Goal: Task Accomplishment & Management: Manage account settings

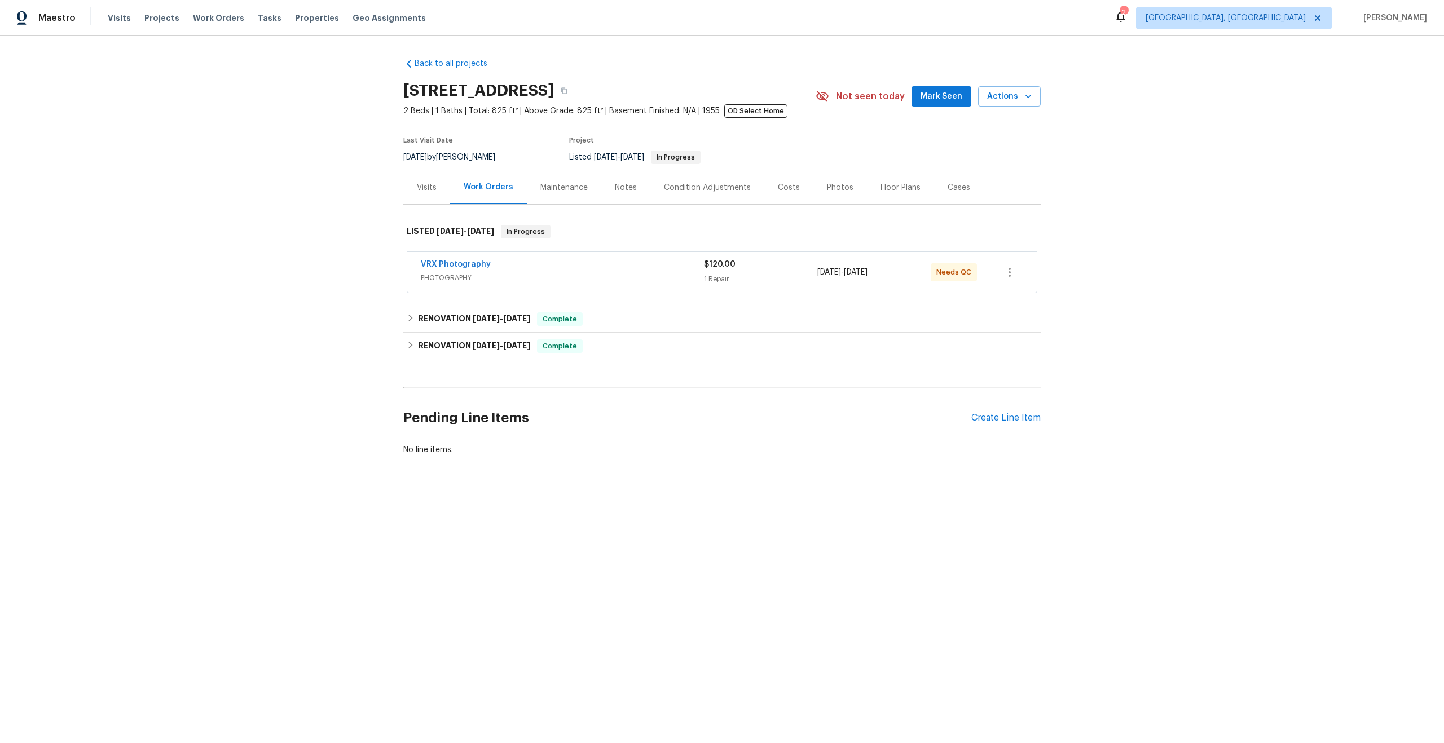
click at [548, 272] on span "PHOTOGRAPHY" at bounding box center [562, 277] width 283 height 11
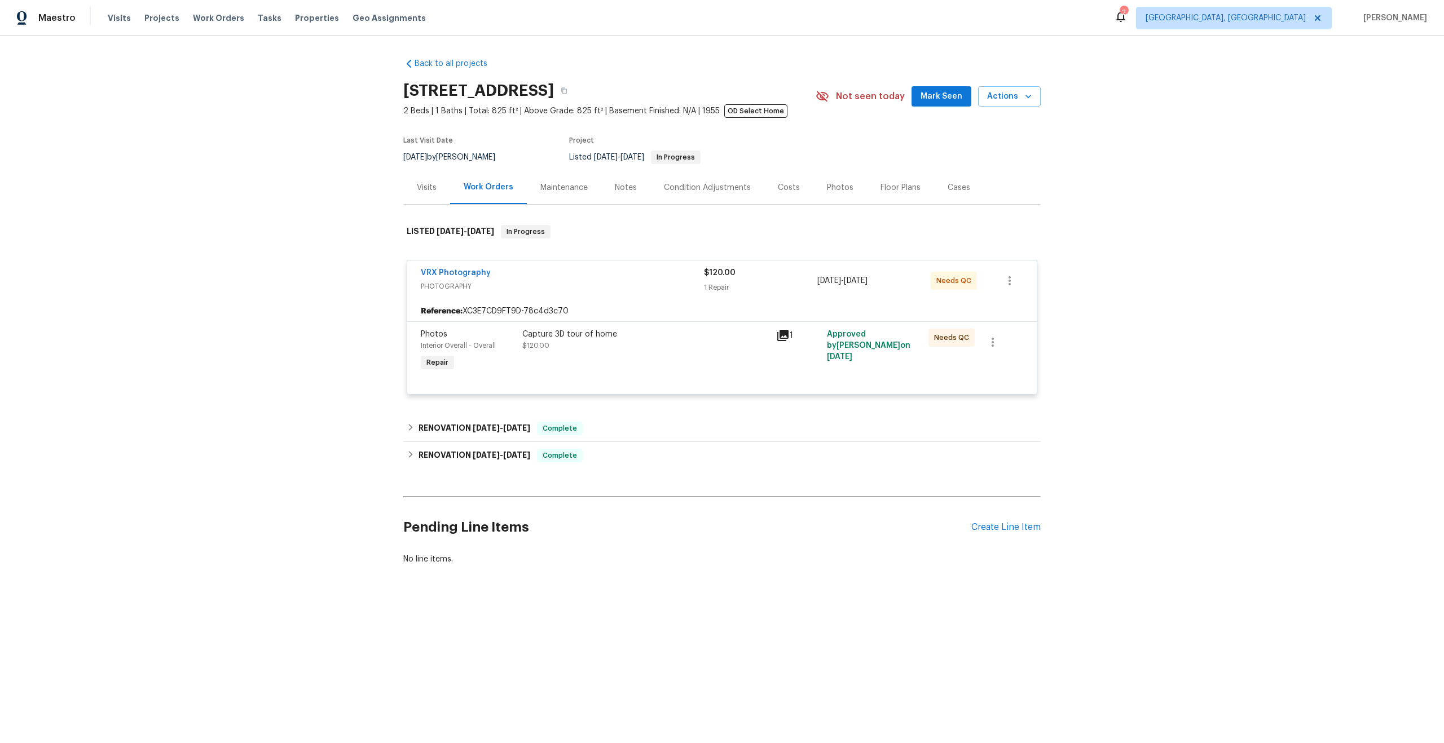
click at [700, 338] on div "Capture 3D tour of home" at bounding box center [645, 334] width 247 height 11
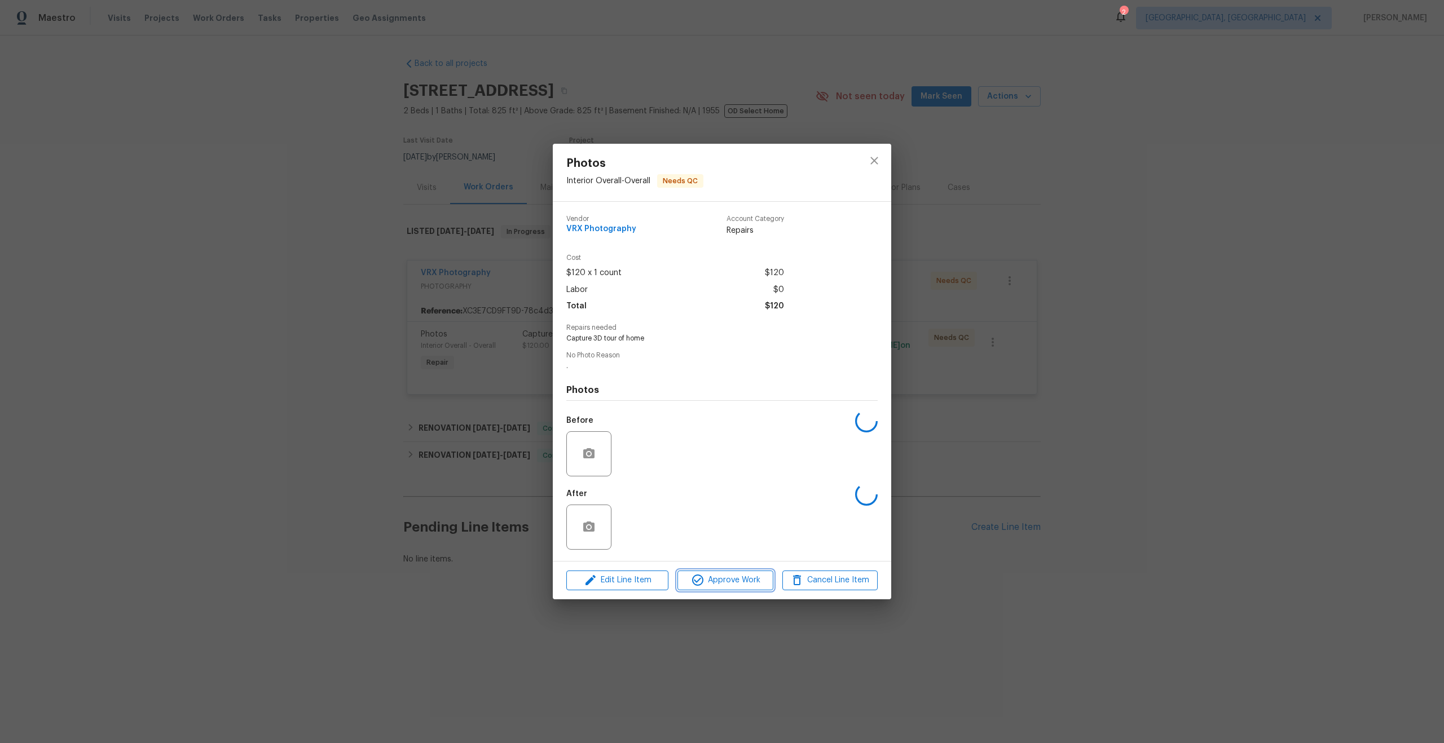
click at [723, 579] on span "Approve Work" at bounding box center [725, 580] width 89 height 14
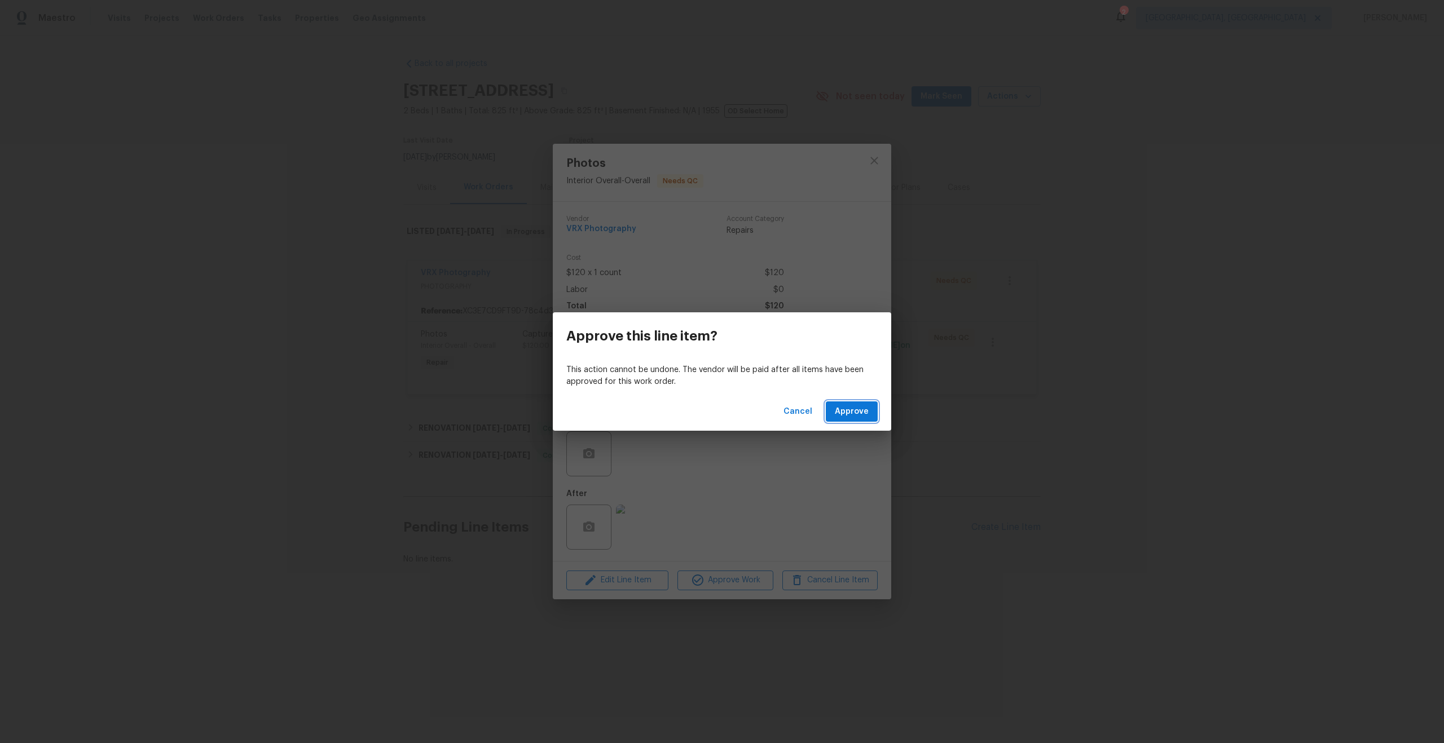
click at [858, 414] on span "Approve" at bounding box center [852, 412] width 34 height 14
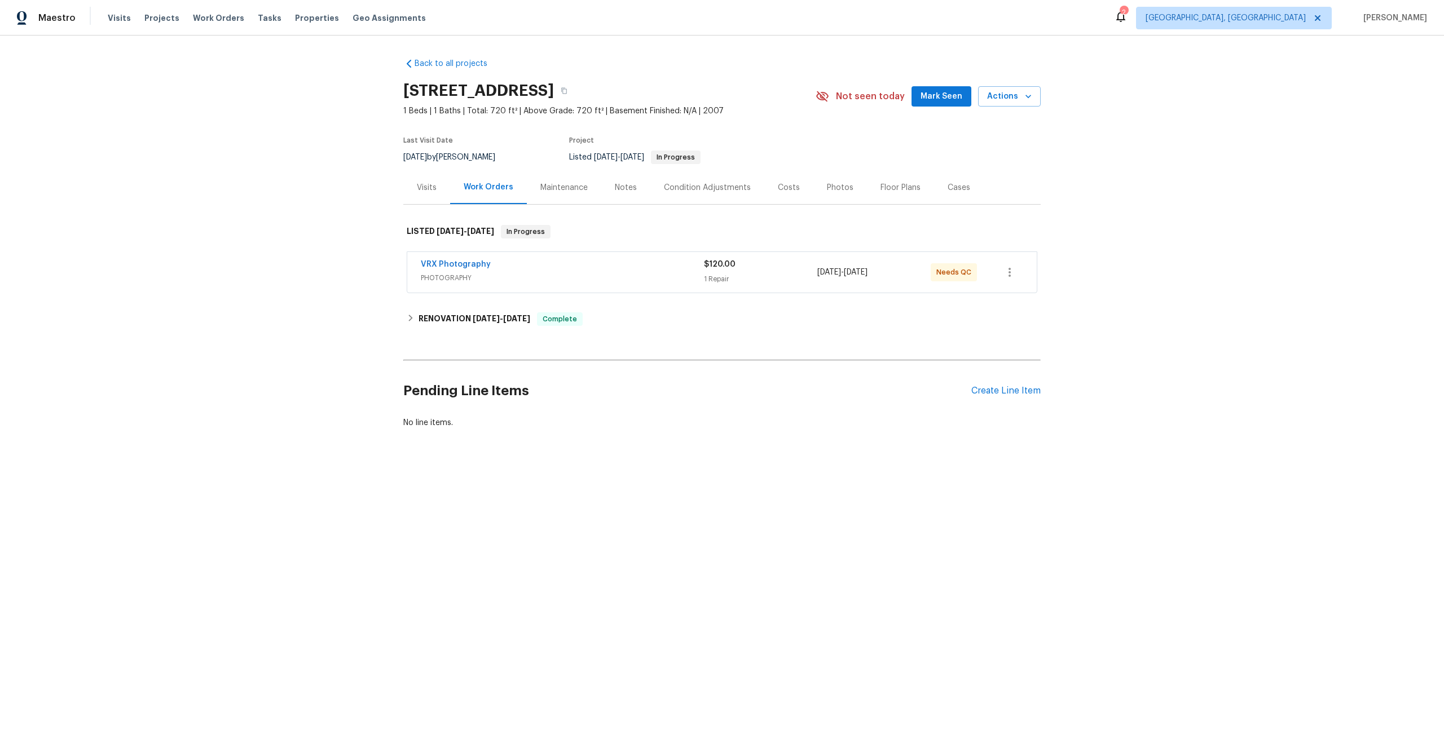
drag, startPoint x: 584, startPoint y: 90, endPoint x: 381, endPoint y: 89, distance: 203.6
click at [381, 89] on div "Back to all projects 2016 E River Rd Unit 101, Tucson, AZ 85718 1 Beds | 1 Bath…" at bounding box center [722, 271] width 1444 height 470
copy h2 "2016 E River Rd Unit 101"
click at [643, 279] on span "PHOTOGRAPHY" at bounding box center [562, 277] width 283 height 11
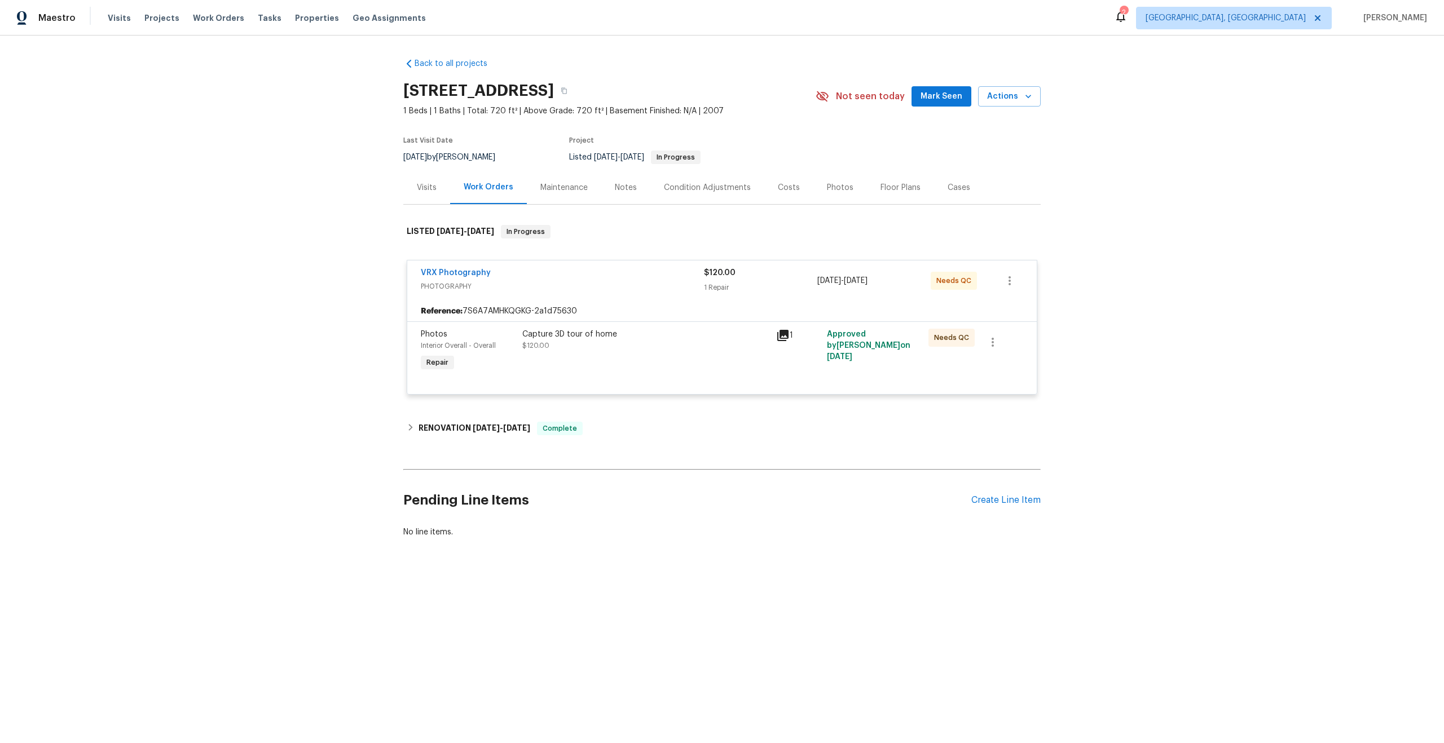
click at [704, 349] on div "Capture 3D tour of home $120.00" at bounding box center [645, 340] width 247 height 23
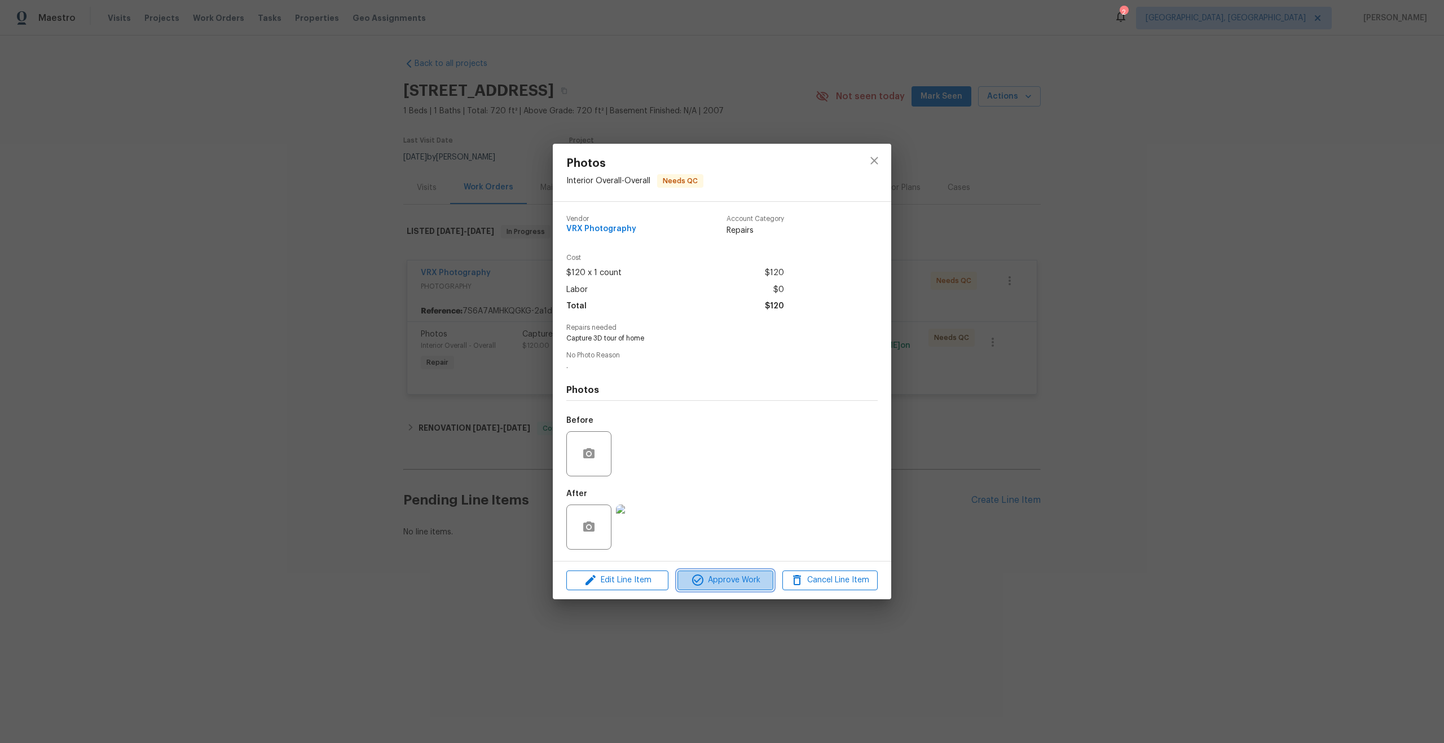
click at [737, 576] on span "Approve Work" at bounding box center [725, 580] width 89 height 14
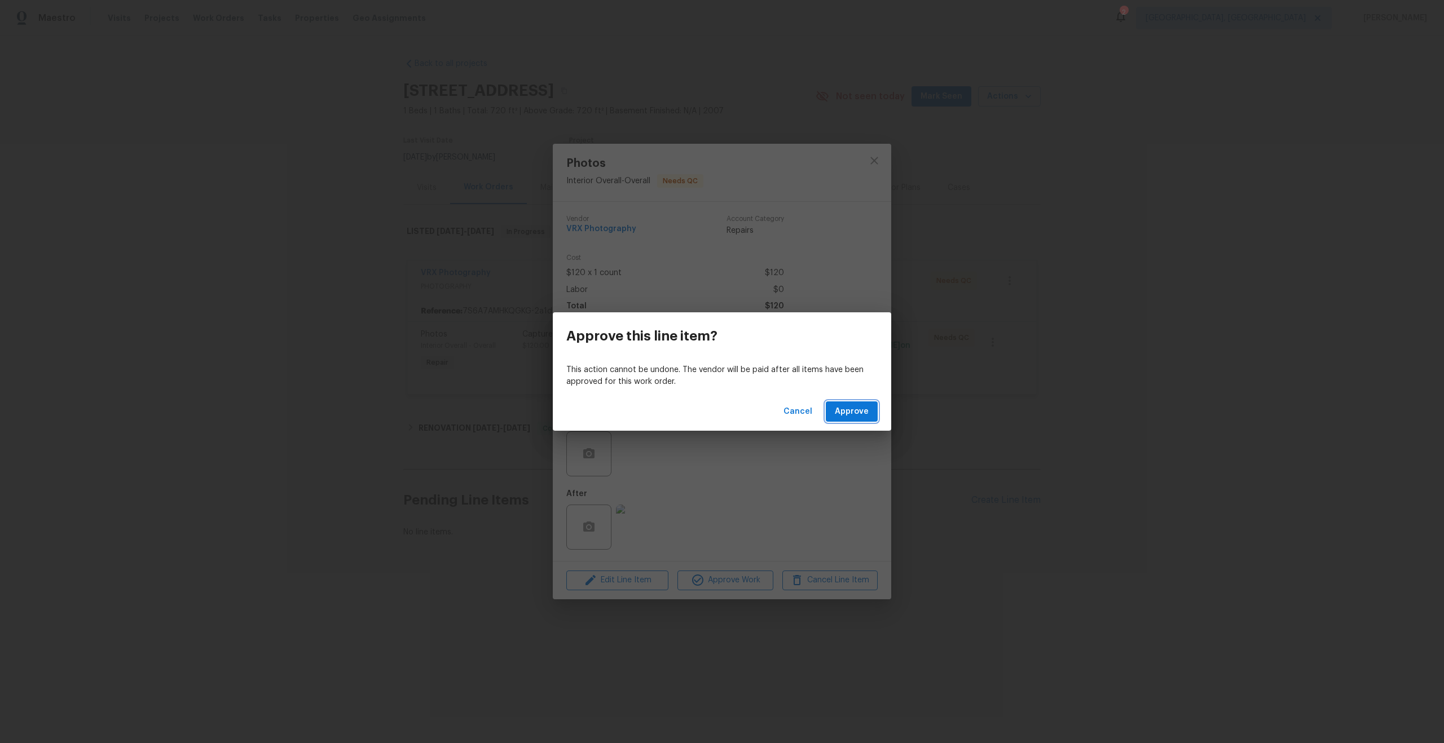
click at [865, 413] on span "Approve" at bounding box center [852, 412] width 34 height 14
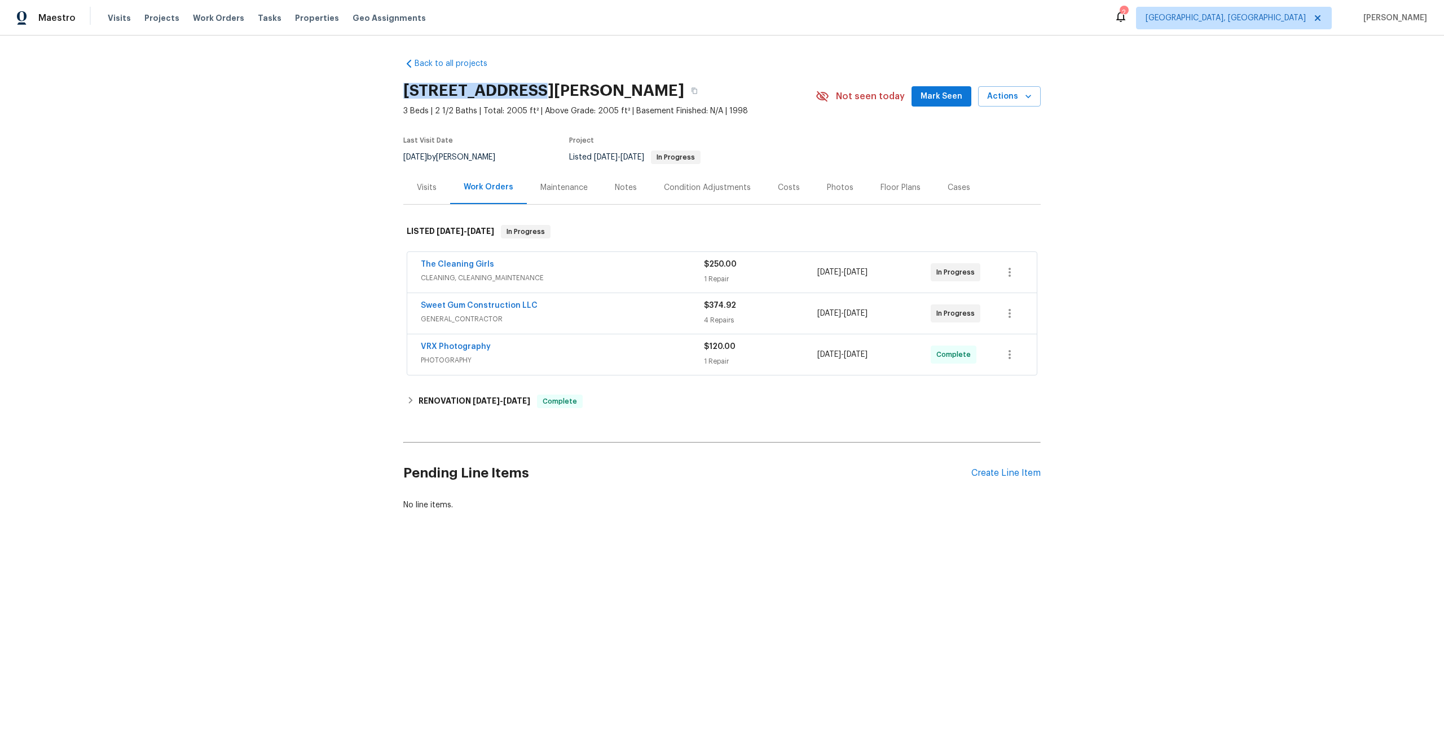
copy h2 "218 Newberry Ln"
drag, startPoint x: 531, startPoint y: 92, endPoint x: 382, endPoint y: 92, distance: 148.9
click at [381, 92] on div "Back to all projects 218 Newberry Ln, Durham, NC 27703 3 Beds | 2 1/2 Baths | T…" at bounding box center [722, 312] width 1444 height 552
click at [618, 350] on div "VRX Photography" at bounding box center [562, 348] width 283 height 14
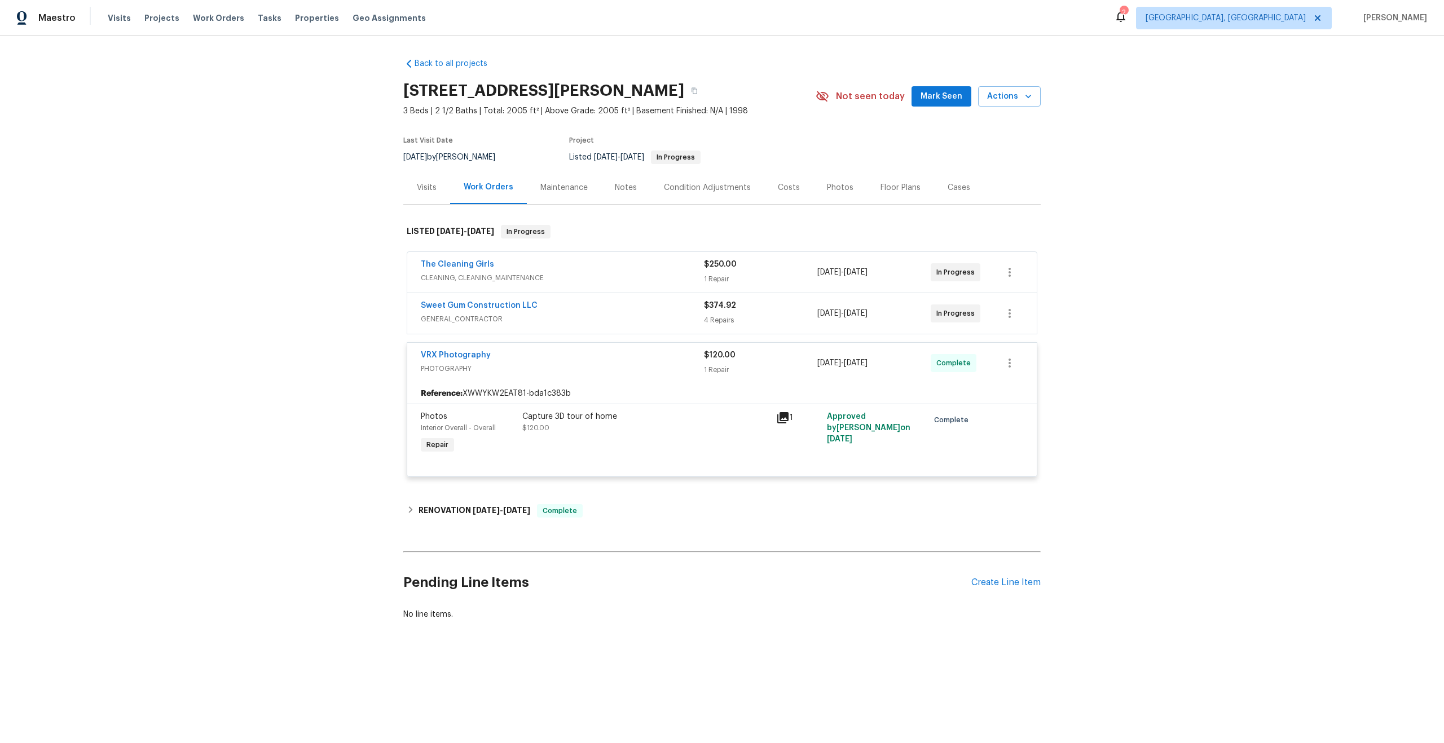
click at [726, 440] on div "Capture 3D tour of home $120.00" at bounding box center [646, 434] width 254 height 52
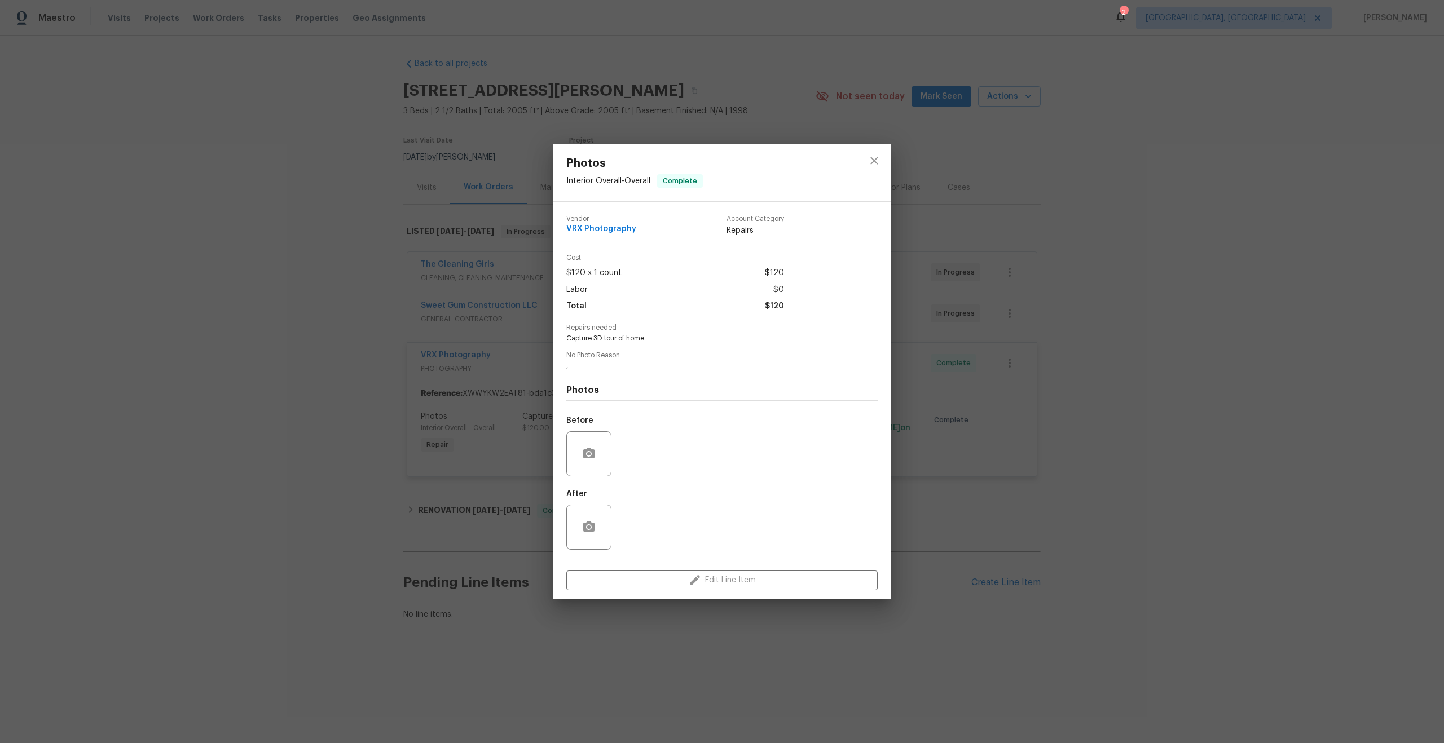
click at [1012, 198] on div "Photos Interior Overall - Overall Complete Vendor VRX Photography Account Categ…" at bounding box center [722, 371] width 1444 height 743
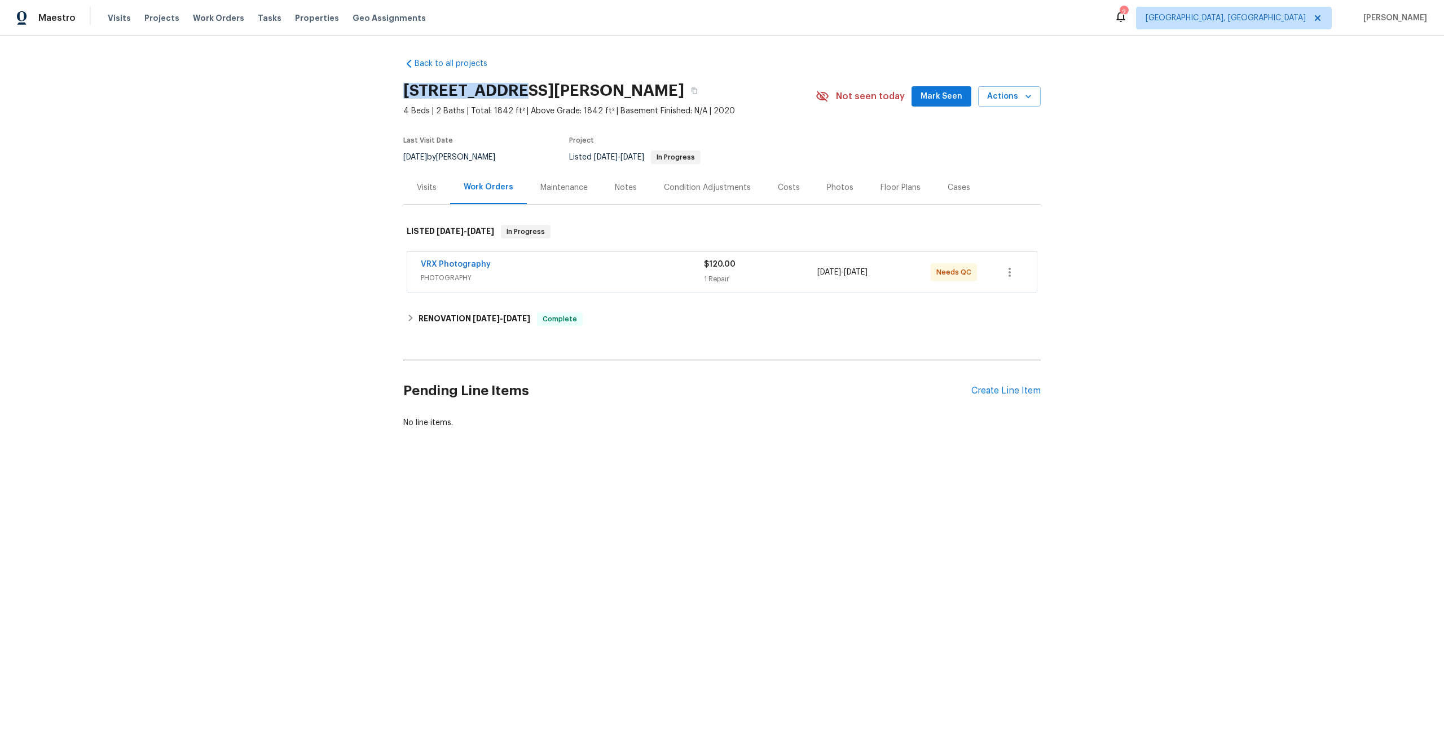
drag, startPoint x: 505, startPoint y: 89, endPoint x: 399, endPoint y: 88, distance: 106.0
click at [399, 88] on div "Back to all projects 364 Bonita St, Weatherford, TX 76087 4 Beds | 2 Baths | To…" at bounding box center [722, 271] width 1444 height 470
copy h2 "364 Bonita St"
click at [652, 267] on div "VRX Photography" at bounding box center [562, 266] width 283 height 14
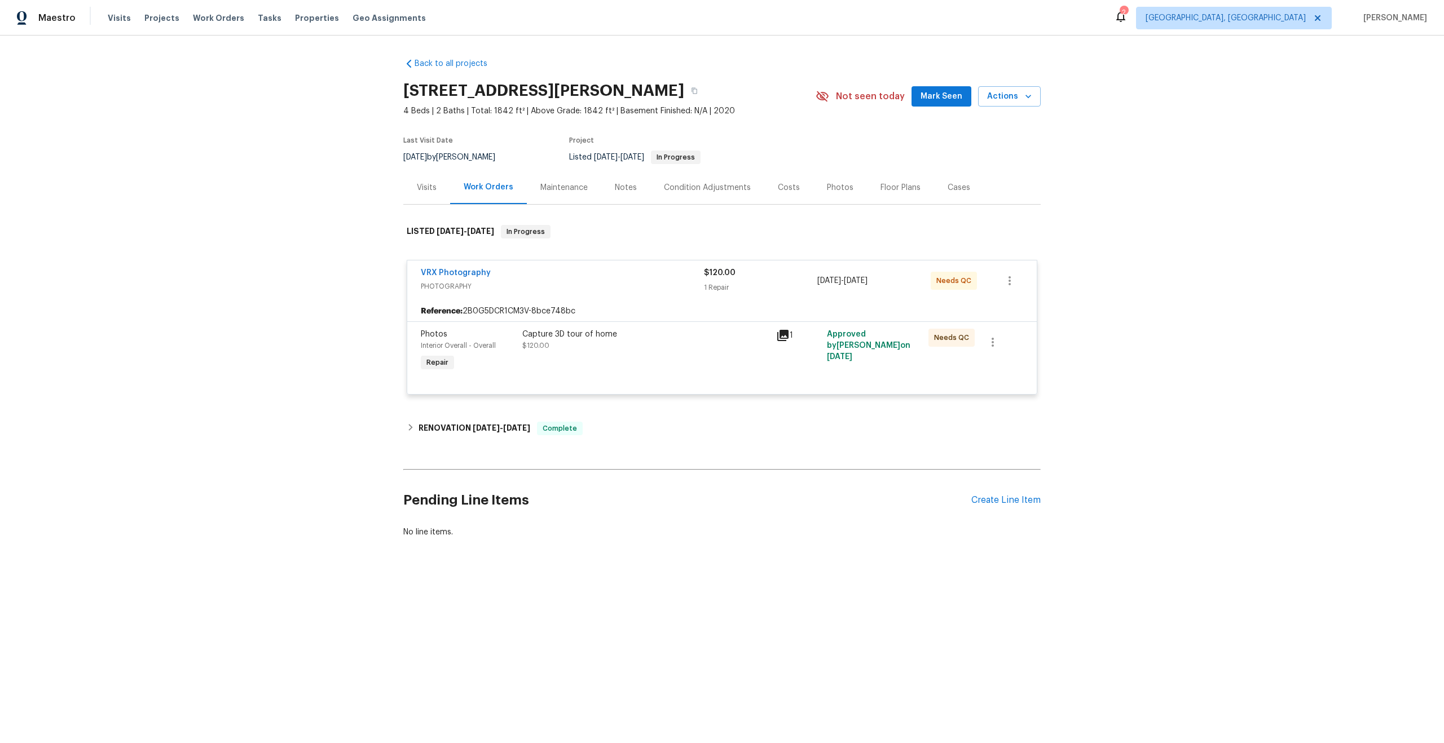
click at [674, 356] on div "Capture 3D tour of home $120.00" at bounding box center [646, 351] width 254 height 52
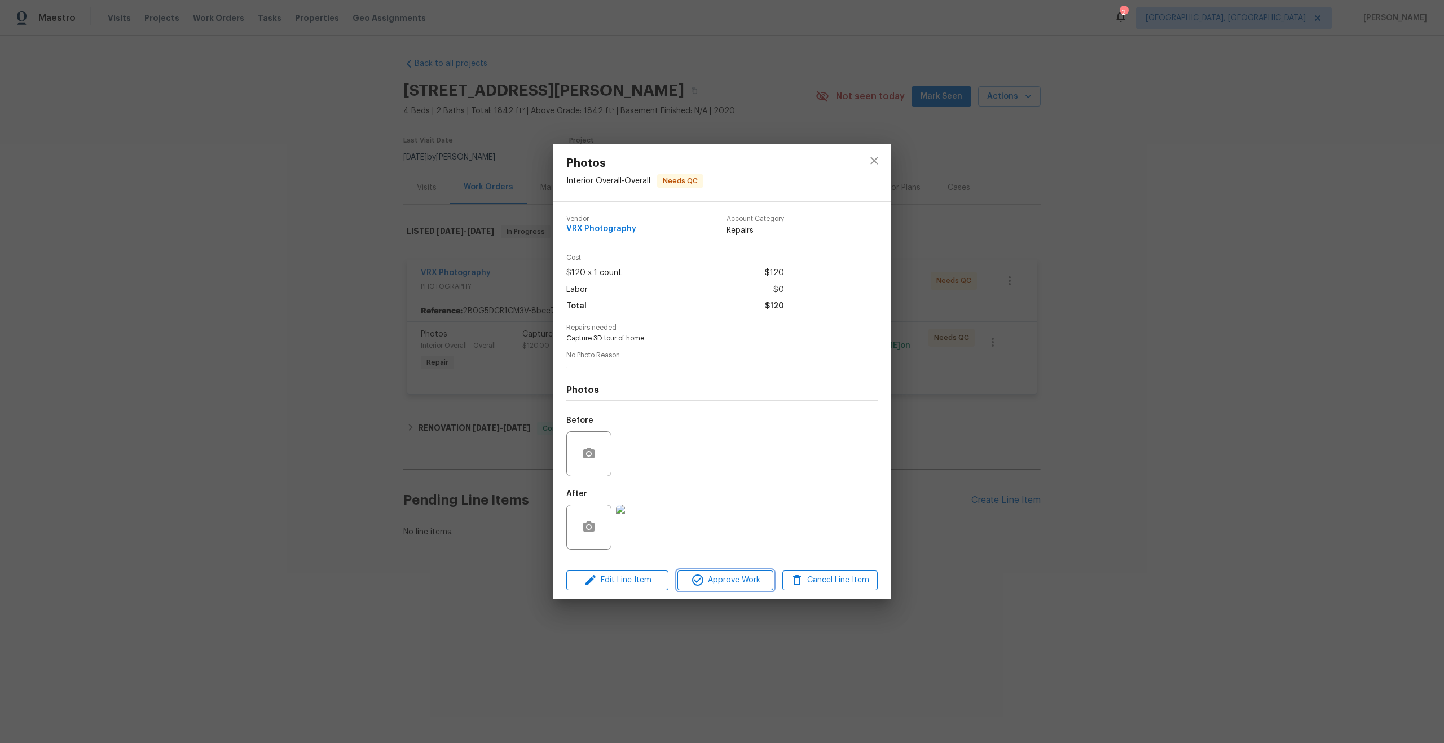
click at [730, 583] on span "Approve Work" at bounding box center [725, 580] width 89 height 14
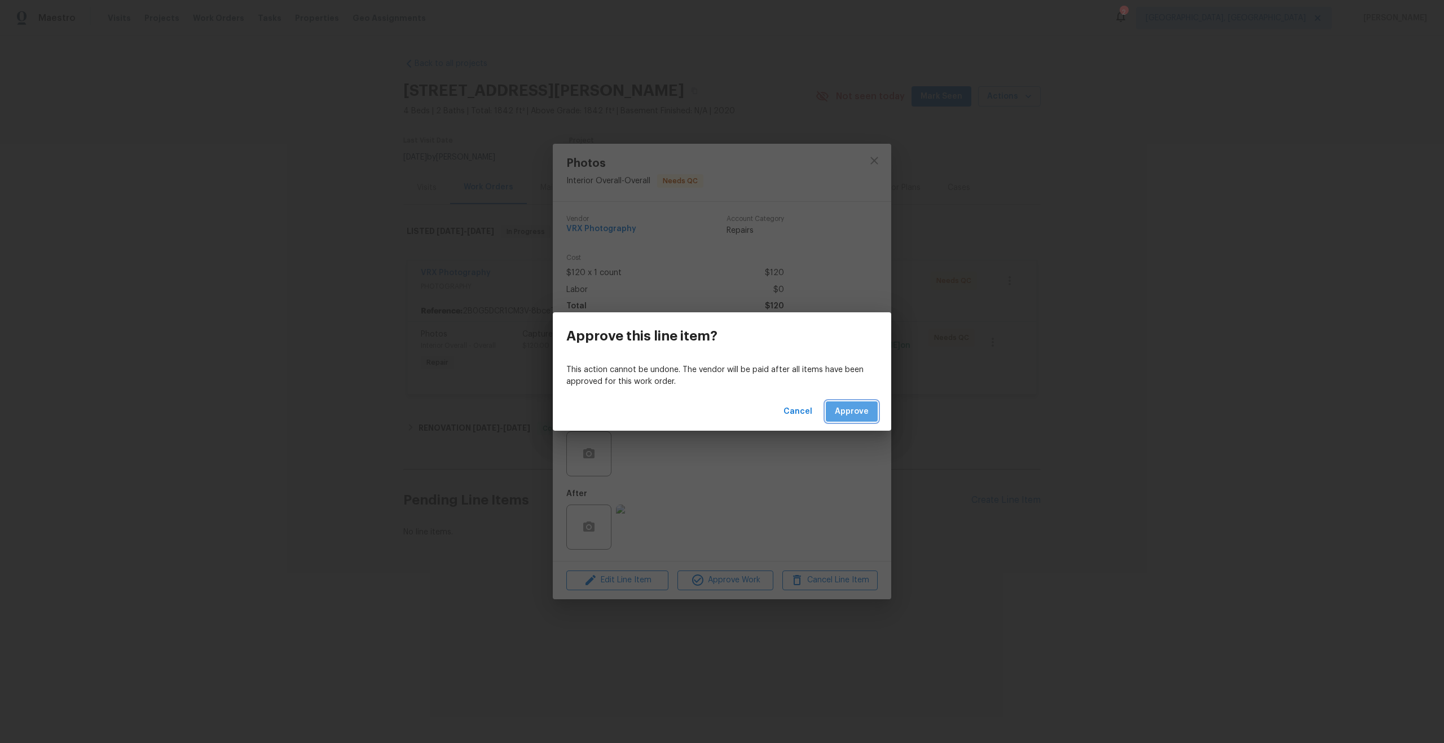
click at [855, 419] on button "Approve" at bounding box center [852, 411] width 52 height 21
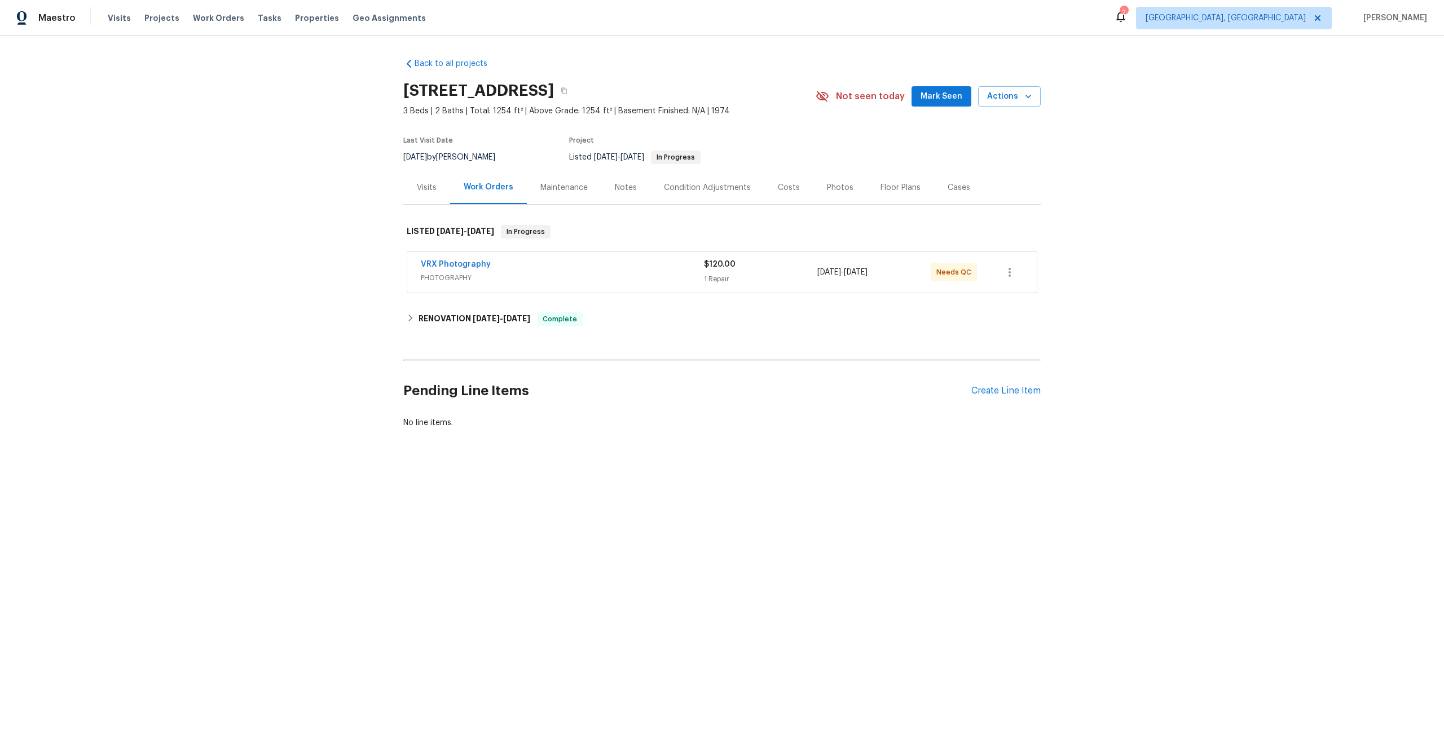
click at [606, 290] on div "VRX Photography PHOTOGRAPHY $120.00 1 Repair [DATE] - [DATE] Needs QC" at bounding box center [721, 272] width 629 height 41
click at [610, 272] on span "PHOTOGRAPHY" at bounding box center [562, 277] width 283 height 11
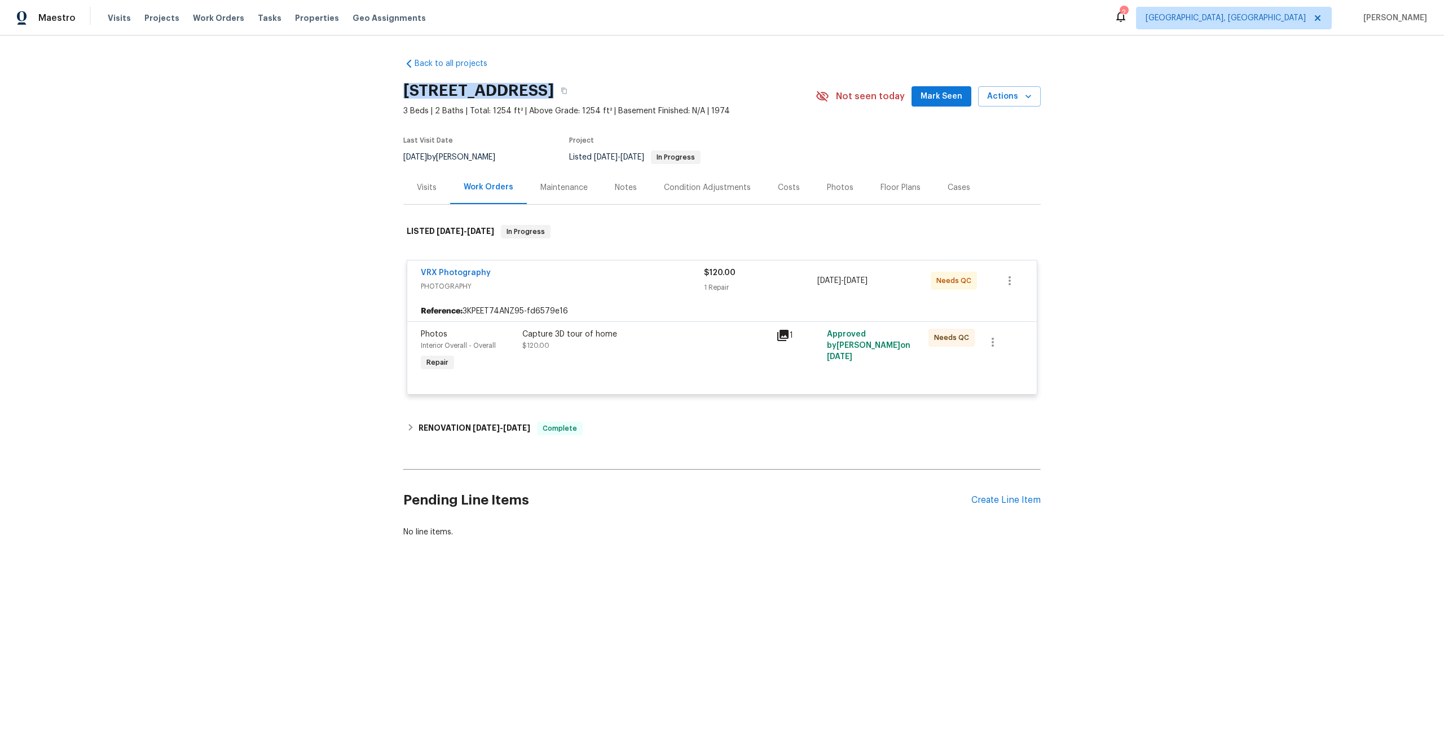
drag, startPoint x: 537, startPoint y: 89, endPoint x: 392, endPoint y: 89, distance: 144.9
click at [392, 89] on div "Back to all projects 4026 Palmetto Dr, Rock Hill, SC 29732 3 Beds | 2 Baths | T…" at bounding box center [722, 325] width 1444 height 579
copy h2 "4026 Palmetto Dr"
click at [660, 342] on div "Capture 3D tour of home $120.00" at bounding box center [645, 340] width 247 height 23
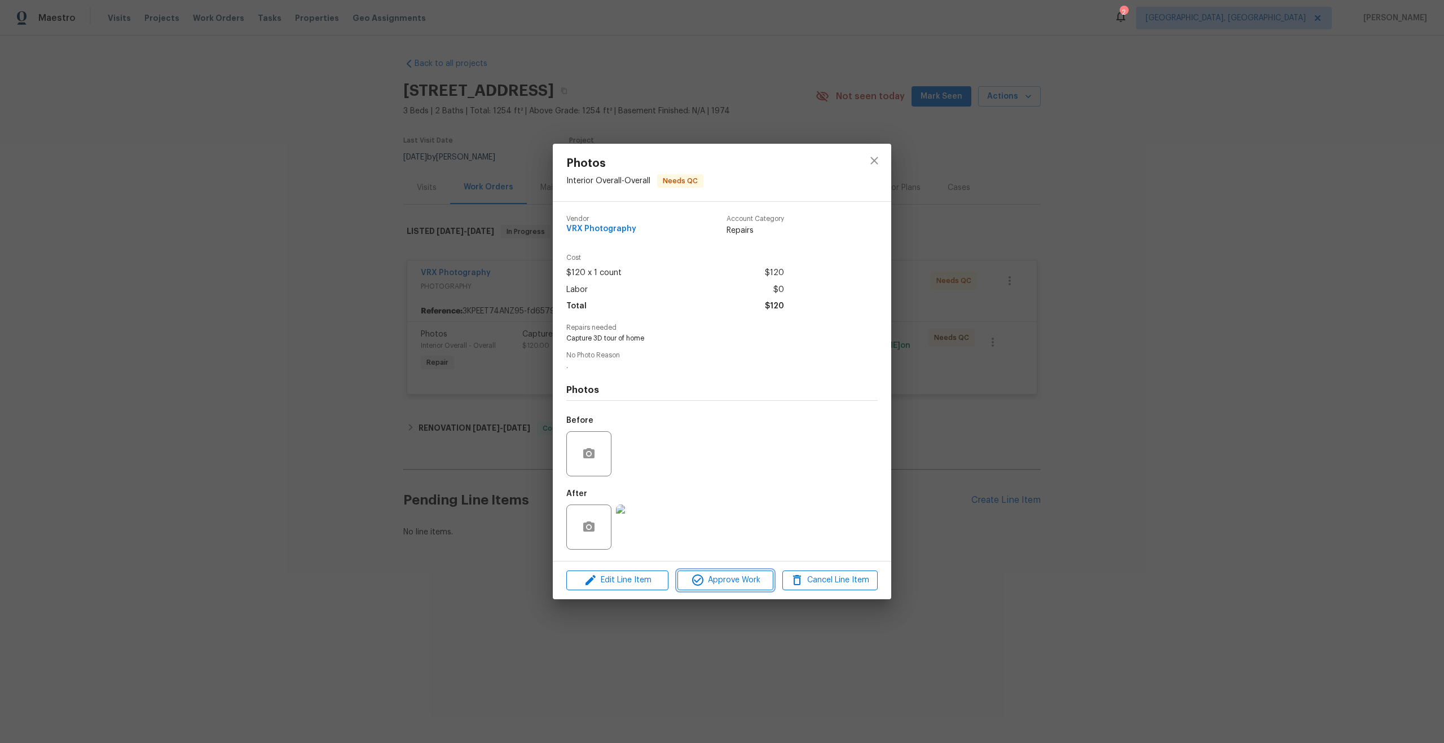
click at [737, 577] on span "Approve Work" at bounding box center [725, 580] width 89 height 14
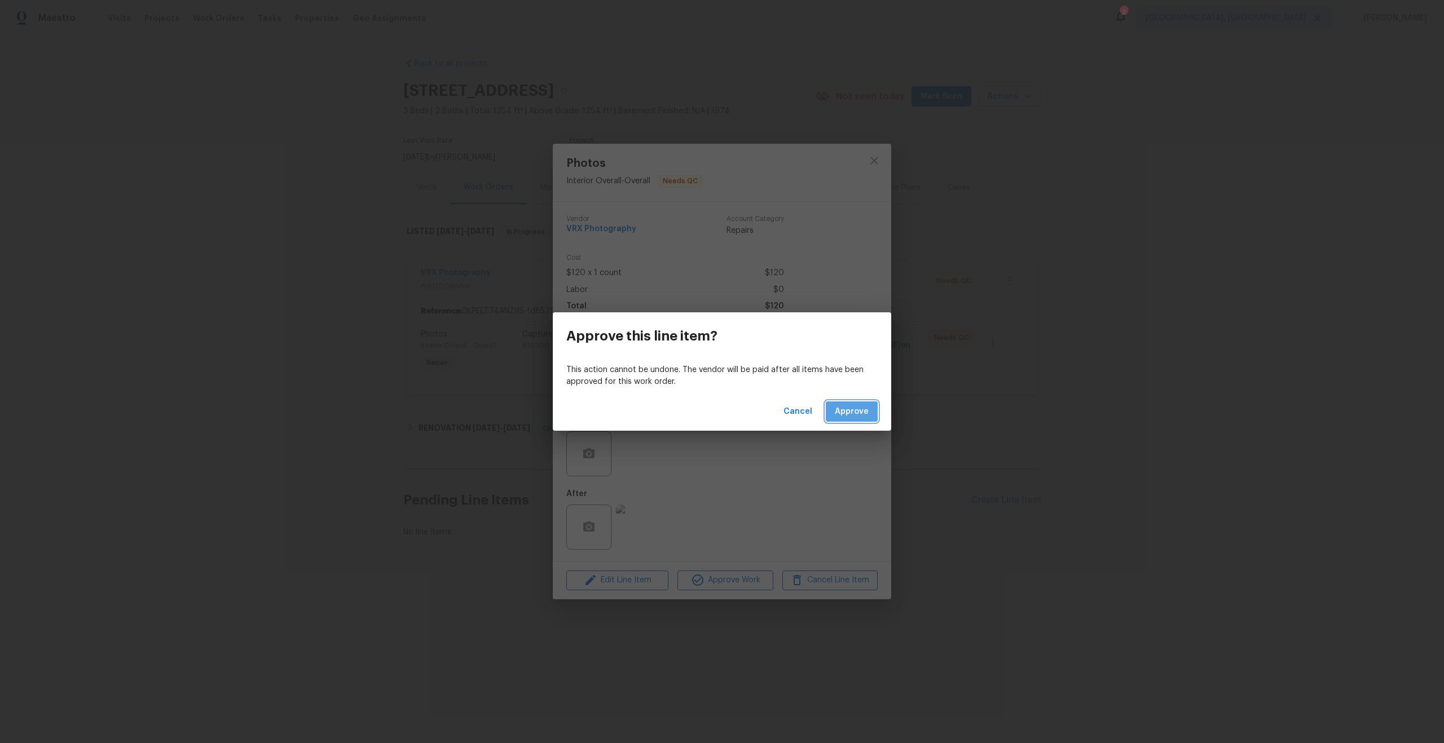
click at [853, 419] on button "Approve" at bounding box center [852, 411] width 52 height 21
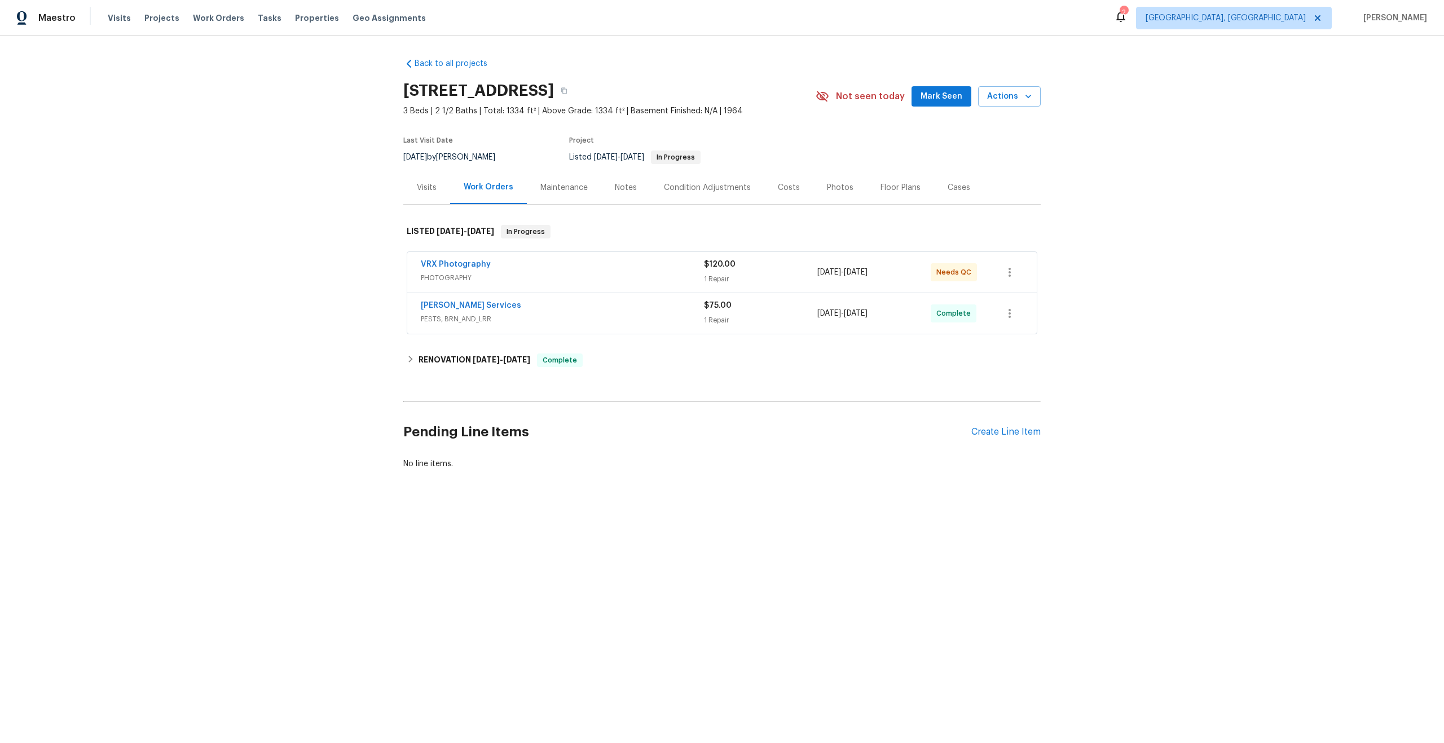
click at [645, 261] on div "VRX Photography" at bounding box center [562, 266] width 283 height 14
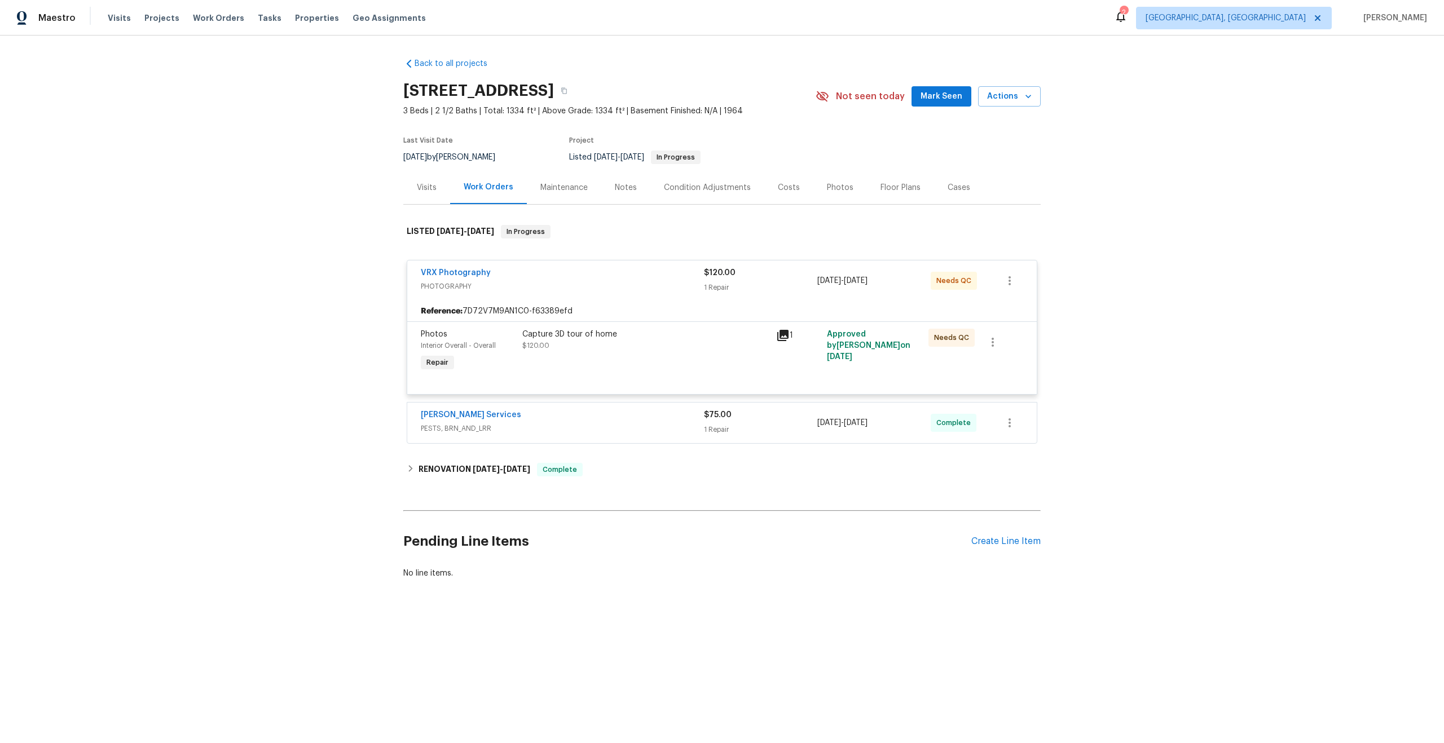
click at [657, 338] on div "Capture 3D tour of home" at bounding box center [645, 334] width 247 height 11
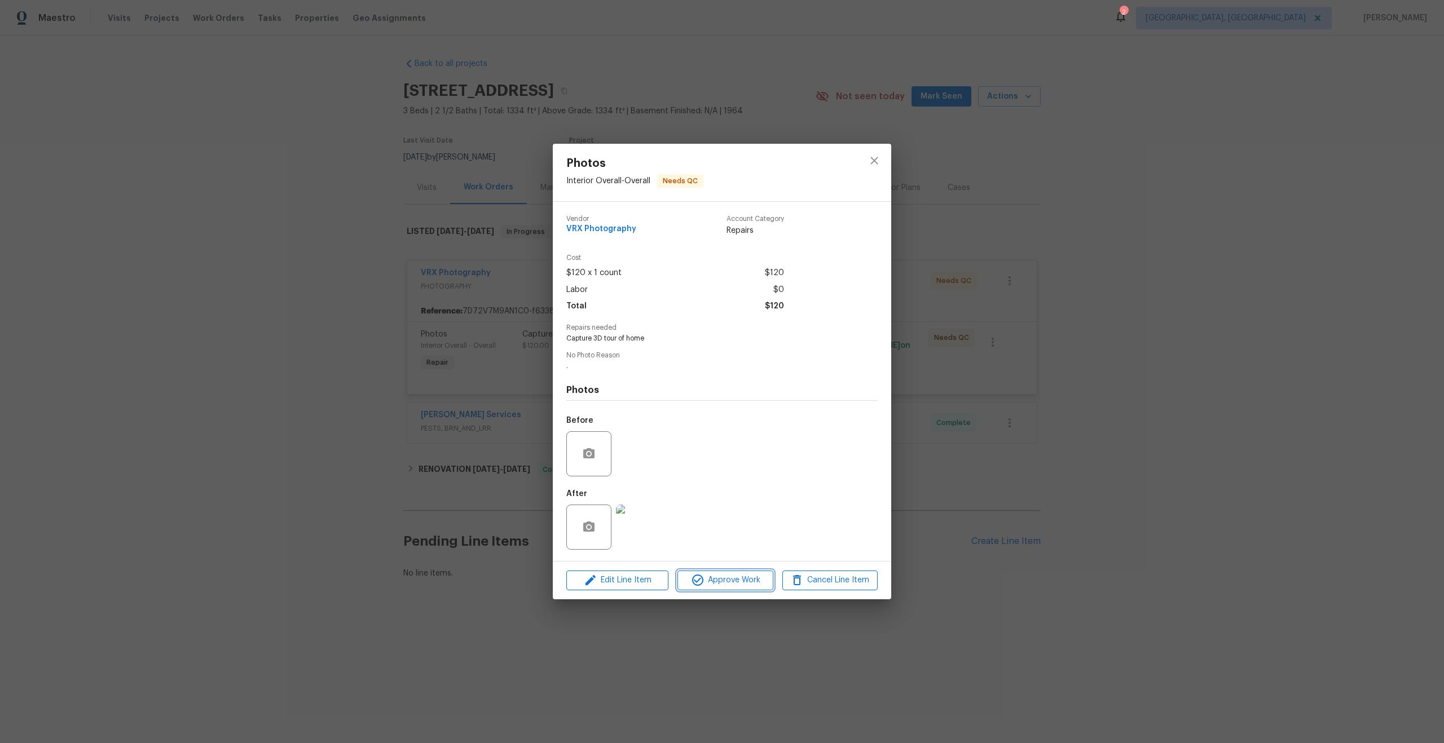
click at [734, 571] on button "Approve Work" at bounding box center [724, 581] width 95 height 20
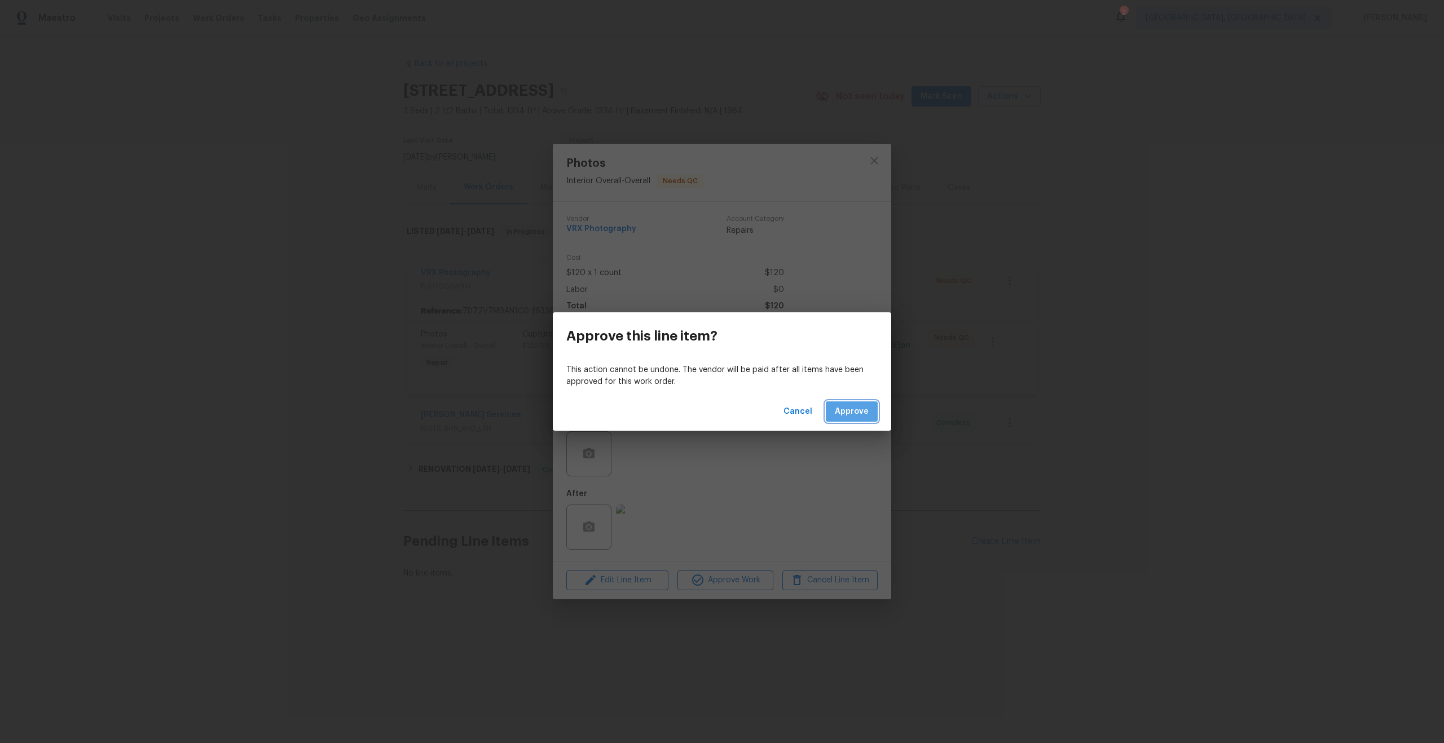
click at [858, 408] on span "Approve" at bounding box center [852, 412] width 34 height 14
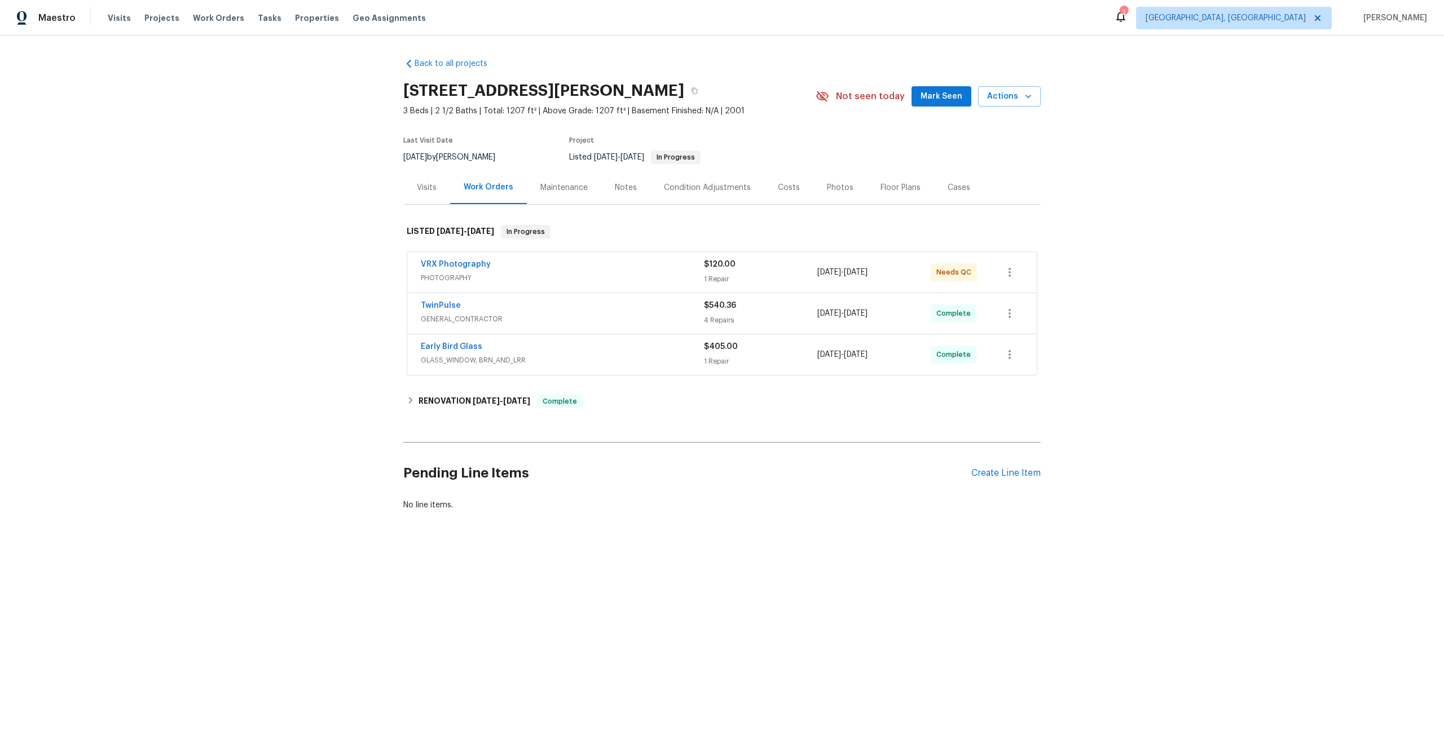
click at [670, 277] on span "PHOTOGRAPHY" at bounding box center [562, 277] width 283 height 11
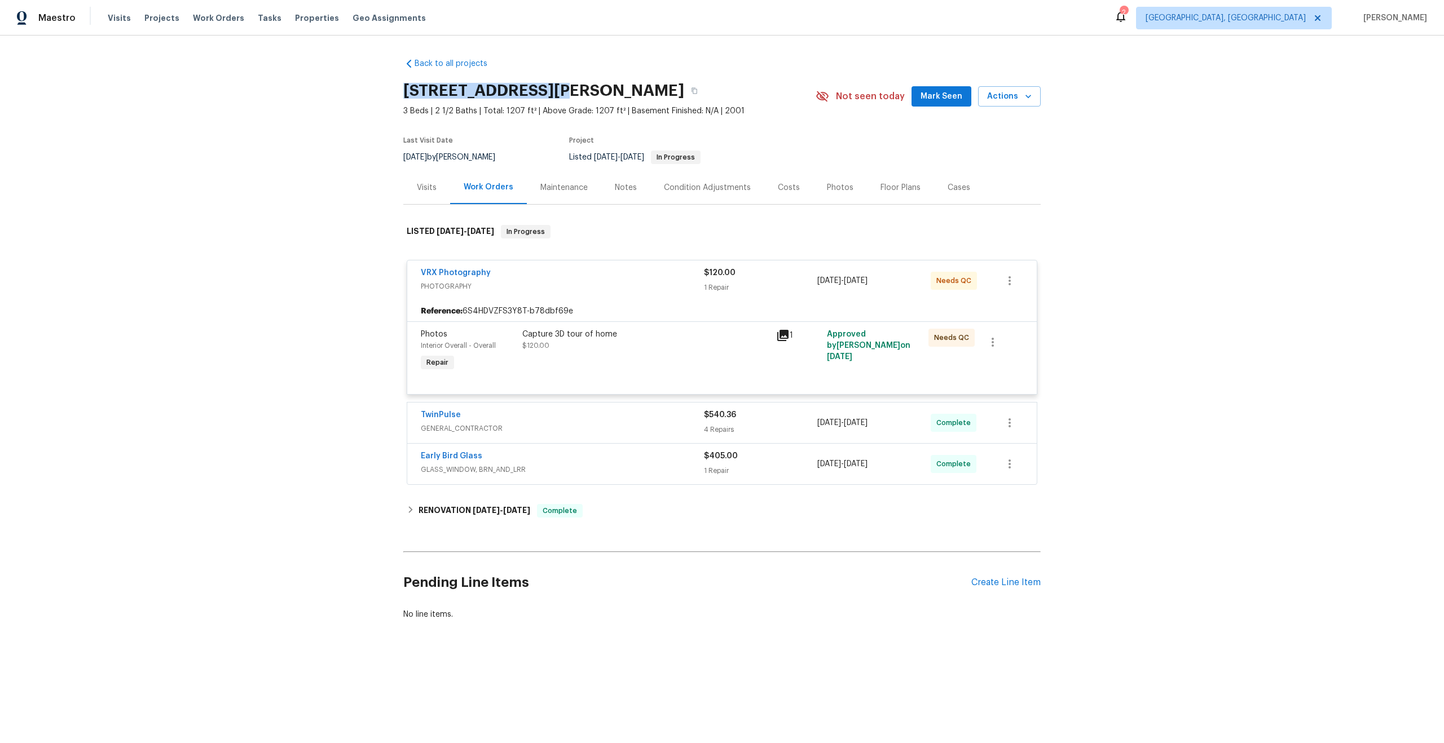
drag, startPoint x: 553, startPoint y: 90, endPoint x: 406, endPoint y: 88, distance: 147.2
click at [406, 88] on h2 "[STREET_ADDRESS][PERSON_NAME]" at bounding box center [543, 90] width 281 height 11
copy h2 "[STREET_ADDRESS][PERSON_NAME]"
click at [645, 352] on div "Capture 3D tour of home $120.00" at bounding box center [646, 351] width 254 height 52
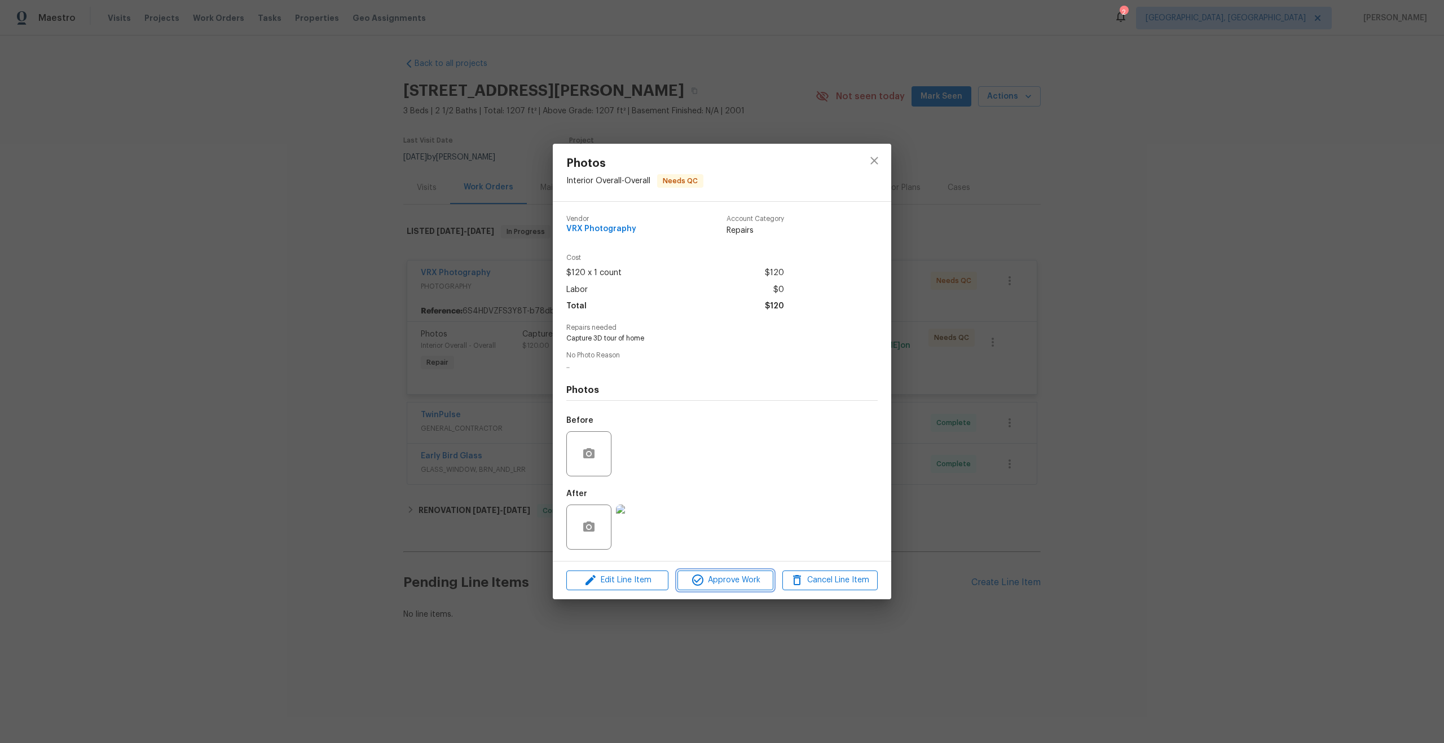
click at [727, 574] on span "Approve Work" at bounding box center [725, 580] width 89 height 14
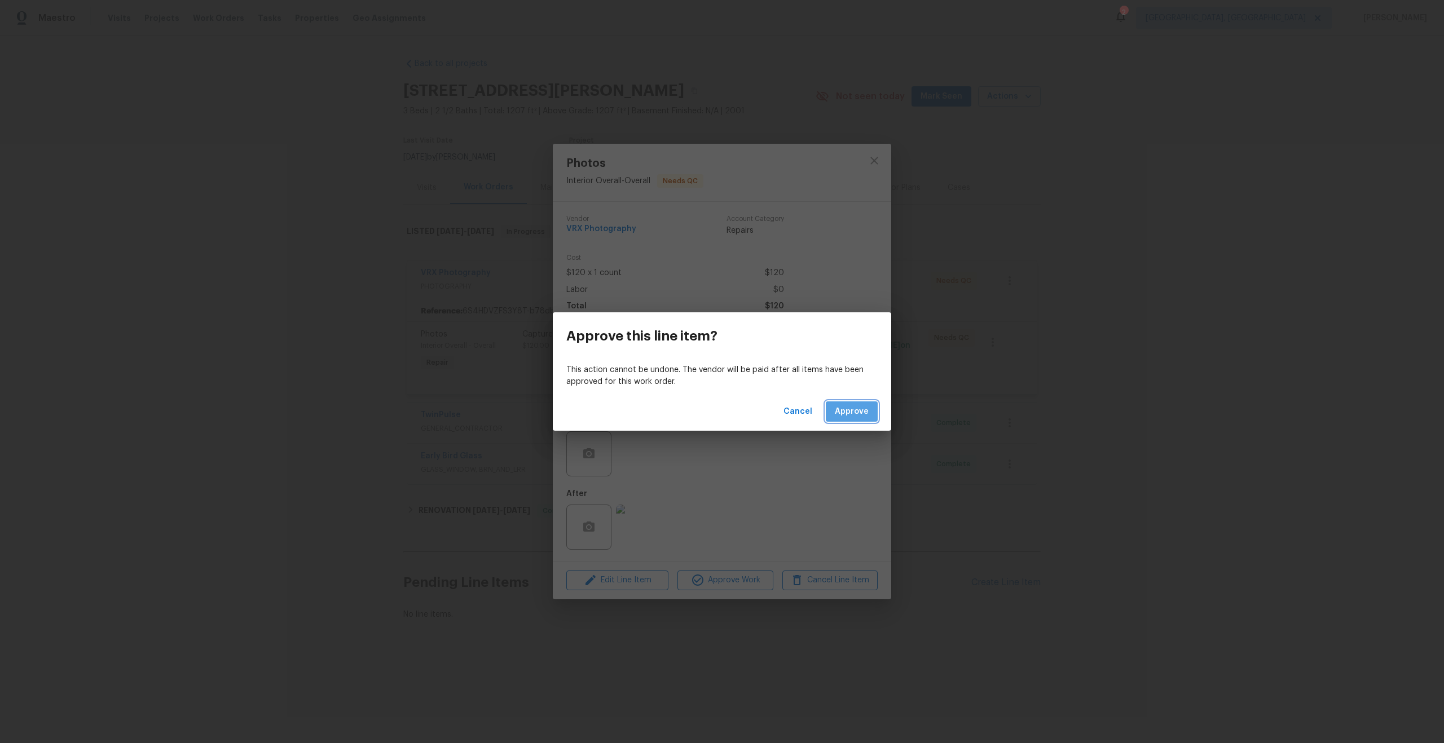
click at [864, 407] on span "Approve" at bounding box center [852, 412] width 34 height 14
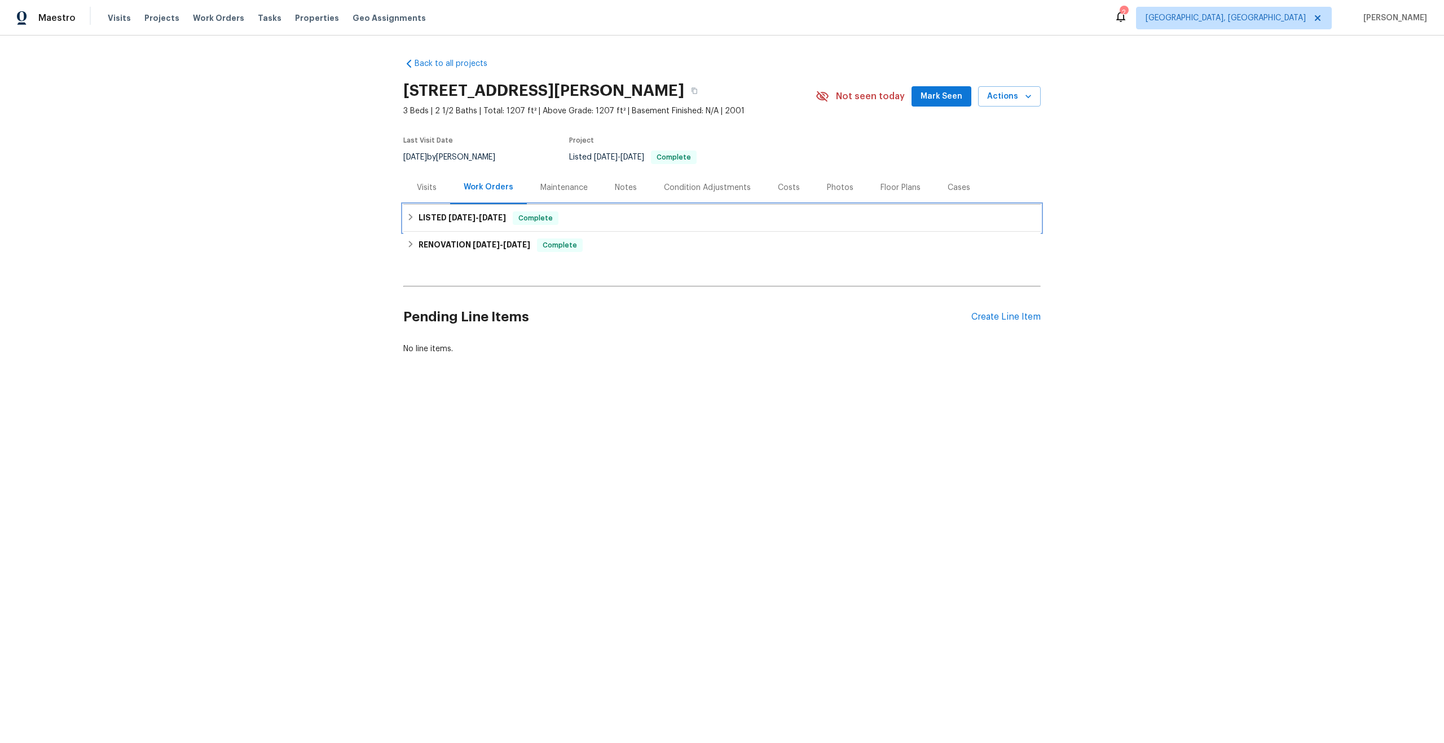
click at [615, 222] on div "LISTED [DATE] - [DATE] Complete" at bounding box center [722, 218] width 630 height 14
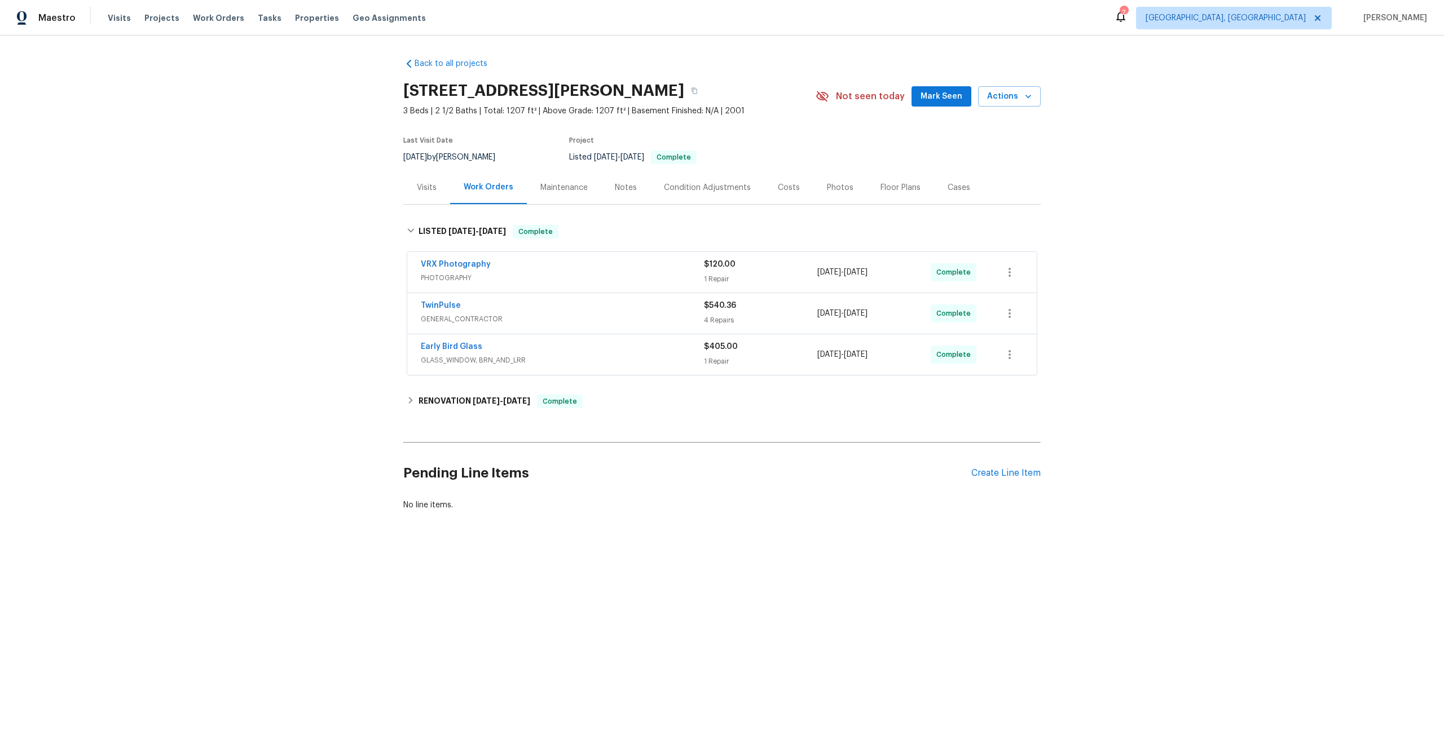
click at [570, 268] on div "VRX Photography" at bounding box center [562, 266] width 283 height 14
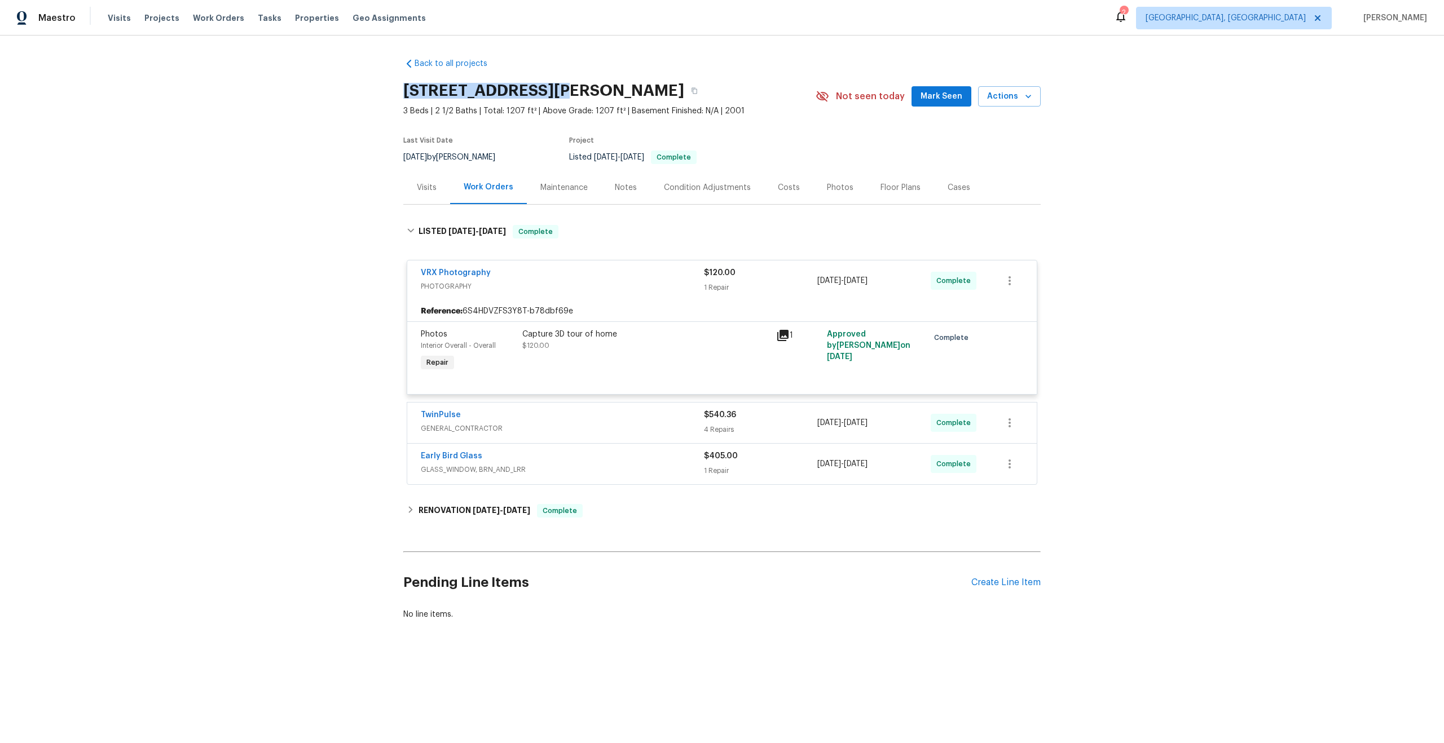
drag, startPoint x: 555, startPoint y: 89, endPoint x: 406, endPoint y: 90, distance: 149.4
click at [406, 90] on h2 "4420 Archibald Way, Raleigh, NC 27616" at bounding box center [543, 90] width 281 height 11
copy h2 "4420 Archibald Way"
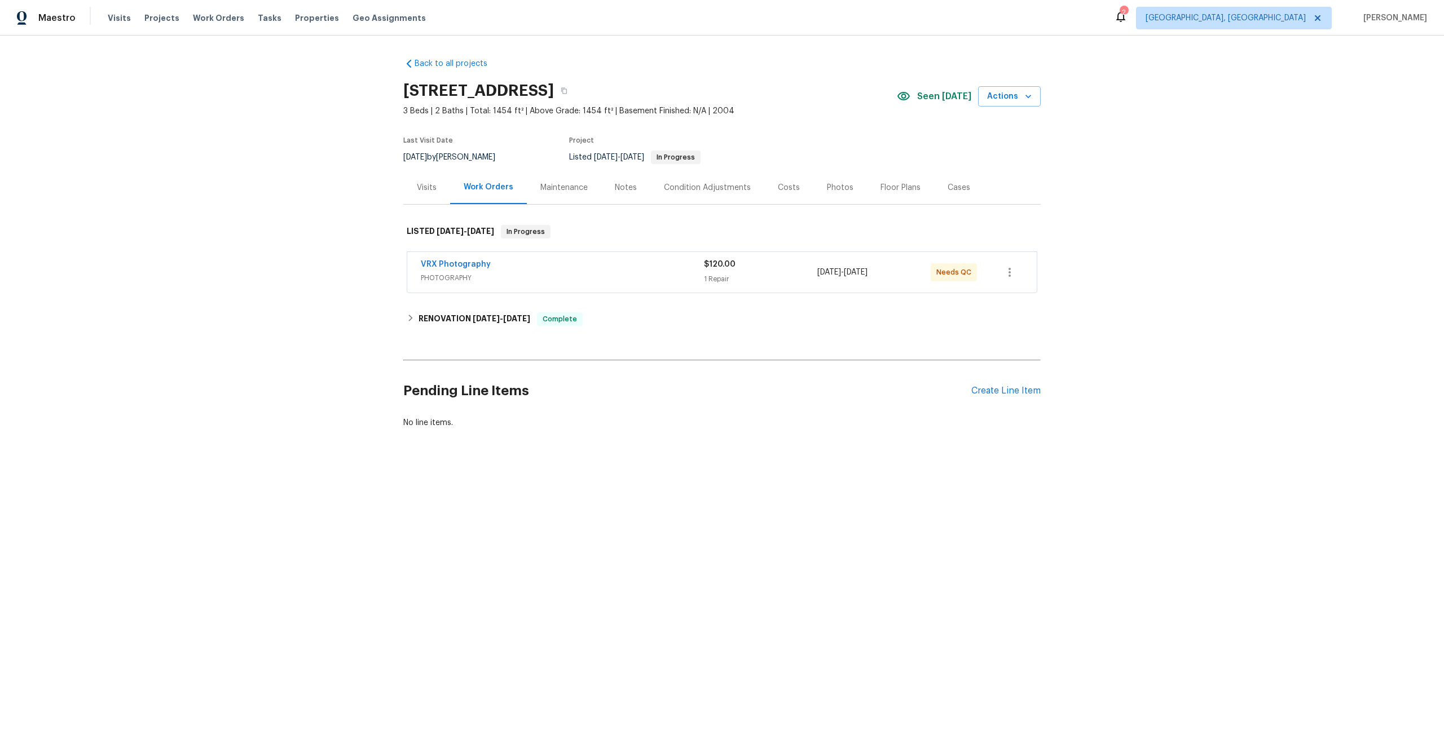
click at [563, 280] on span "PHOTOGRAPHY" at bounding box center [562, 277] width 283 height 11
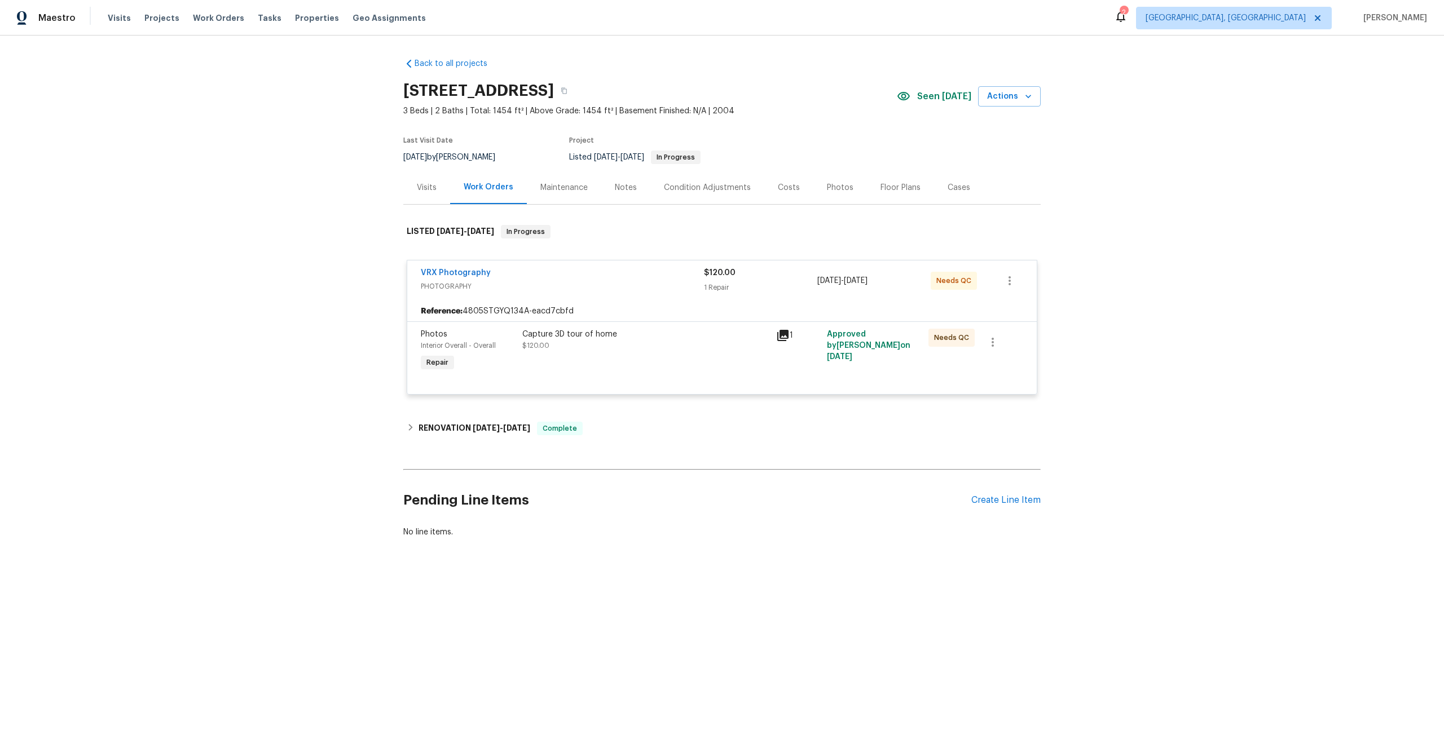
click at [666, 353] on div "Capture 3D tour of home $120.00" at bounding box center [646, 351] width 254 height 52
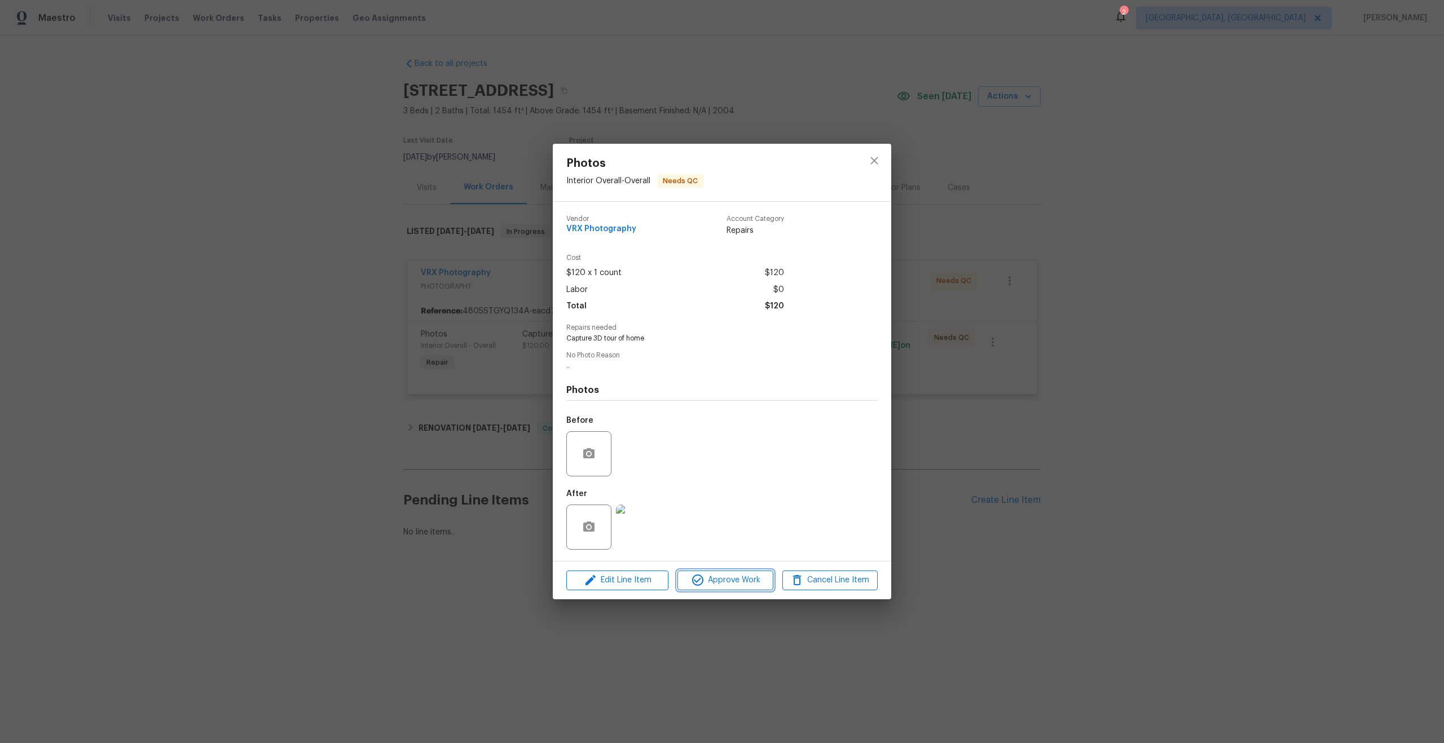
click at [727, 589] on button "Approve Work" at bounding box center [724, 581] width 95 height 20
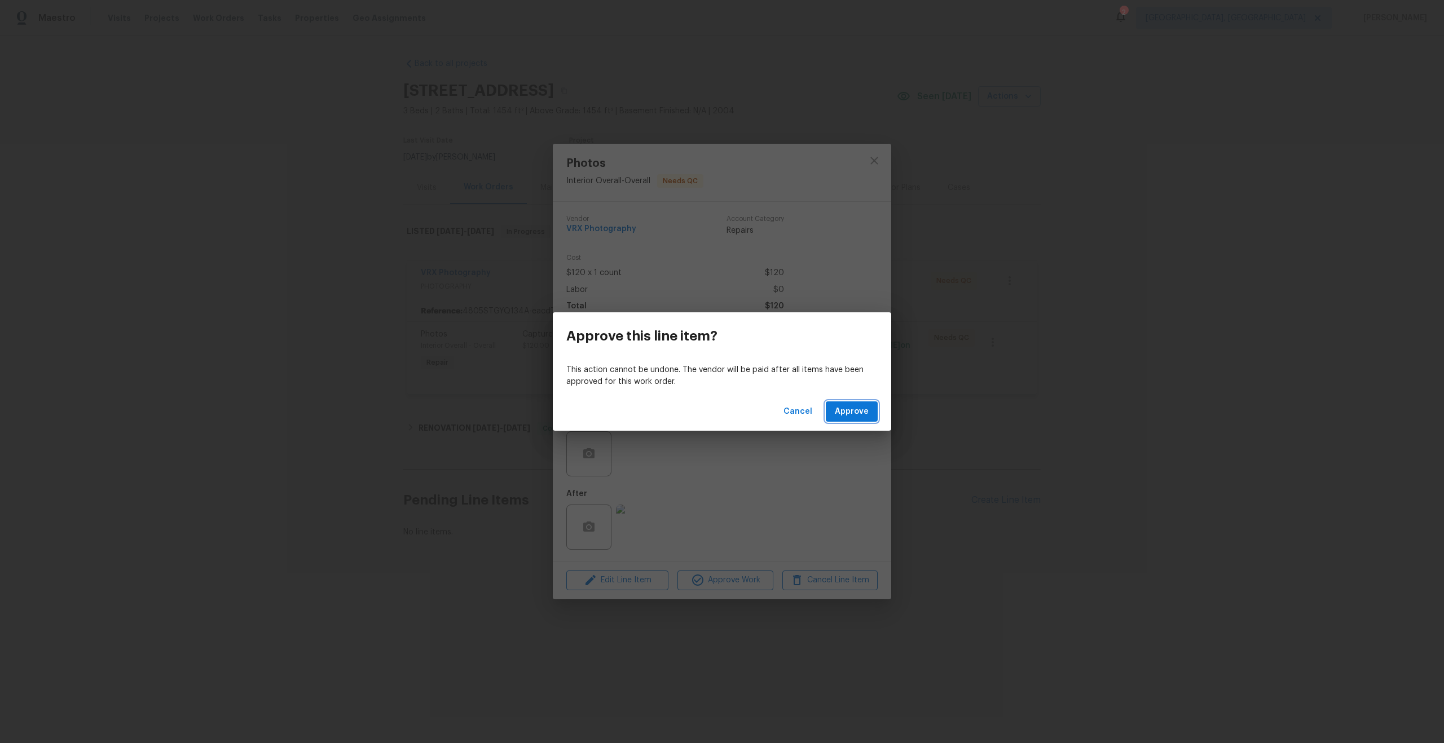
click at [854, 409] on span "Approve" at bounding box center [852, 412] width 34 height 14
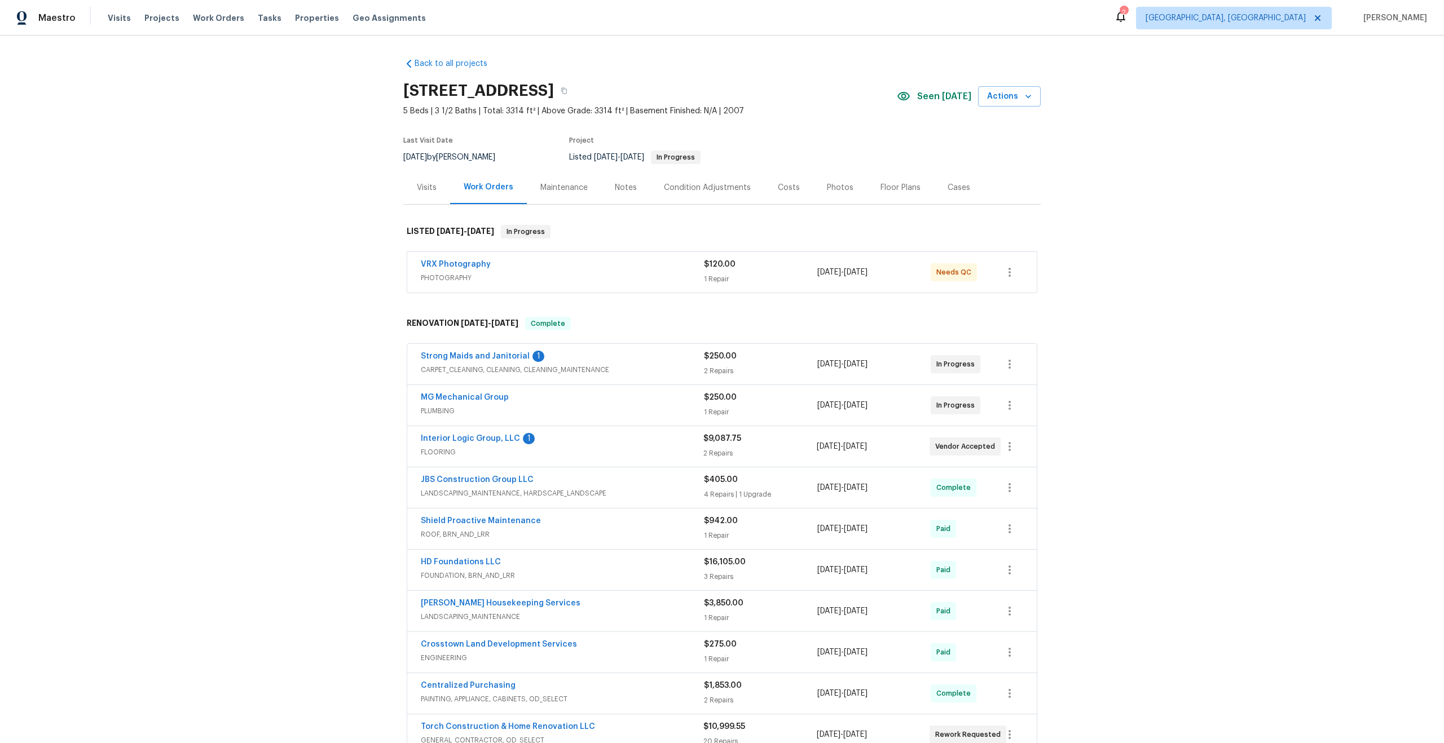
copy h2 "1184 Four Seasons Farm Dr"
drag, startPoint x: 607, startPoint y: 87, endPoint x: 399, endPoint y: 87, distance: 208.1
click at [399, 87] on div "Back to all projects 1184 Four Seasons Farm Dr, Kyle, TX 78640 5 Beds | 3 1/2 B…" at bounding box center [722, 390] width 1444 height 708
copy h2 "1184 Four Seasons Farm Dr"
click at [582, 268] on div "VRX Photography" at bounding box center [562, 266] width 283 height 14
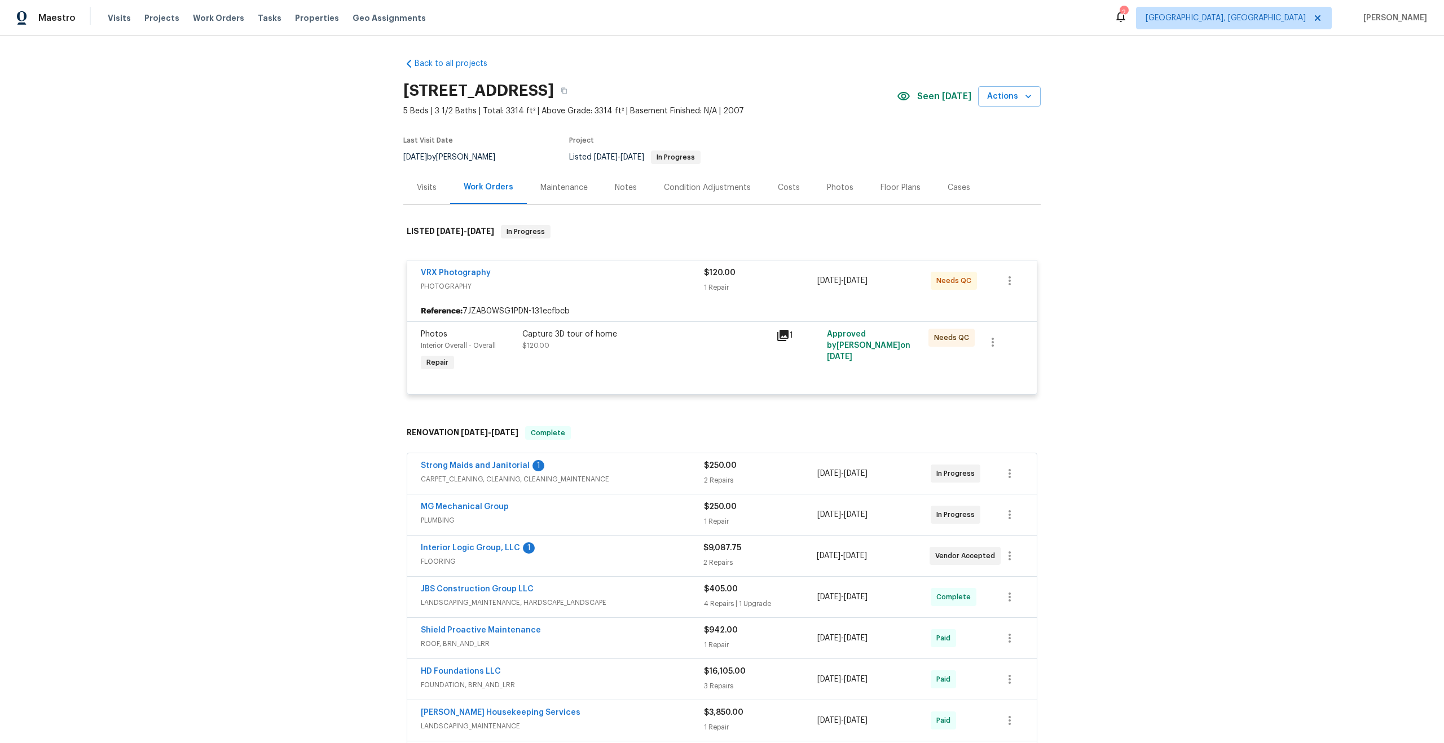
click at [652, 285] on span "PHOTOGRAPHY" at bounding box center [562, 286] width 283 height 11
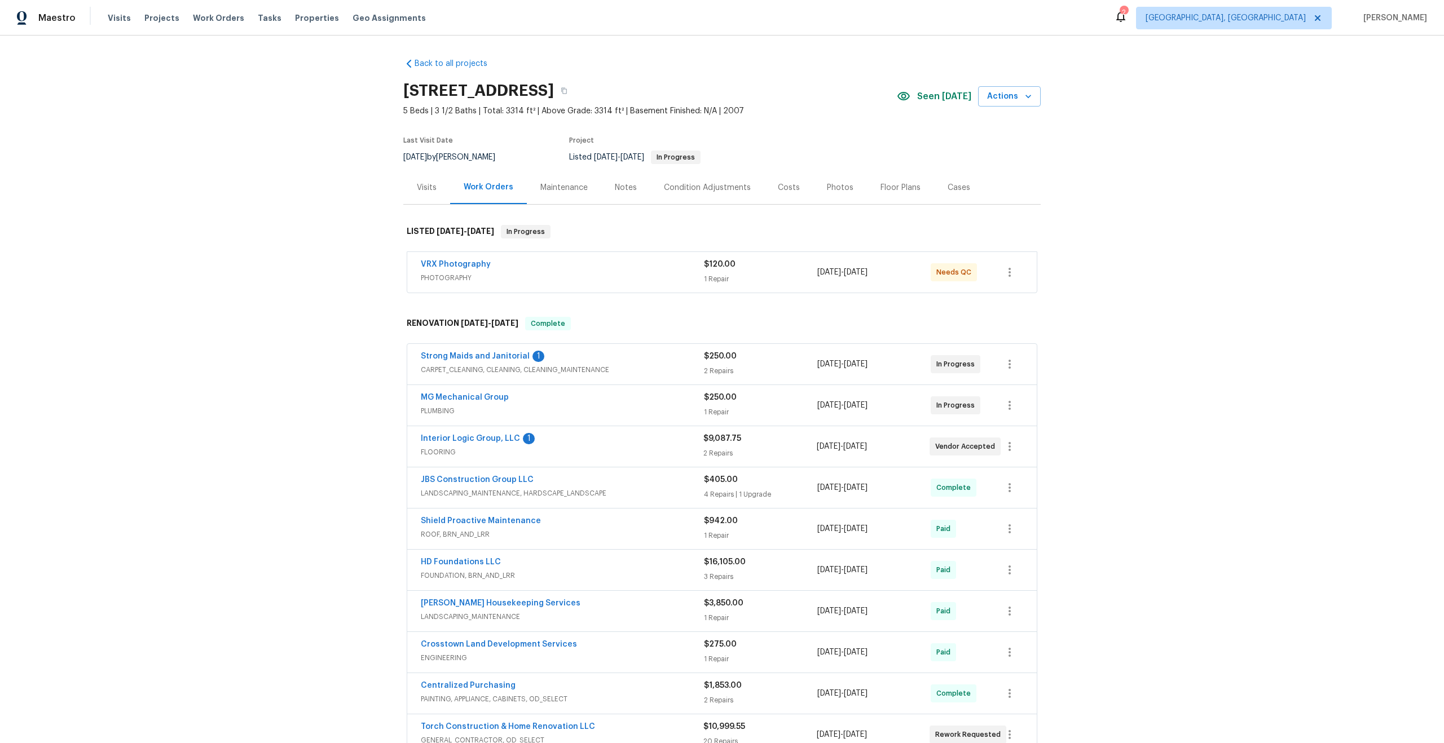
click at [660, 284] on div "VRX Photography PHOTOGRAPHY" at bounding box center [562, 272] width 283 height 27
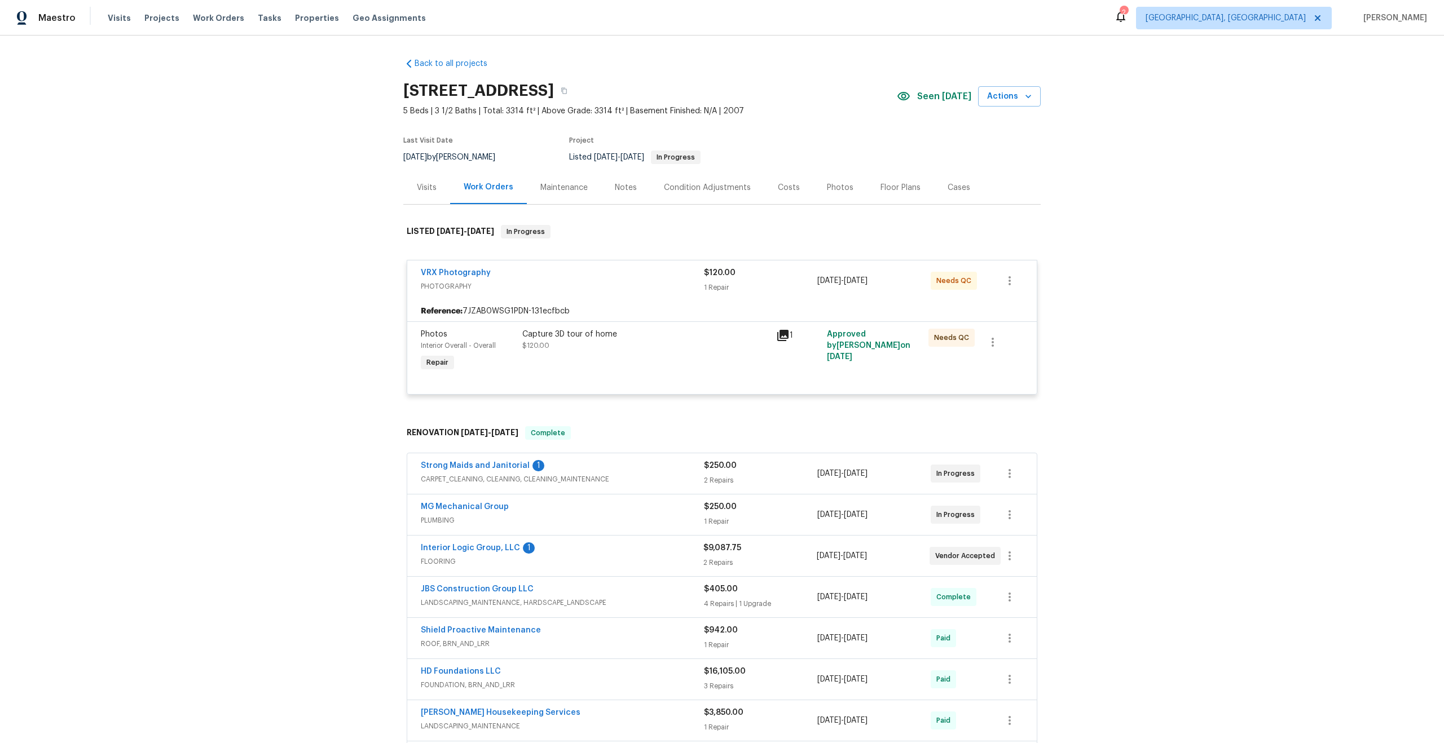
click at [675, 329] on div "Capture 3D tour of home" at bounding box center [645, 334] width 247 height 11
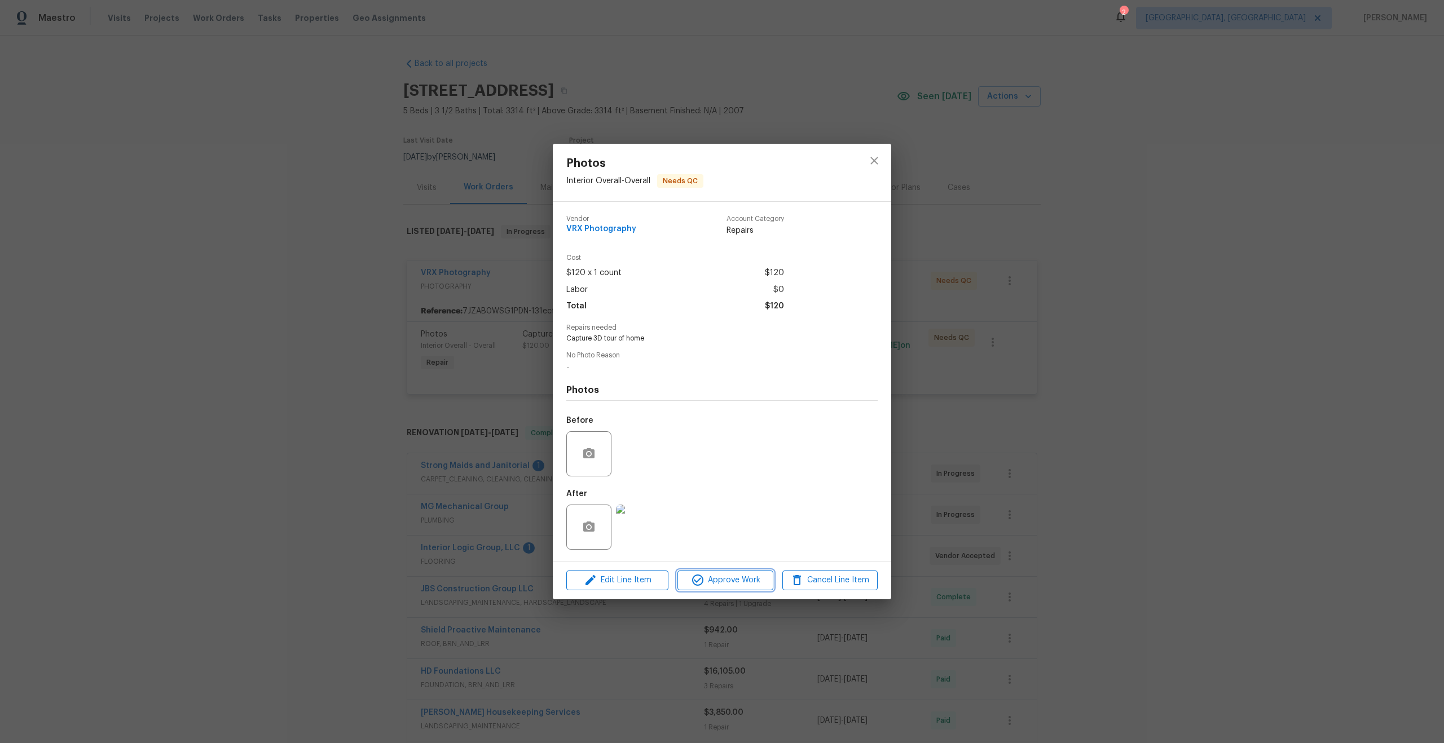
click at [733, 572] on button "Approve Work" at bounding box center [724, 581] width 95 height 20
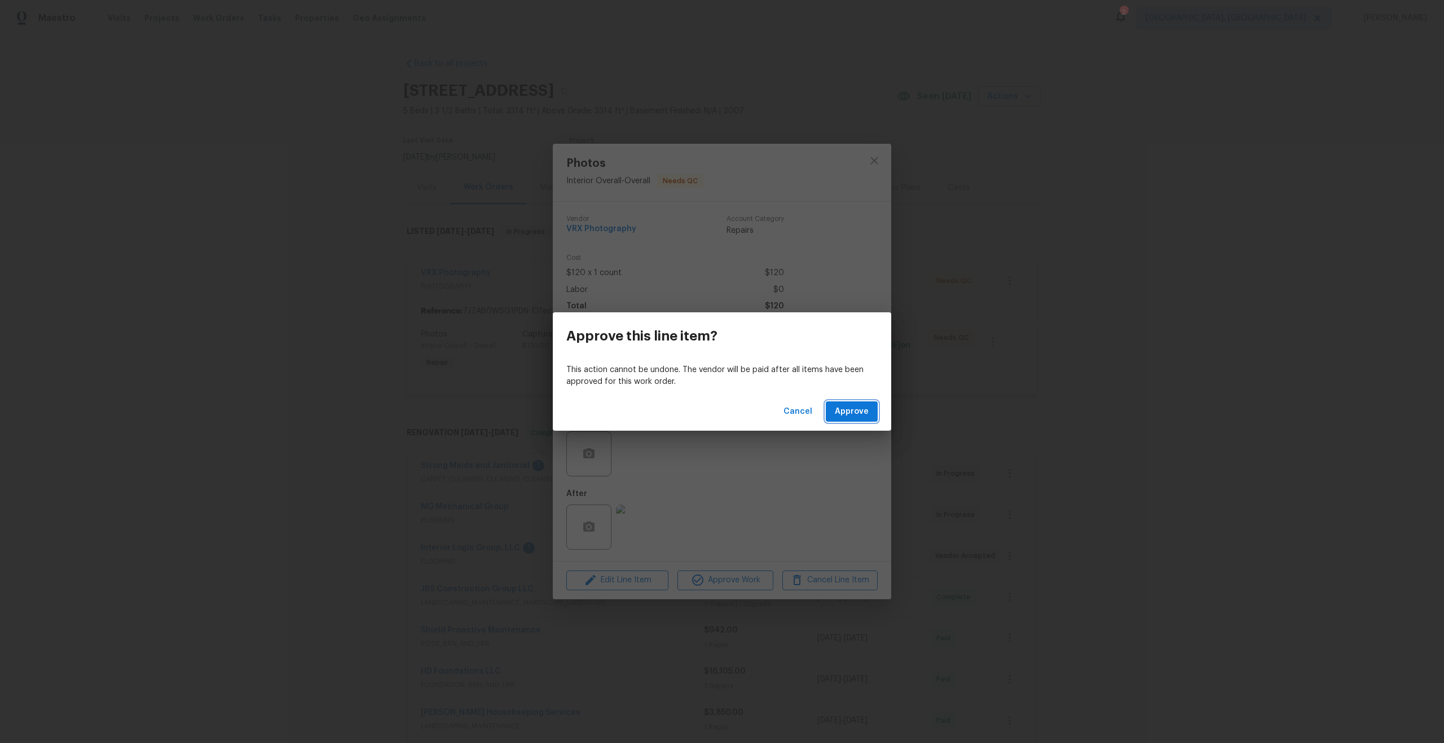
click at [849, 410] on span "Approve" at bounding box center [852, 412] width 34 height 14
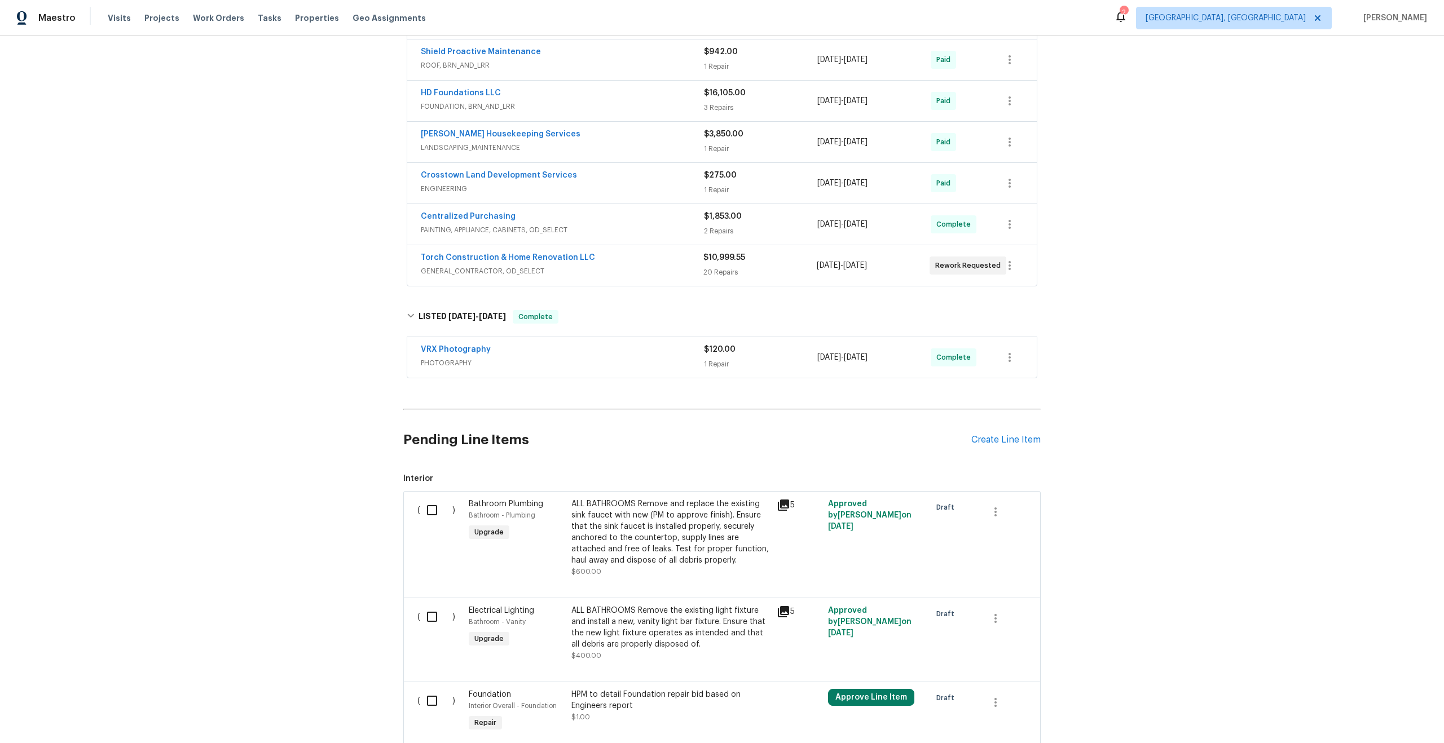
scroll to position [381, 0]
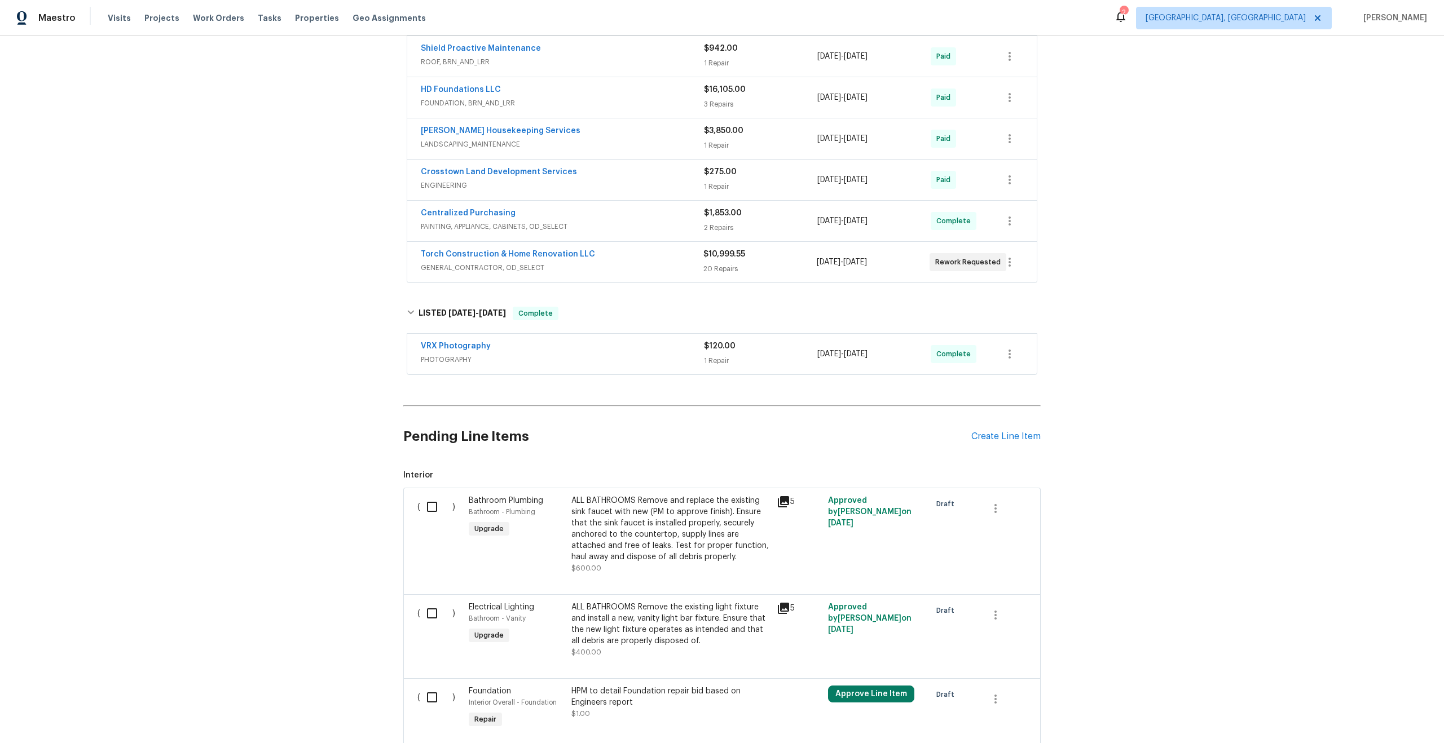
click at [605, 356] on span "PHOTOGRAPHY" at bounding box center [562, 359] width 283 height 11
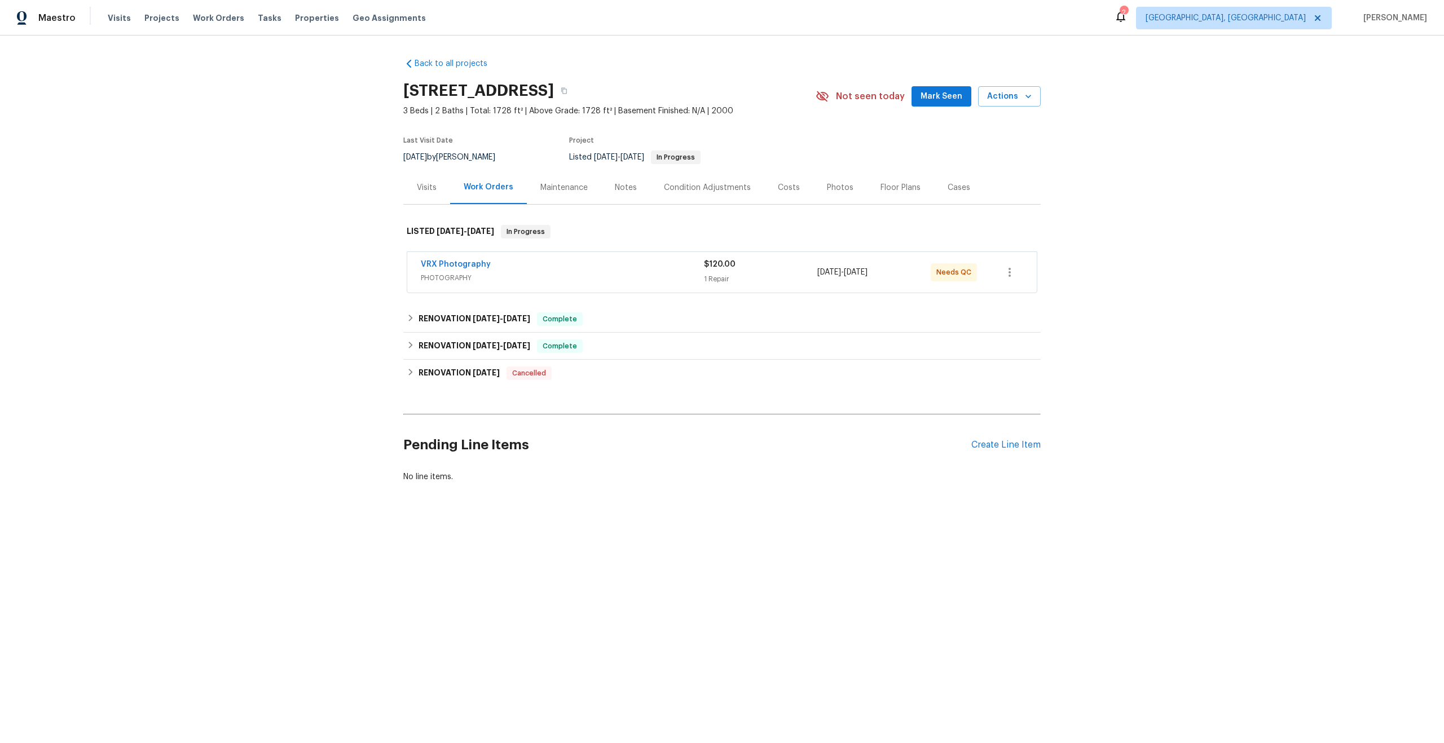
drag, startPoint x: 541, startPoint y: 91, endPoint x: 400, endPoint y: 91, distance: 141.5
click at [400, 91] on div "Back to all projects [STREET_ADDRESS] 3 Beds | 2 Baths | Total: 1728 ft² | Abov…" at bounding box center [722, 298] width 1444 height 524
copy h2 "[STREET_ADDRESS]"
click at [619, 262] on div "VRX Photography" at bounding box center [562, 266] width 283 height 14
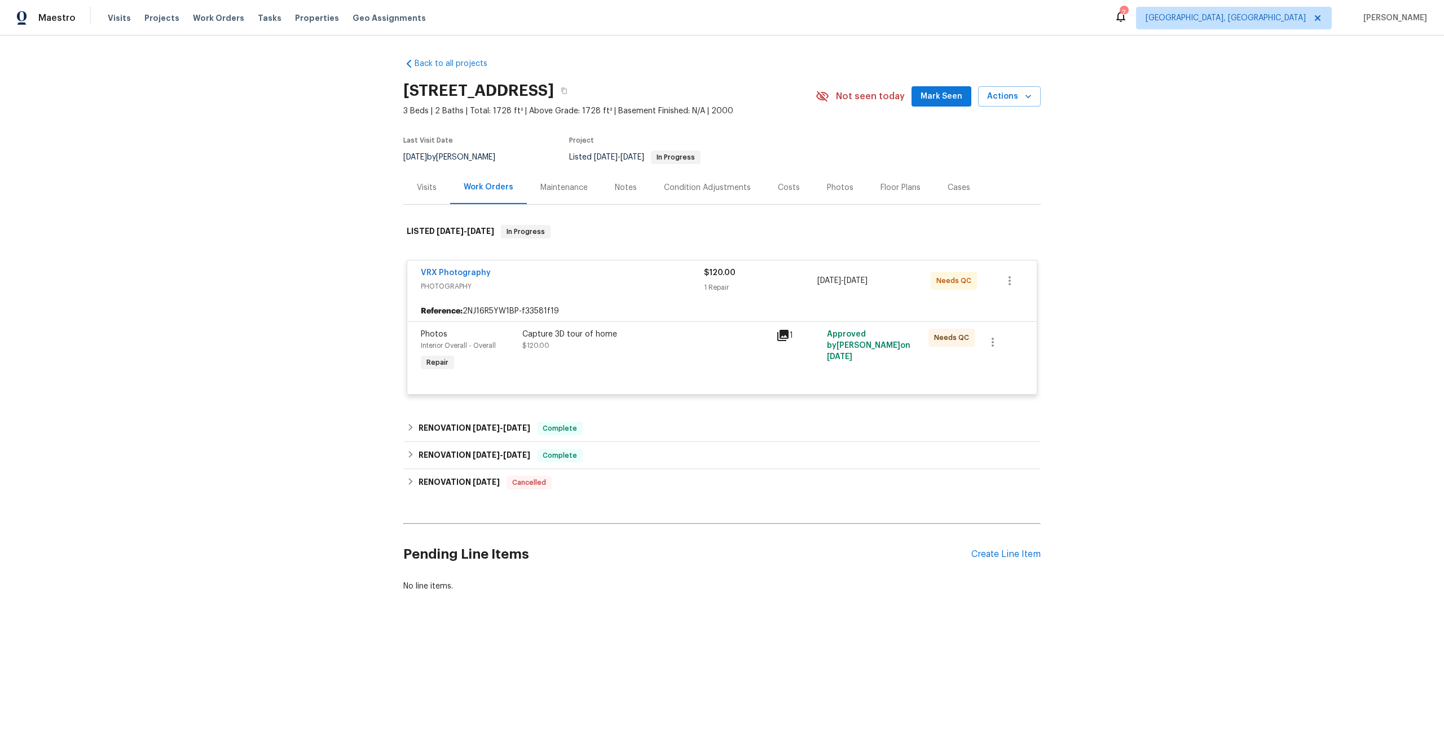
click at [666, 347] on div "Capture 3D tour of home $120.00" at bounding box center [645, 340] width 247 height 23
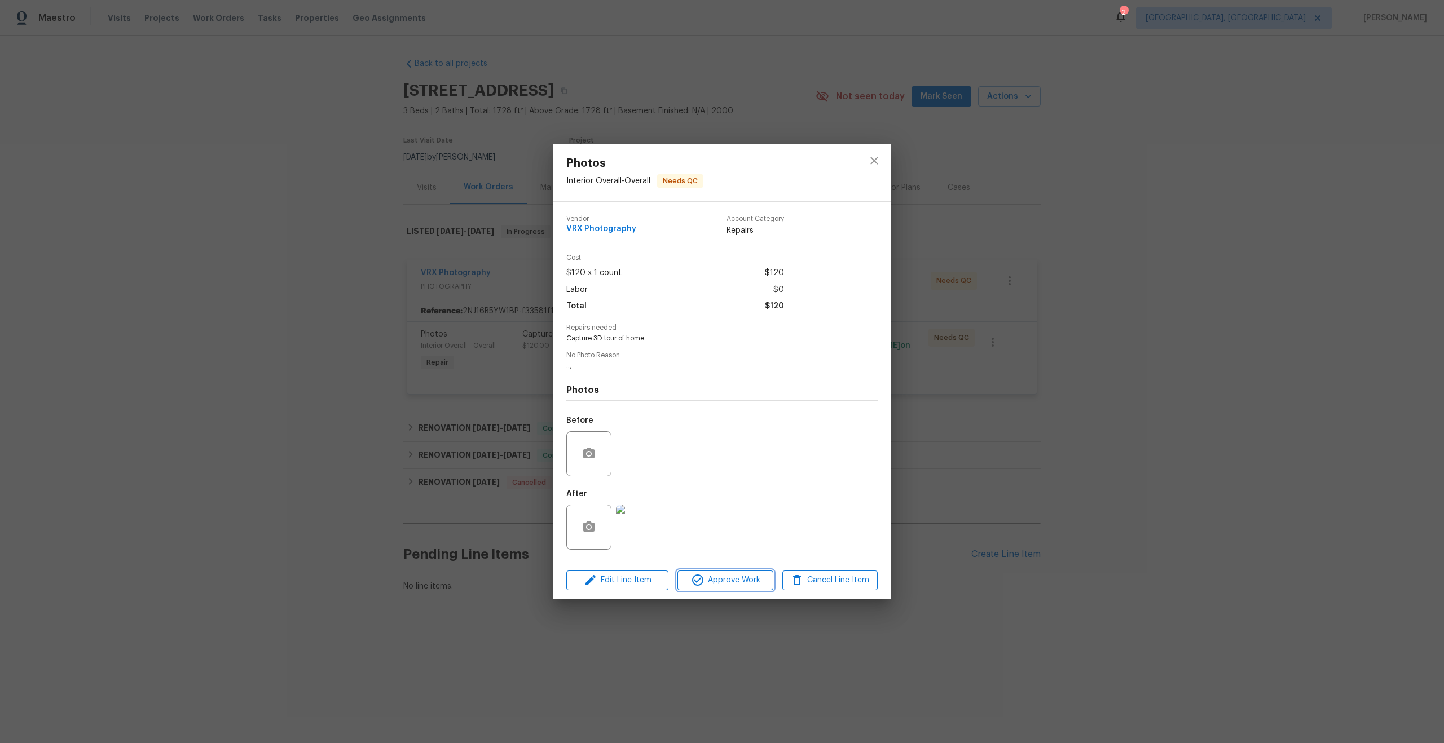
click at [727, 579] on span "Approve Work" at bounding box center [725, 580] width 89 height 14
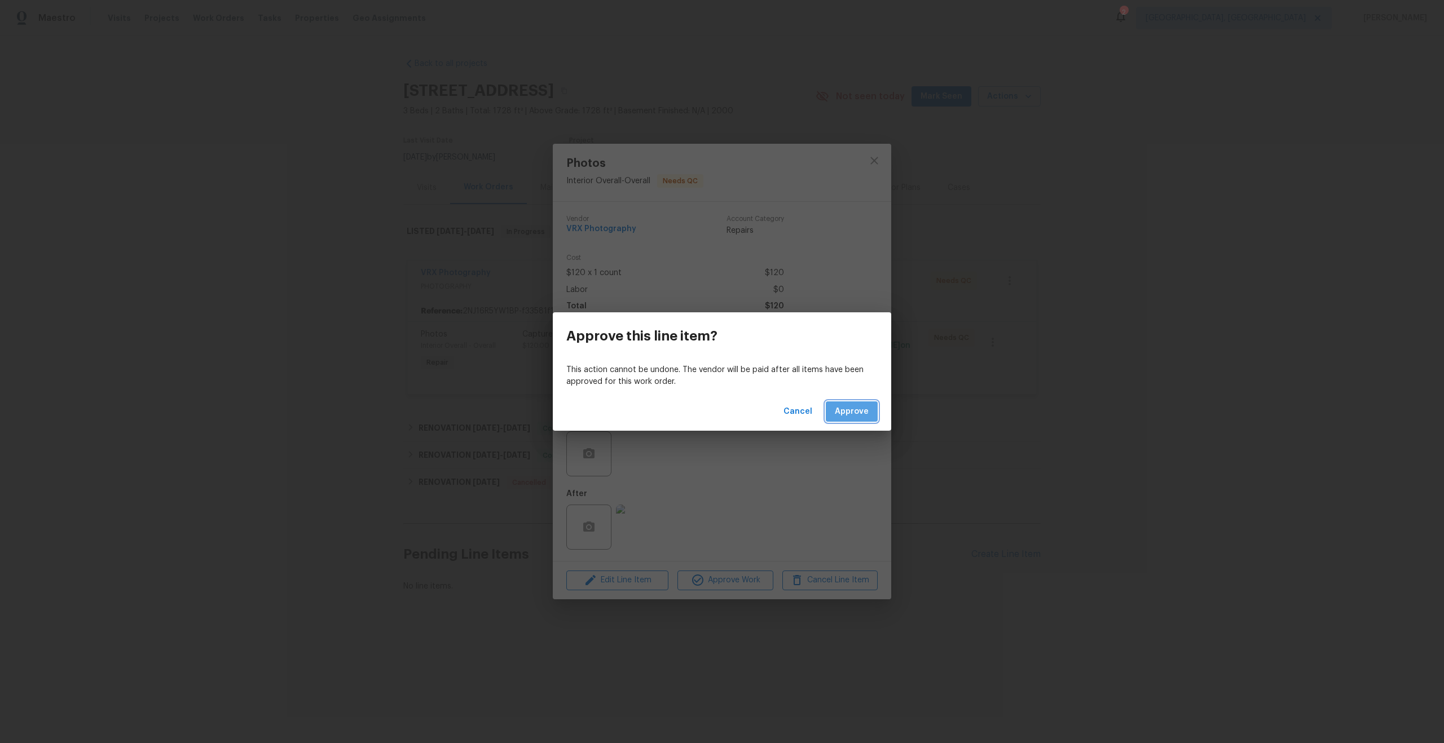
click at [856, 410] on span "Approve" at bounding box center [852, 412] width 34 height 14
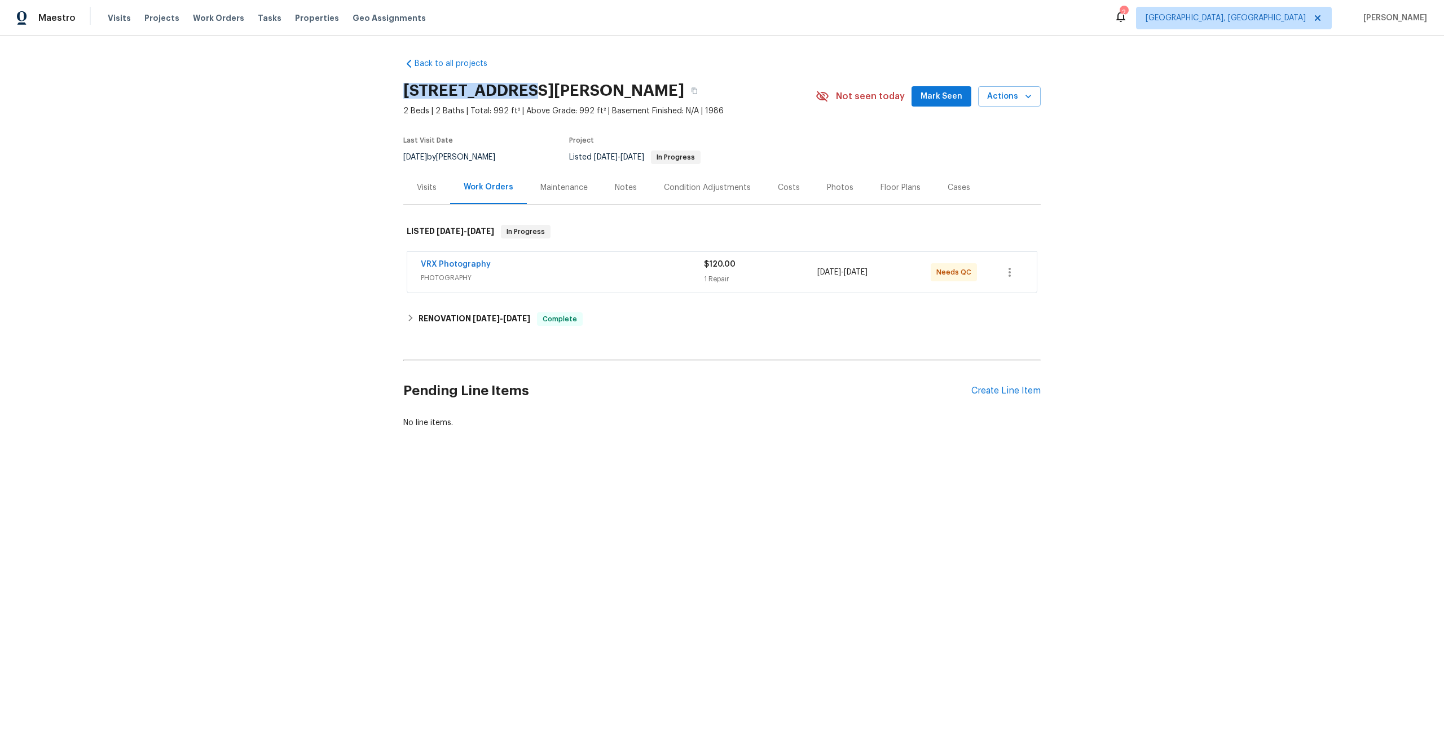
drag, startPoint x: 520, startPoint y: 90, endPoint x: 400, endPoint y: 89, distance: 120.7
click at [399, 89] on div "Back to all projects [STREET_ADDRESS][PERSON_NAME] 2 Beds | 2 Baths | Total: 99…" at bounding box center [722, 271] width 1444 height 470
copy h2 "[STREET_ADDRESS][PERSON_NAME]"
click at [652, 278] on span "PHOTOGRAPHY" at bounding box center [562, 277] width 283 height 11
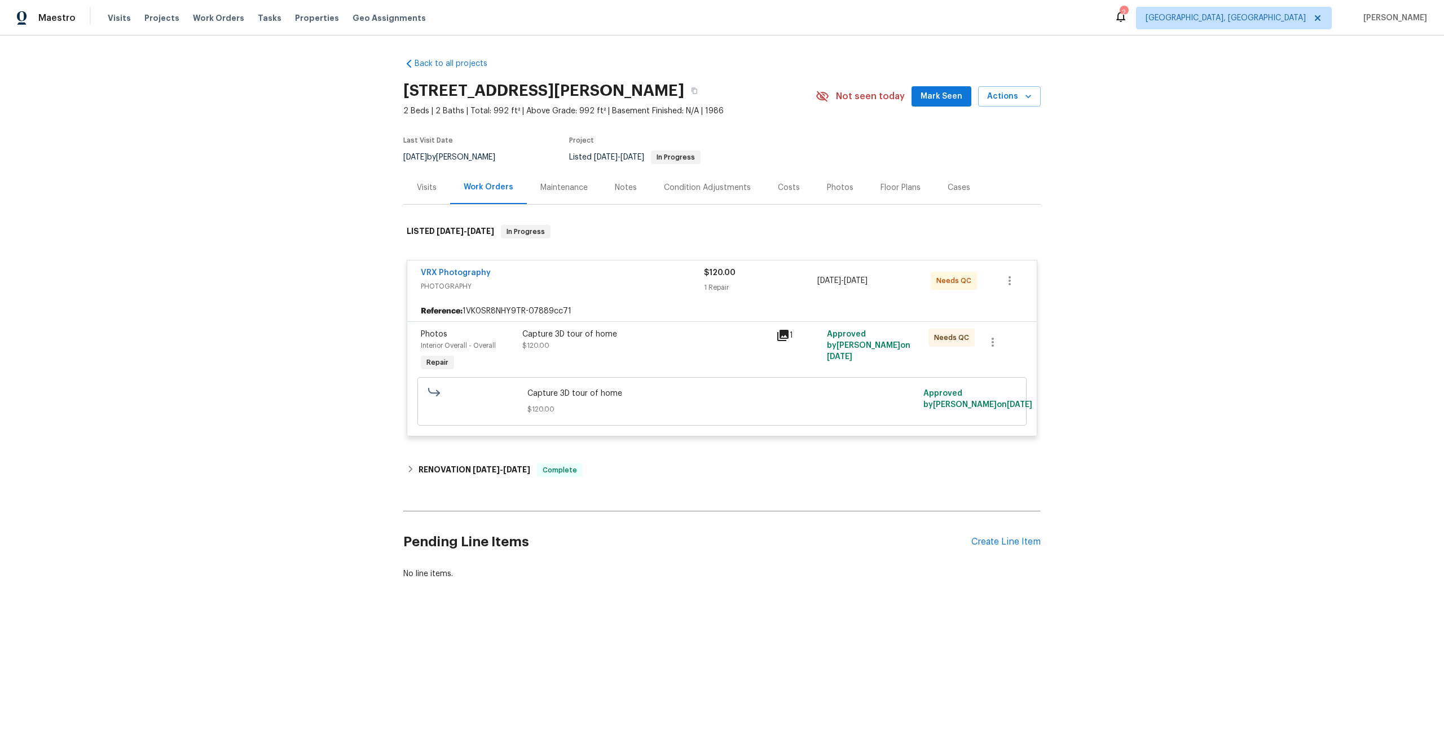
click at [675, 345] on div "Capture 3D tour of home $120.00" at bounding box center [645, 340] width 247 height 23
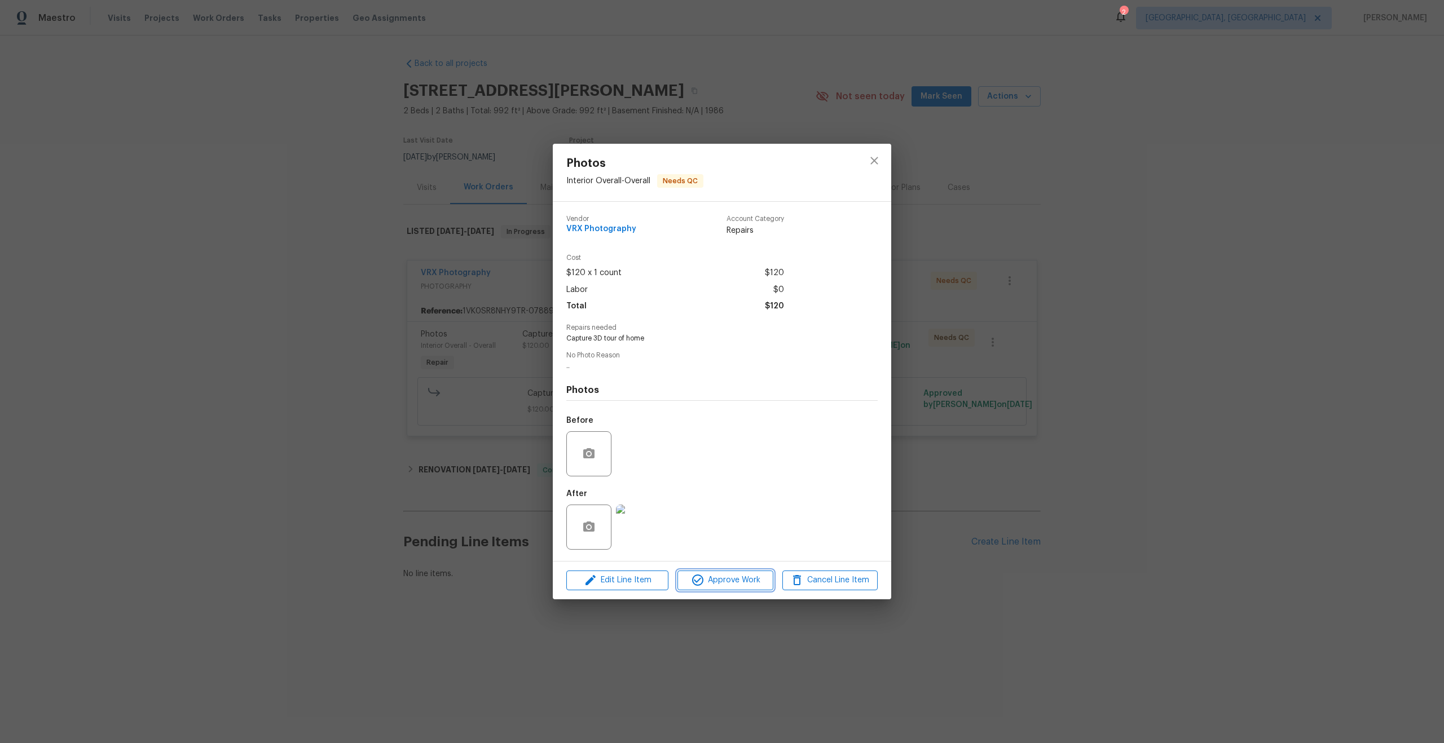
click at [732, 578] on span "Approve Work" at bounding box center [725, 580] width 89 height 14
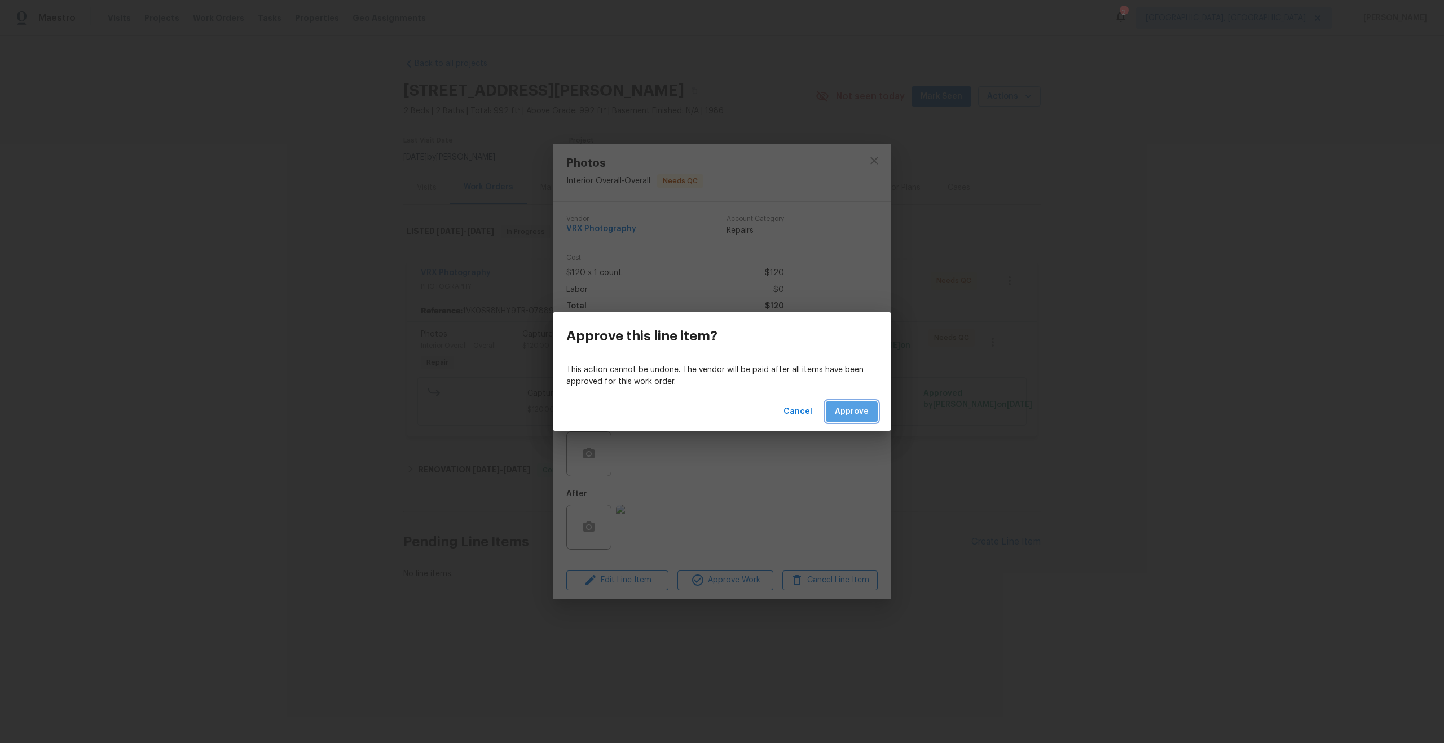
click at [852, 410] on span "Approve" at bounding box center [852, 412] width 34 height 14
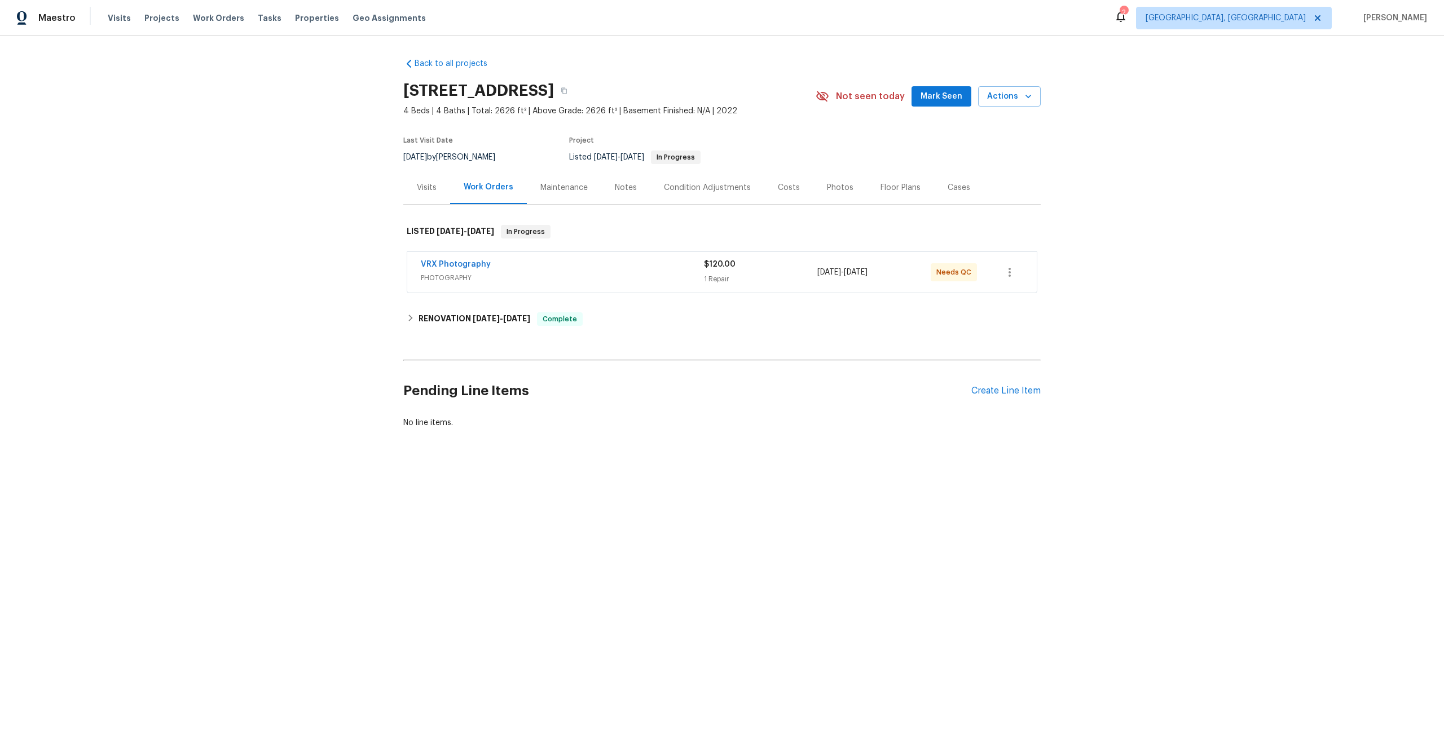
click at [578, 259] on div "VRX Photography" at bounding box center [562, 266] width 283 height 14
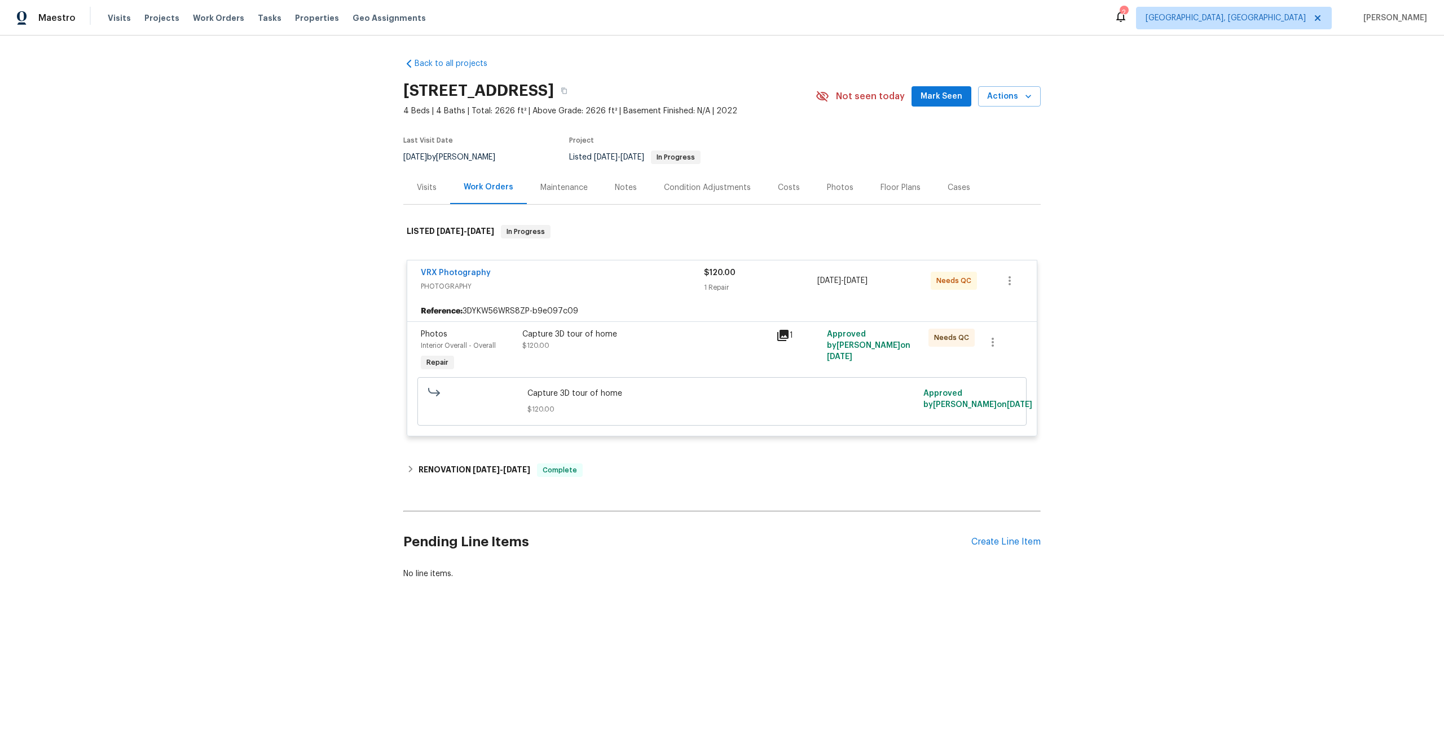
drag, startPoint x: 626, startPoint y: 90, endPoint x: 377, endPoint y: 90, distance: 249.8
click at [377, 90] on div "Back to all projects 4007 Southpoint Landing Way, Durham, NC 27707 4 Beds | 4 B…" at bounding box center [722, 346] width 1444 height 621
copy h2 "4007 Southpoint Landing Way"
click at [686, 338] on div "Capture 3D tour of home" at bounding box center [645, 334] width 247 height 11
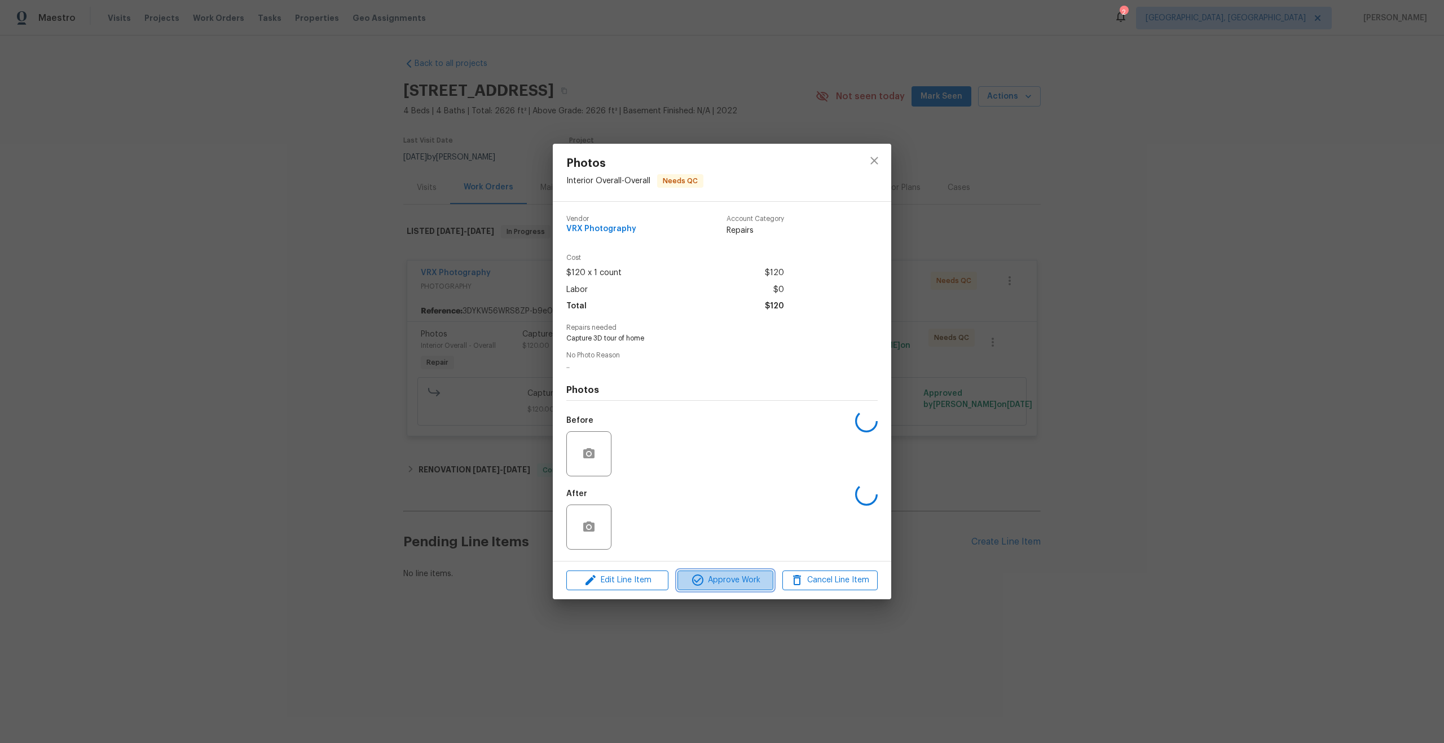
click at [743, 571] on button "Approve Work" at bounding box center [724, 581] width 95 height 20
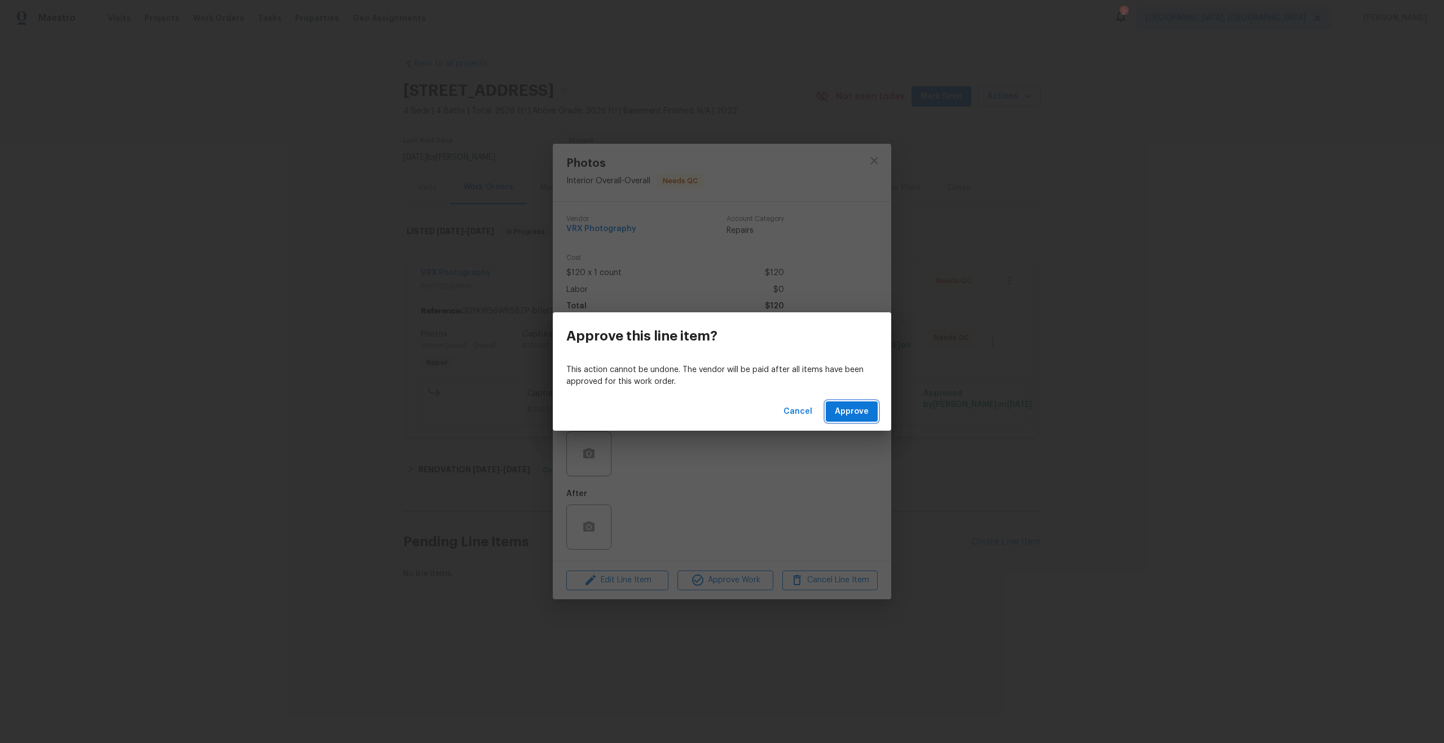
click at [846, 412] on span "Approve" at bounding box center [852, 412] width 34 height 14
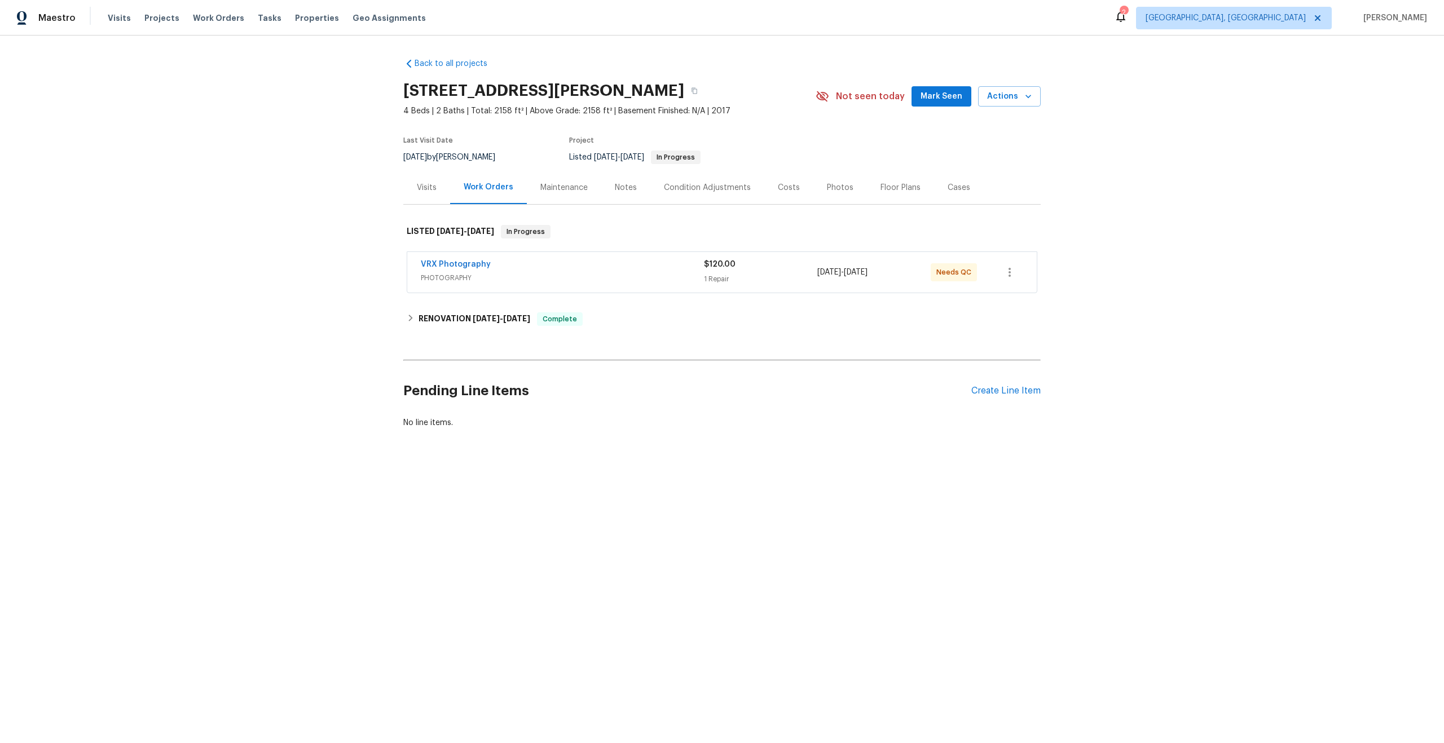
click at [639, 255] on div "VRX Photography PHOTOGRAPHY $120.00 1 Repair [DATE] - [DATE] Needs QC" at bounding box center [721, 272] width 629 height 41
click at [662, 282] on span "PHOTOGRAPHY" at bounding box center [562, 277] width 283 height 11
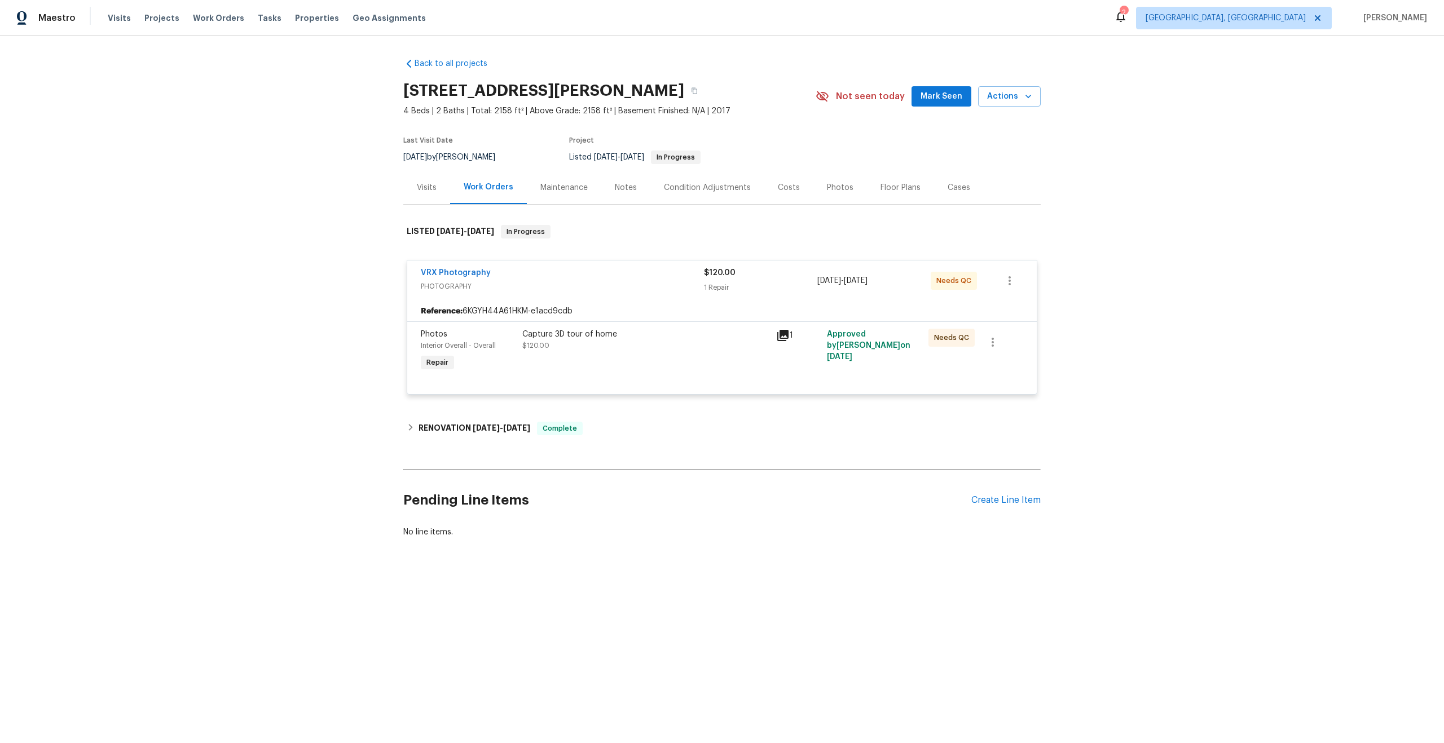
click at [687, 363] on div "Capture 3D tour of home $120.00" at bounding box center [646, 351] width 254 height 52
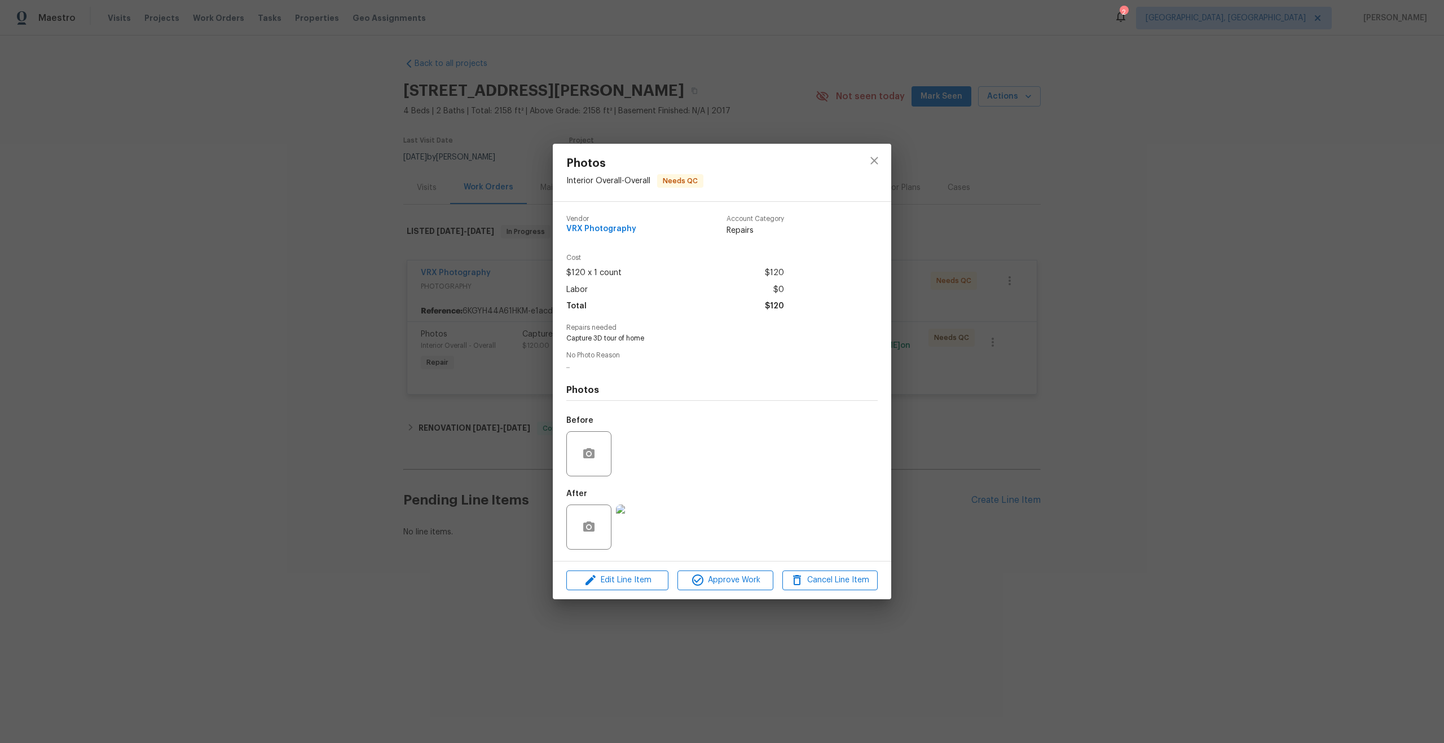
click at [705, 599] on div "Edit Line Item Approve Work Cancel Line Item" at bounding box center [722, 581] width 338 height 38
click at [725, 580] on span "Approve Work" at bounding box center [725, 580] width 89 height 14
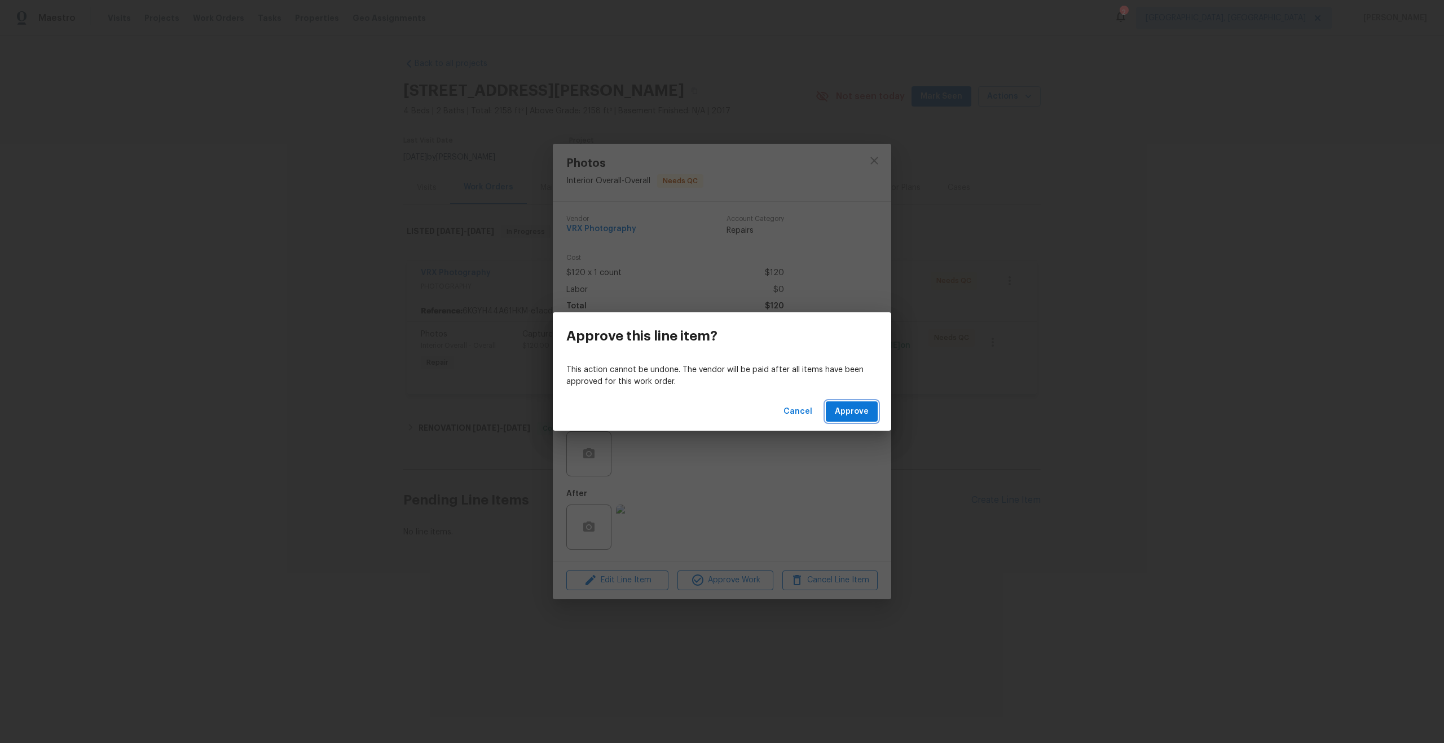
click at [847, 405] on span "Approve" at bounding box center [852, 412] width 34 height 14
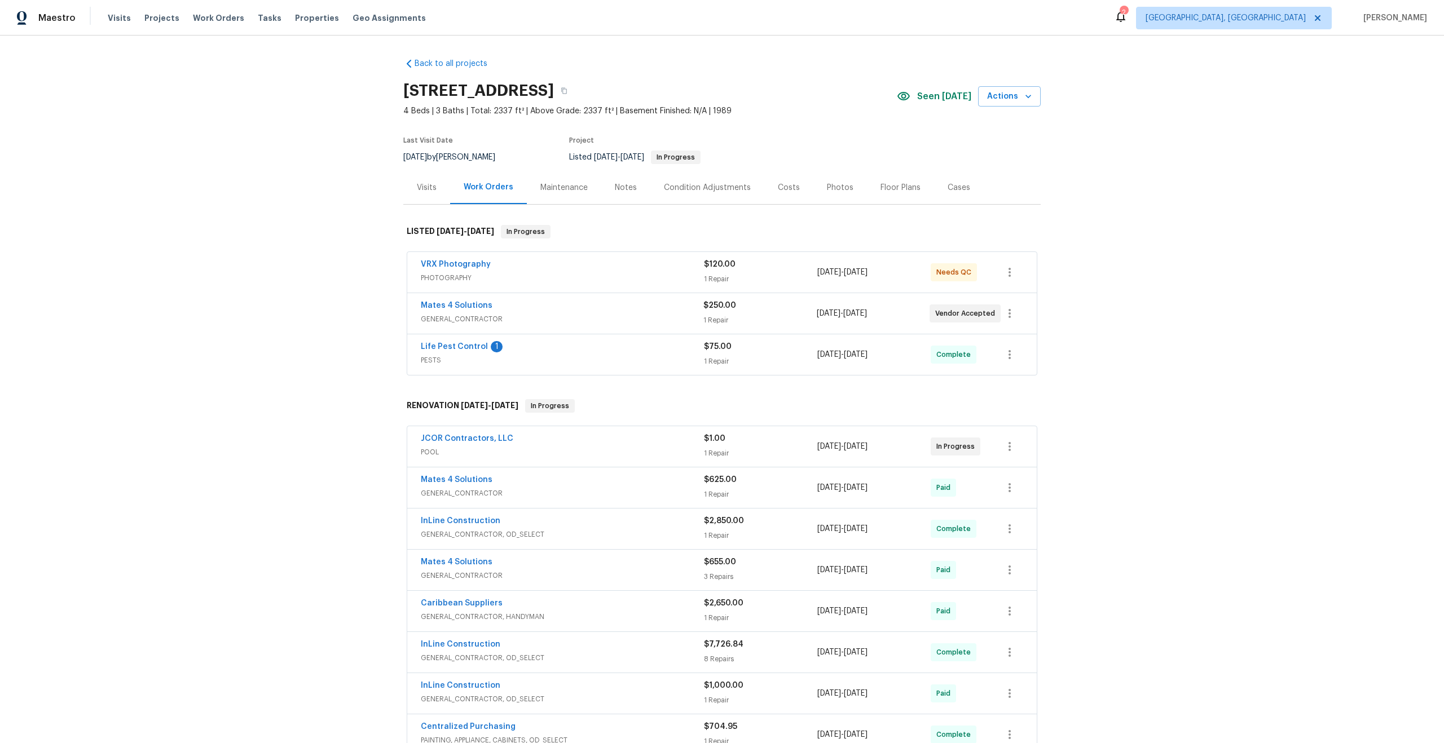
click at [570, 270] on div "VRX Photography" at bounding box center [562, 266] width 283 height 14
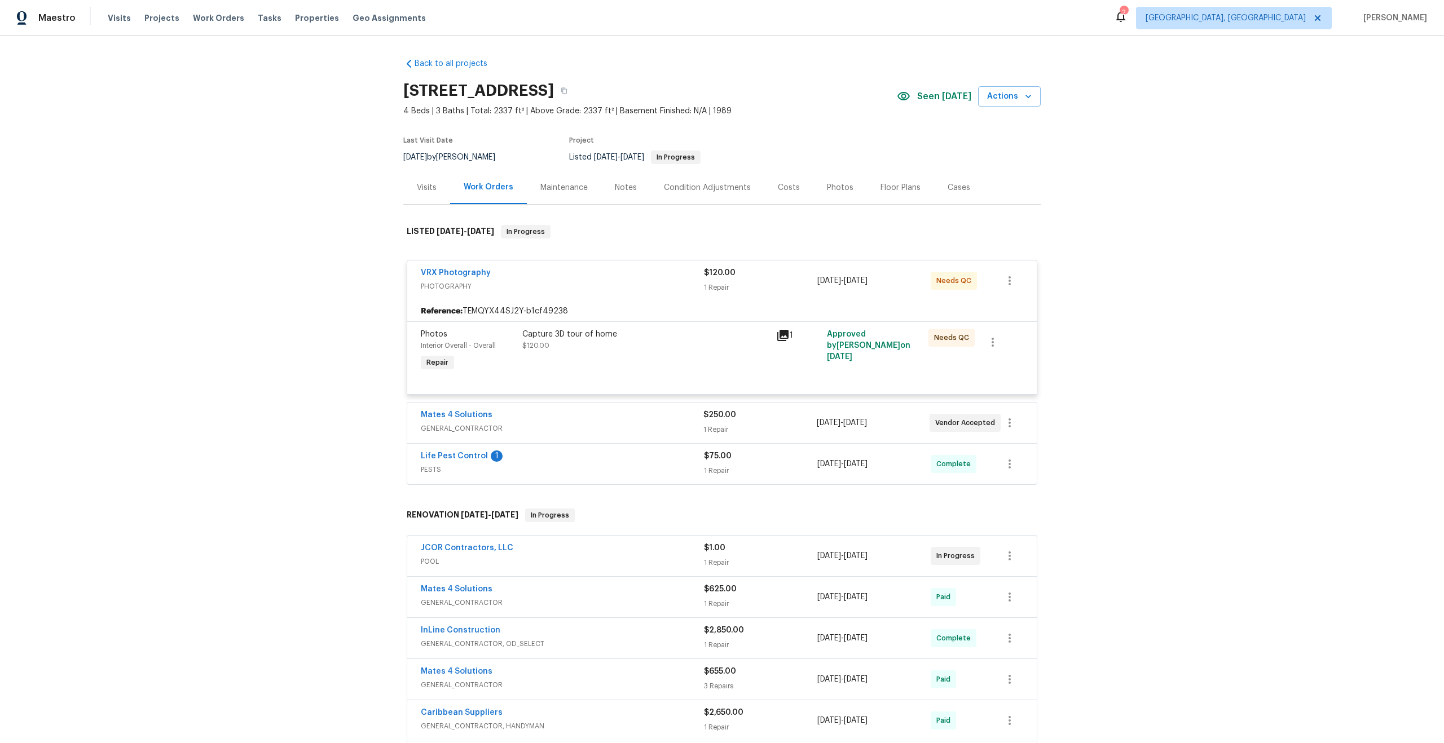
click at [694, 334] on div "Capture 3D tour of home" at bounding box center [645, 334] width 247 height 11
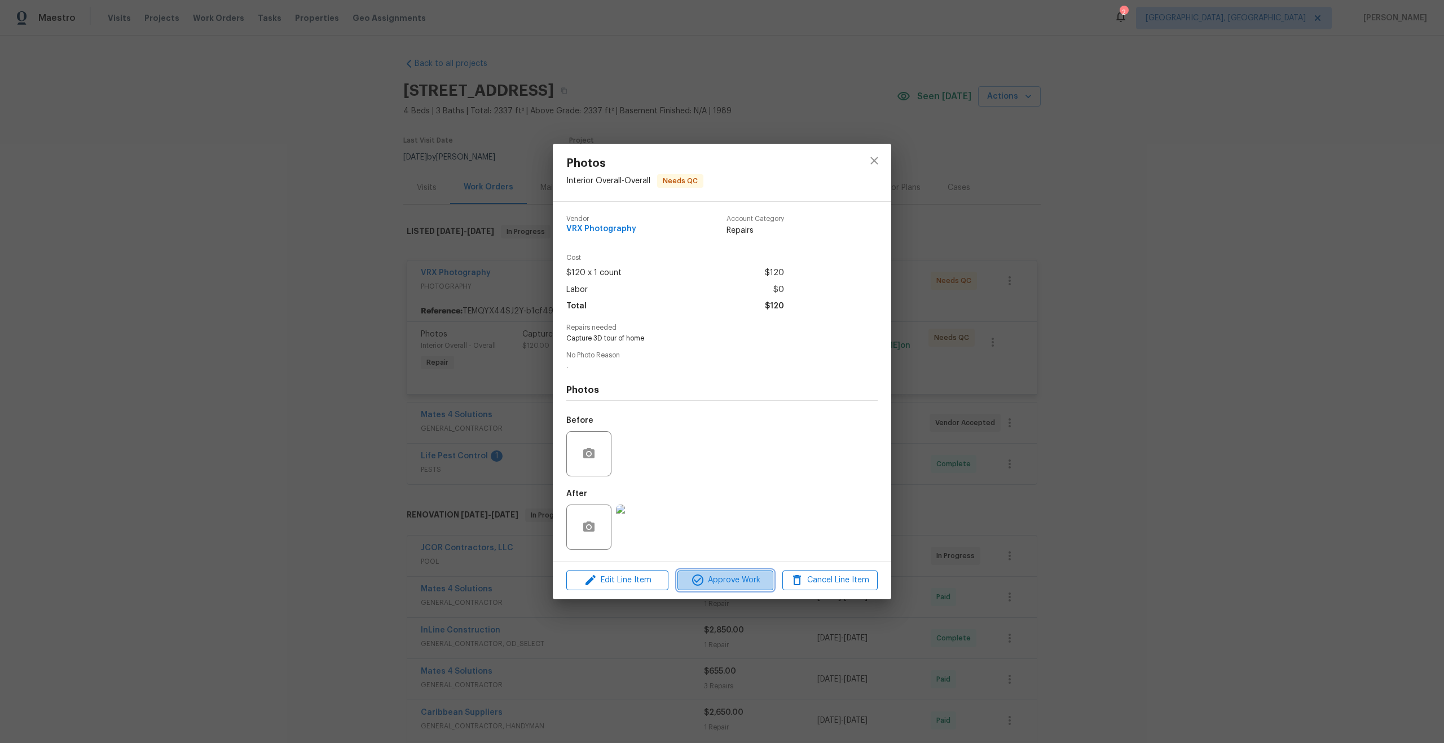
click at [739, 577] on span "Approve Work" at bounding box center [725, 580] width 89 height 14
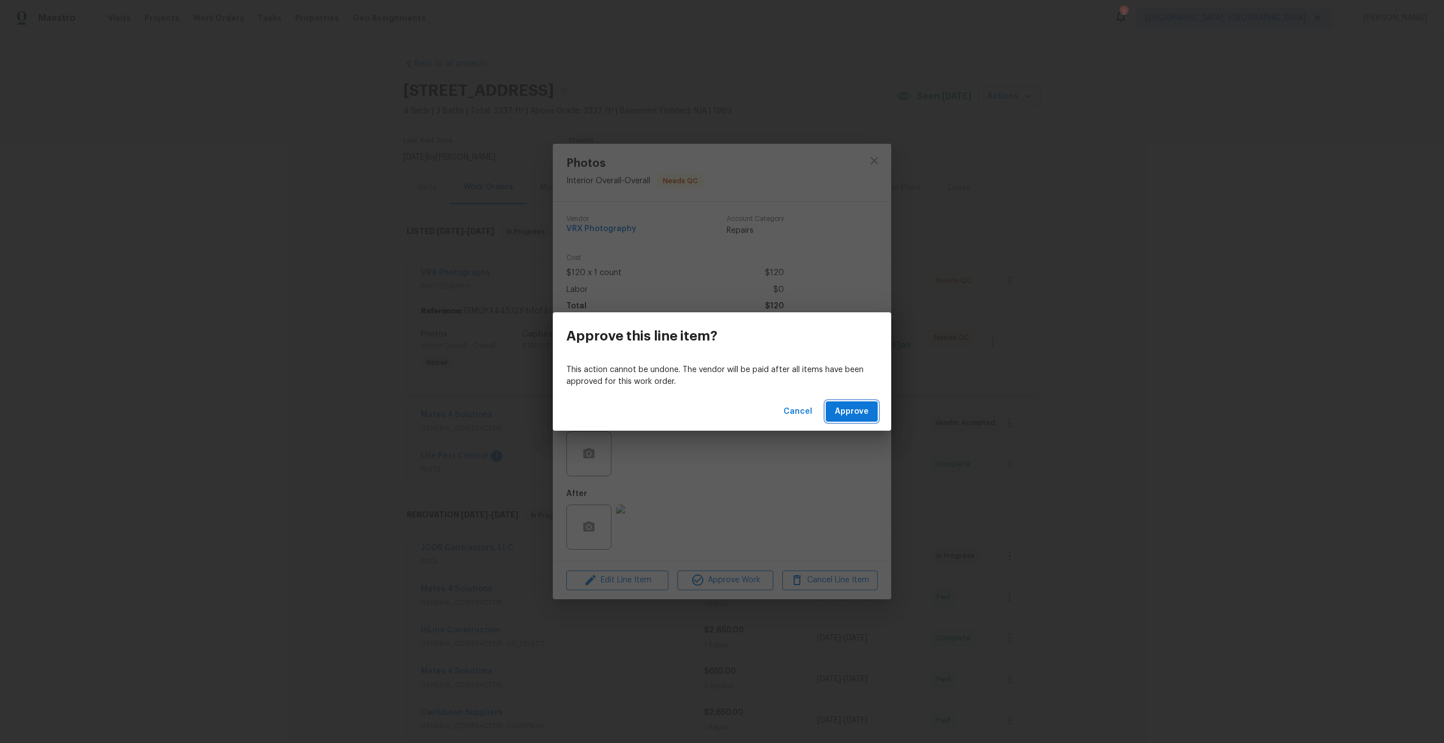
click at [849, 405] on span "Approve" at bounding box center [852, 412] width 34 height 14
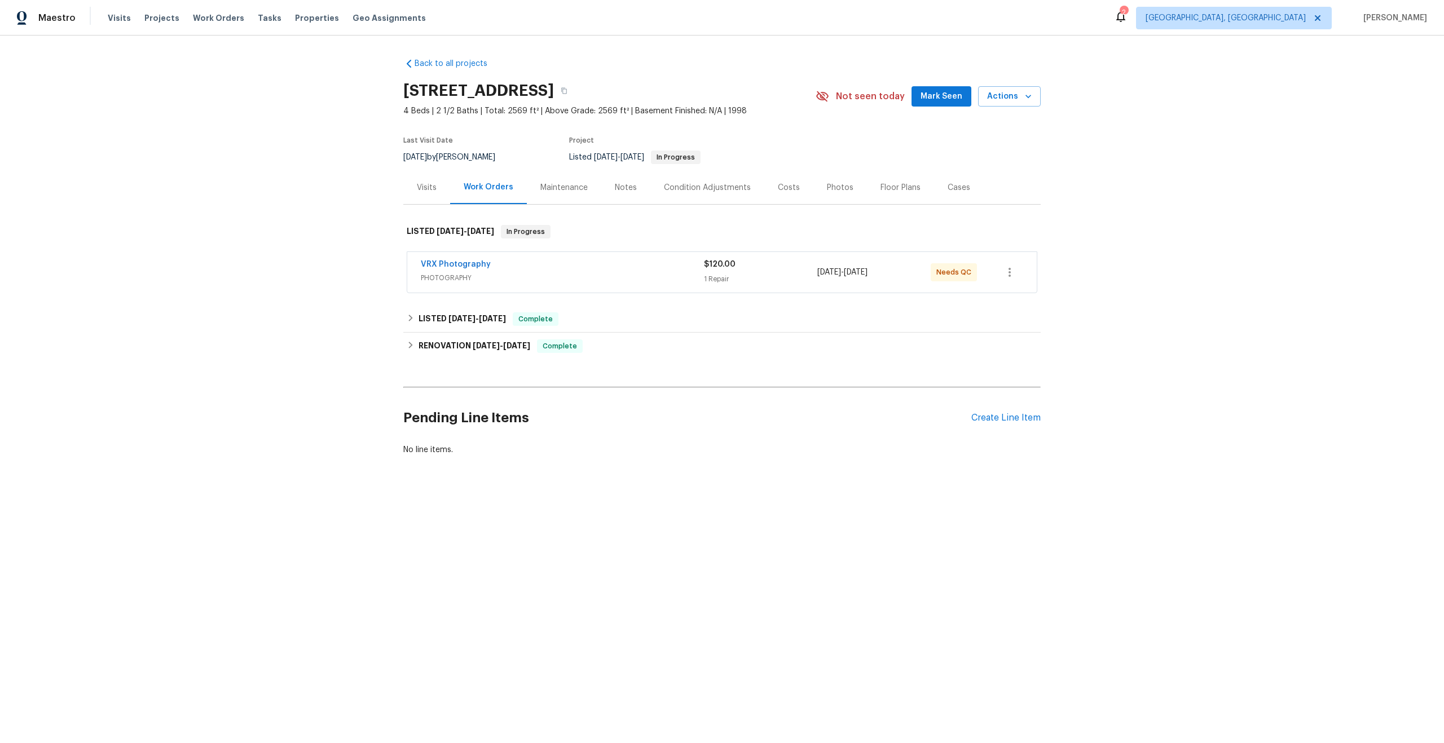
click at [634, 281] on span "PHOTOGRAPHY" at bounding box center [562, 277] width 283 height 11
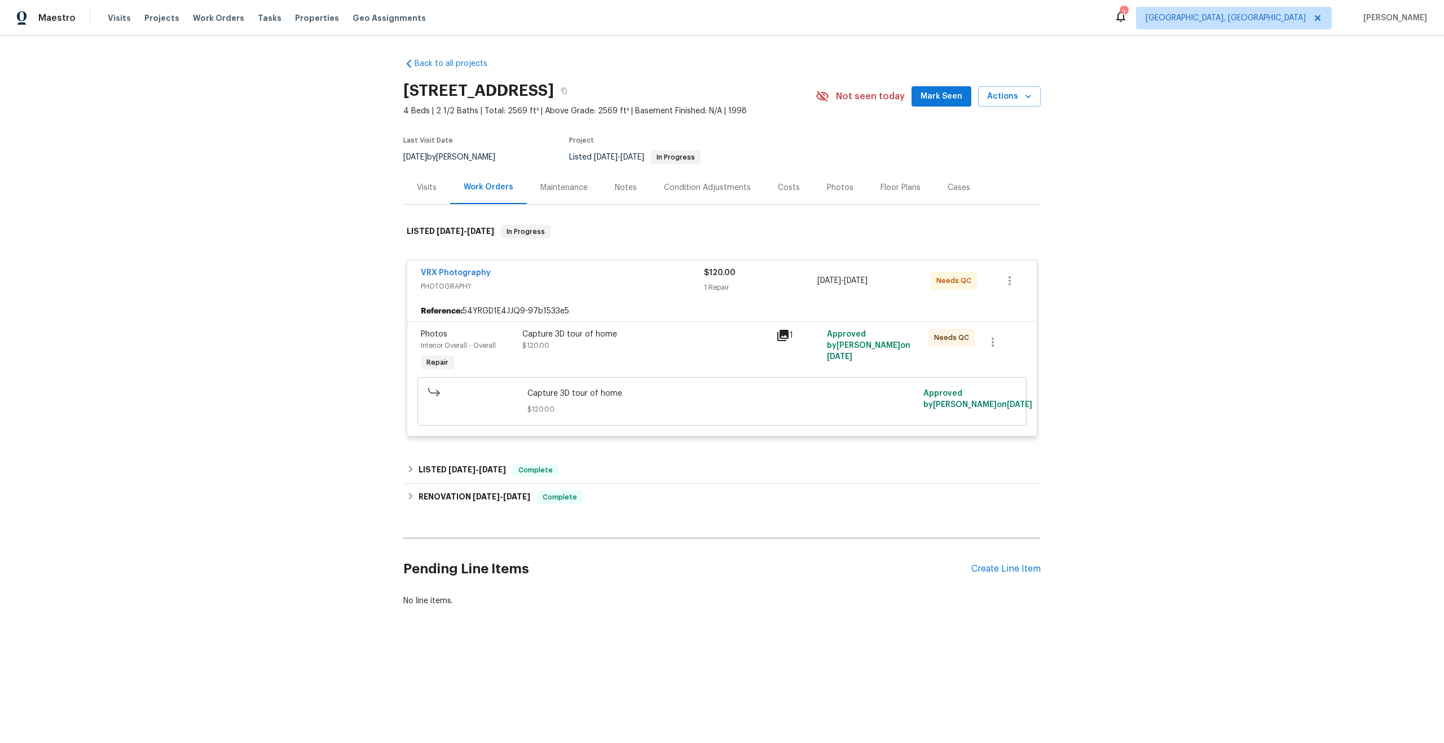
click at [696, 341] on div "Capture 3D tour of home $120.00" at bounding box center [645, 340] width 247 height 23
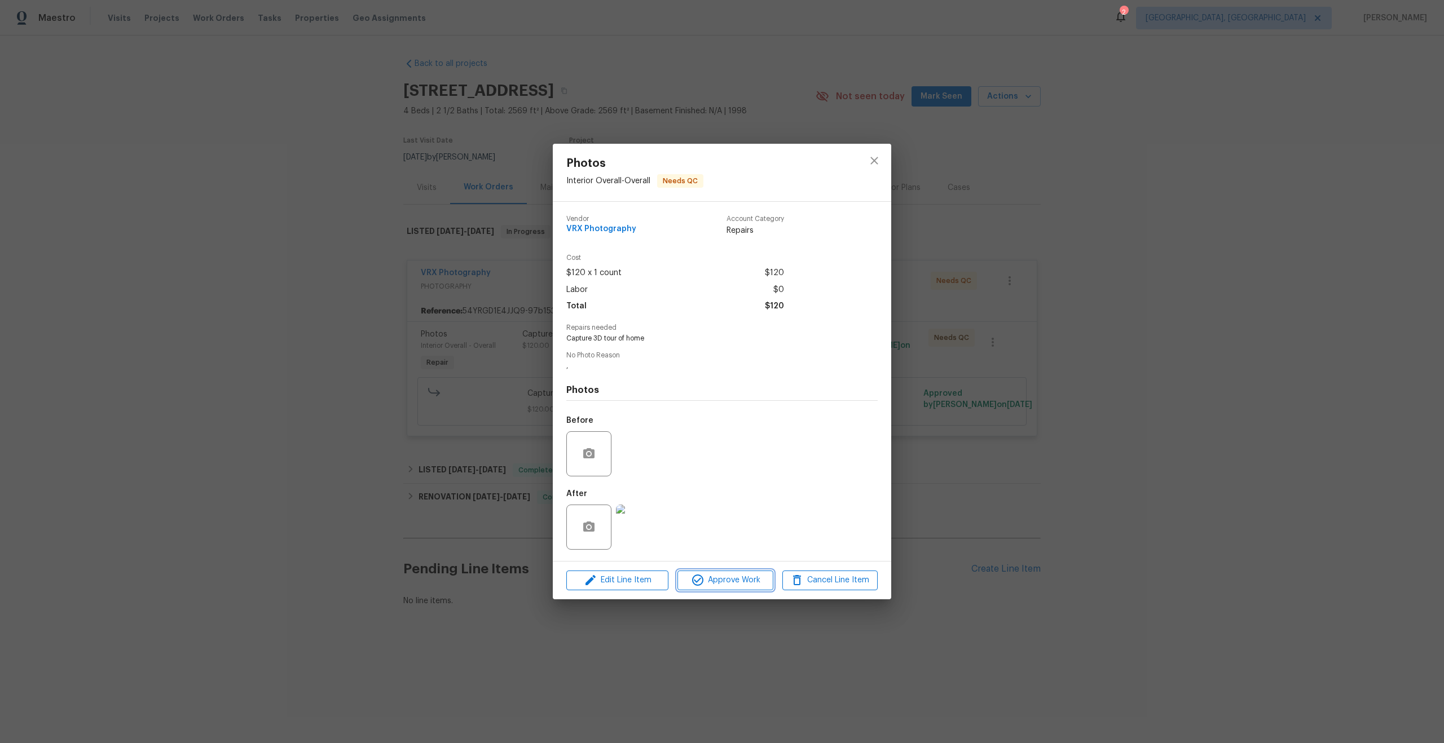
click at [714, 573] on button "Approve Work" at bounding box center [724, 581] width 95 height 20
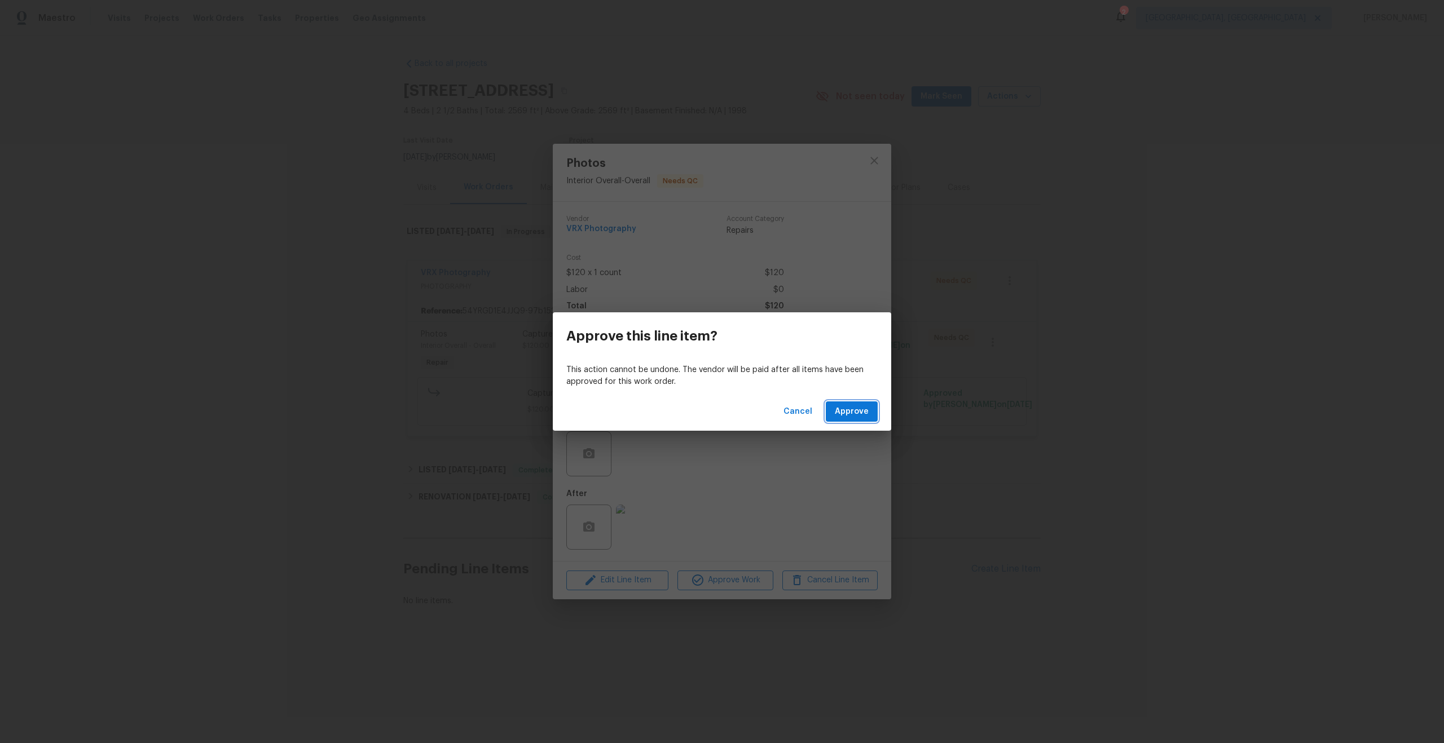
click at [863, 418] on span "Approve" at bounding box center [852, 412] width 34 height 14
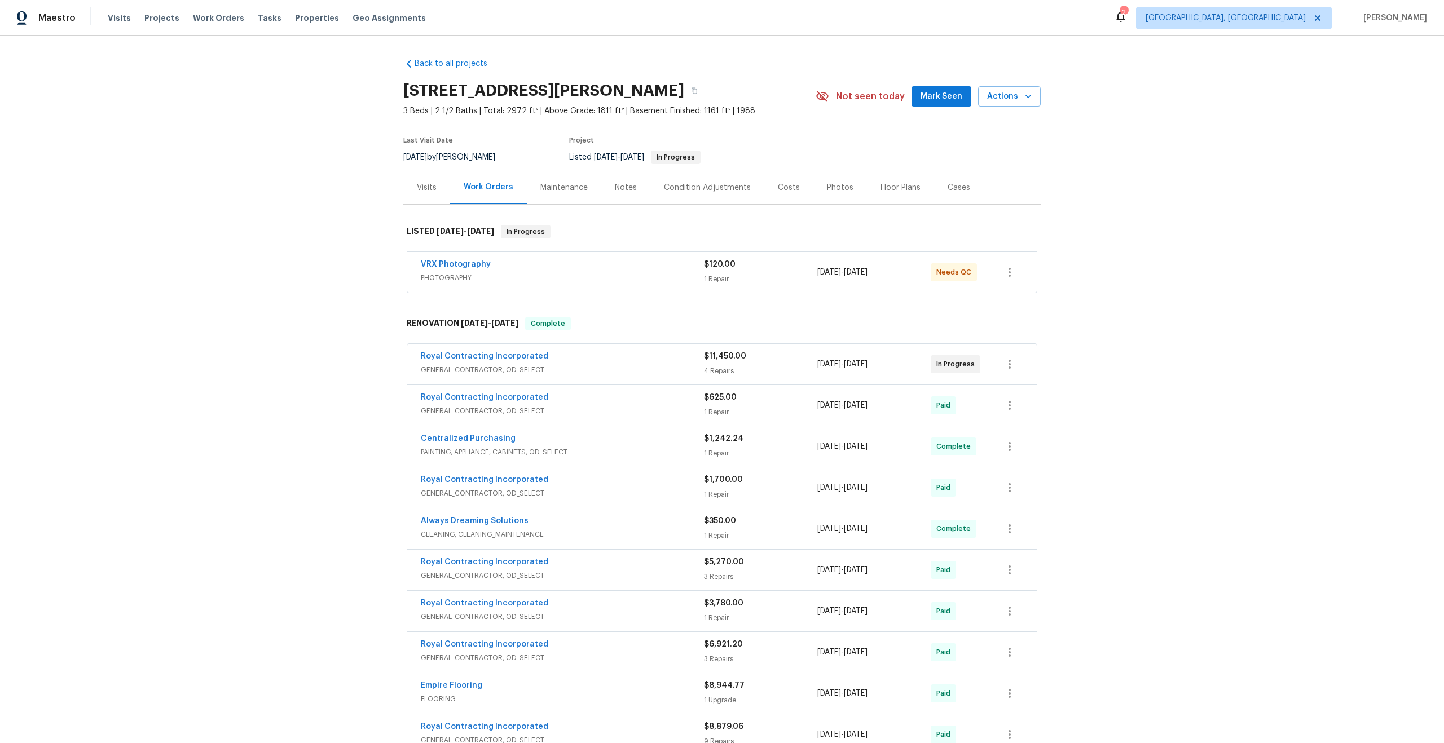
click at [572, 272] on span "PHOTOGRAPHY" at bounding box center [562, 277] width 283 height 11
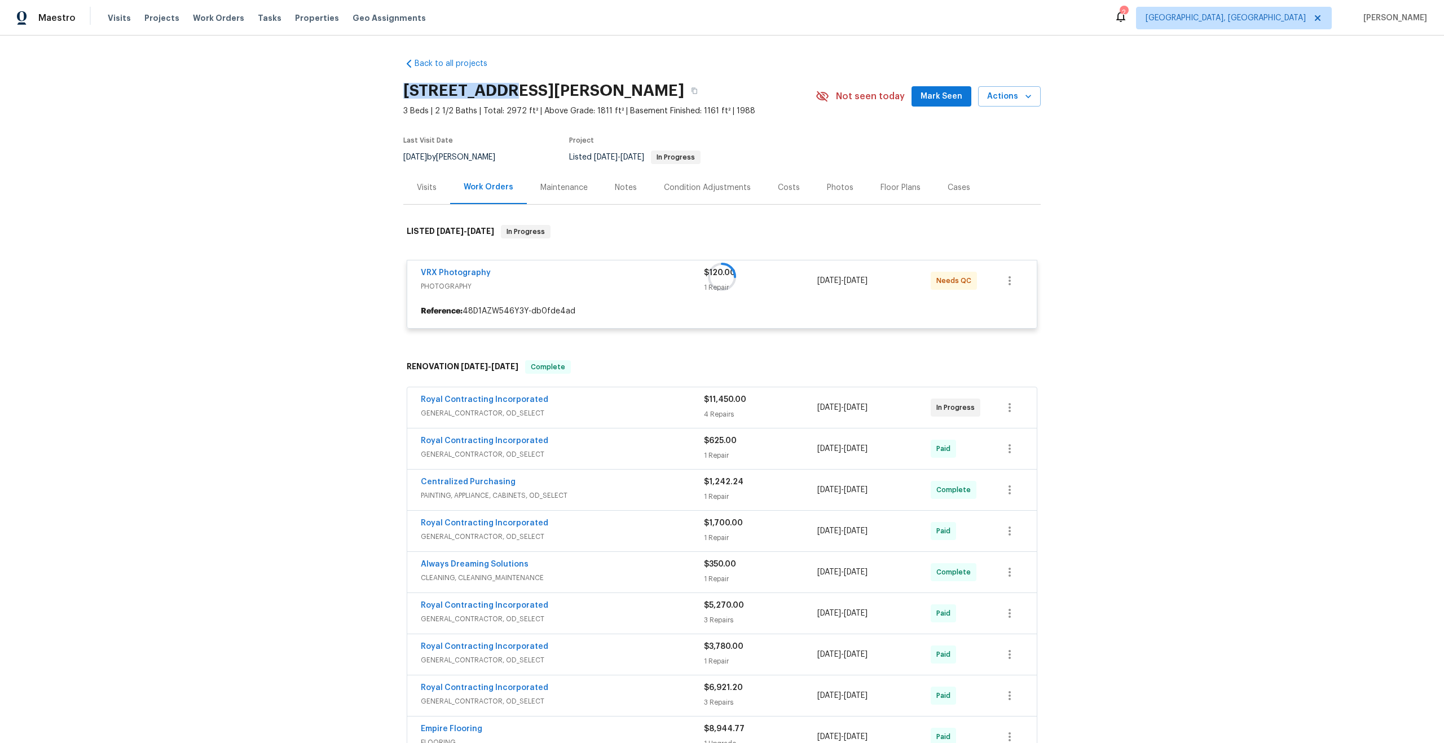
drag, startPoint x: 502, startPoint y: 91, endPoint x: 360, endPoint y: 82, distance: 141.8
click at [360, 82] on div "Back to all projects 2301 Gore Dr, Haymarket, VA 20169 3 Beds | 2 1/2 Baths | T…" at bounding box center [722, 390] width 1444 height 708
copy h2 "2301 Gore Dr"
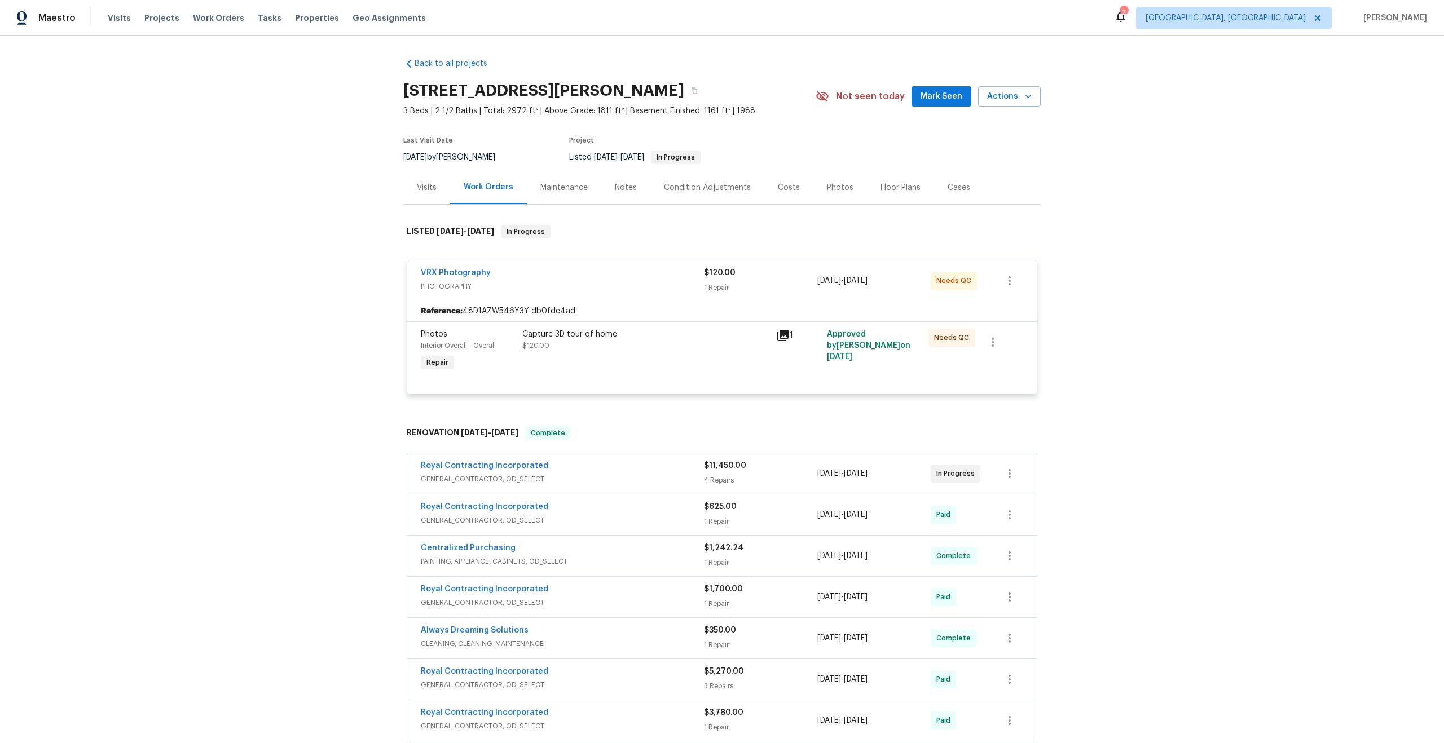
click at [722, 347] on div "Capture 3D tour of home $120.00" at bounding box center [645, 340] width 247 height 23
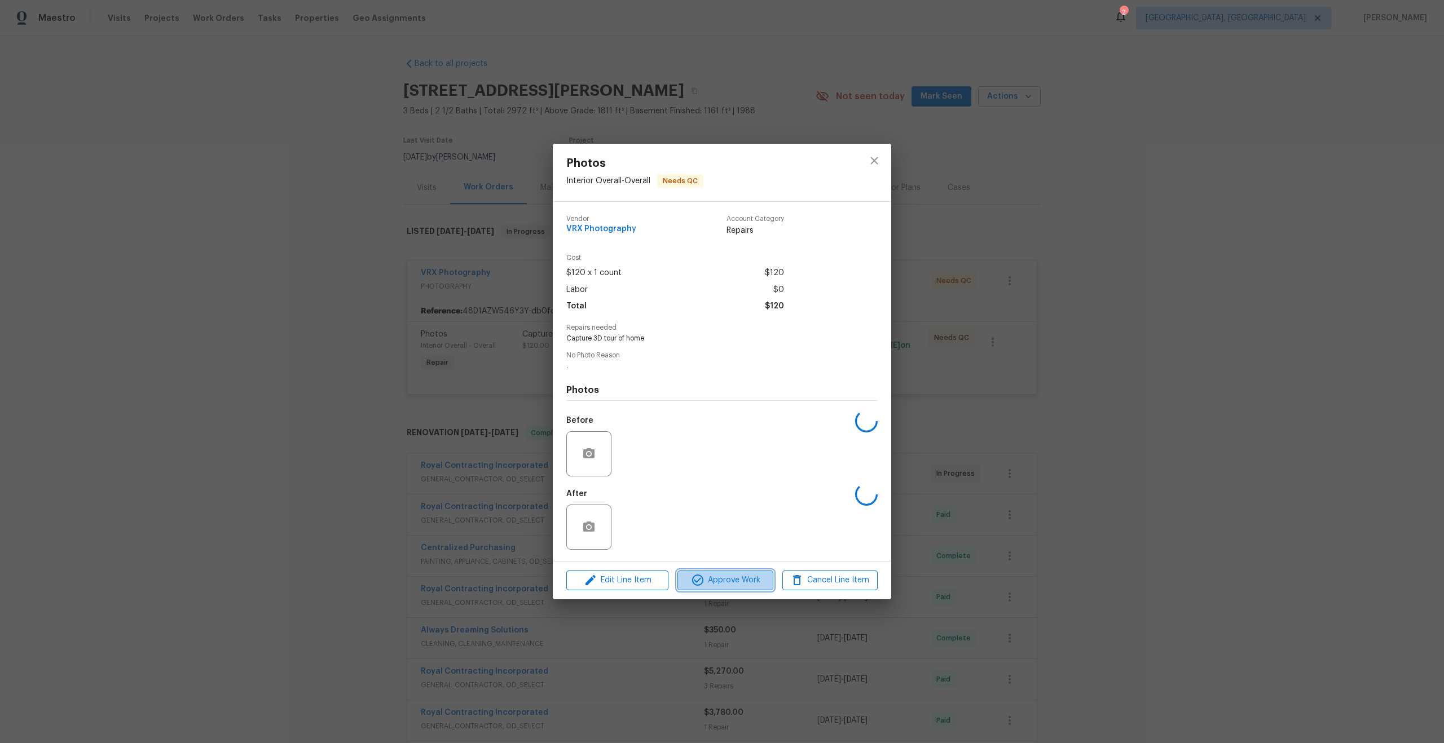
click at [741, 576] on span "Approve Work" at bounding box center [725, 580] width 89 height 14
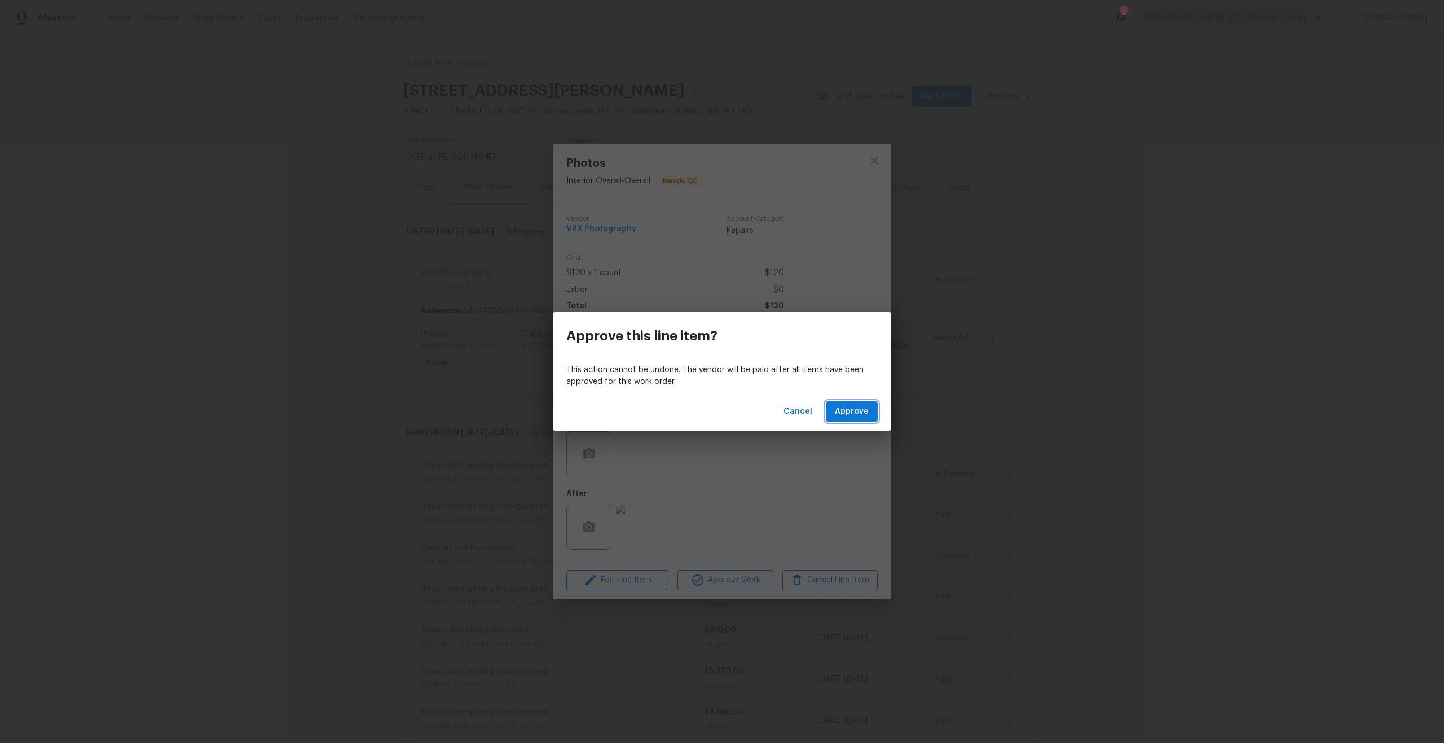
click at [849, 409] on span "Approve" at bounding box center [852, 412] width 34 height 14
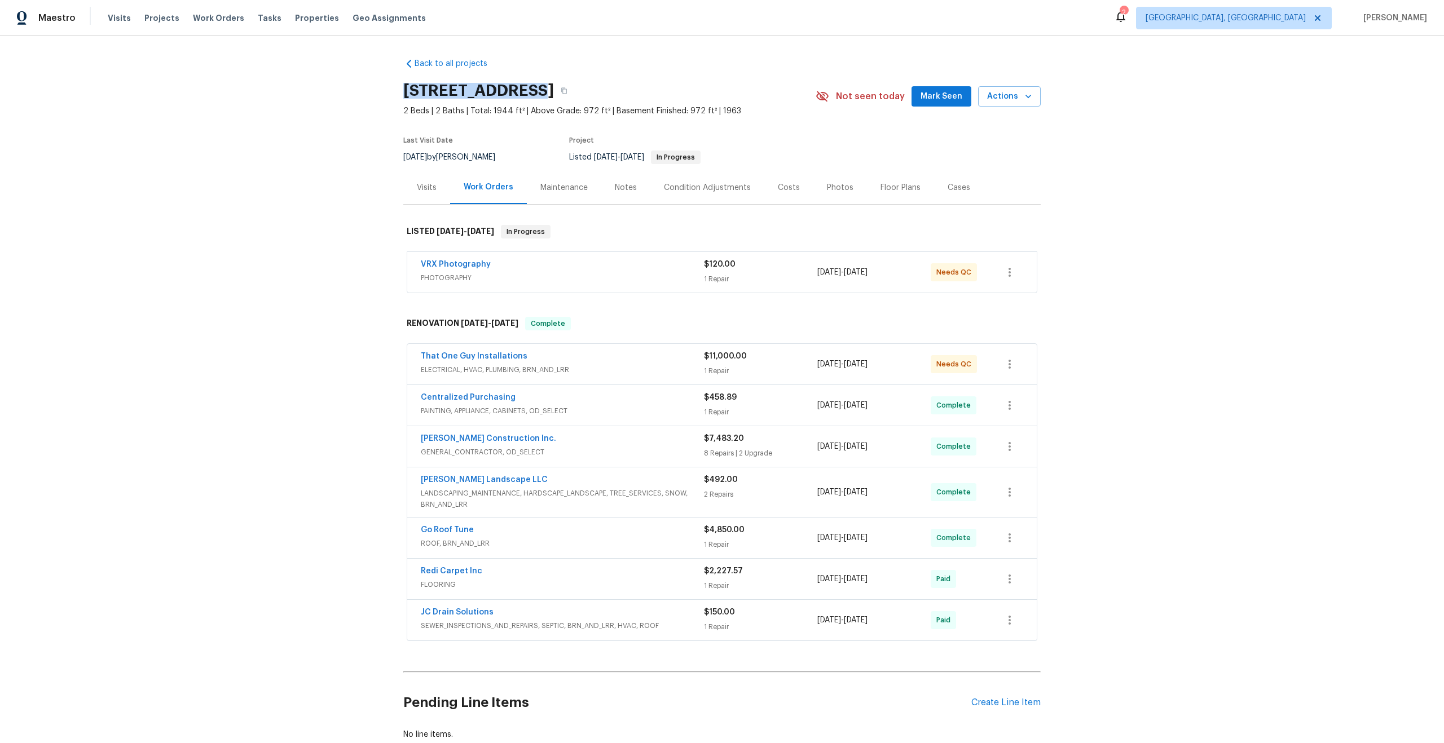
drag, startPoint x: 528, startPoint y: 93, endPoint x: 391, endPoint y: 89, distance: 137.1
click at [391, 89] on div "Back to all projects 345 S Xanadu St, Aurora, CO 80012 2 Beds | 2 Baths | Total…" at bounding box center [722, 390] width 1444 height 708
copy h2 "345 S Xanadu St"
click at [629, 281] on span "PHOTOGRAPHY" at bounding box center [562, 277] width 283 height 11
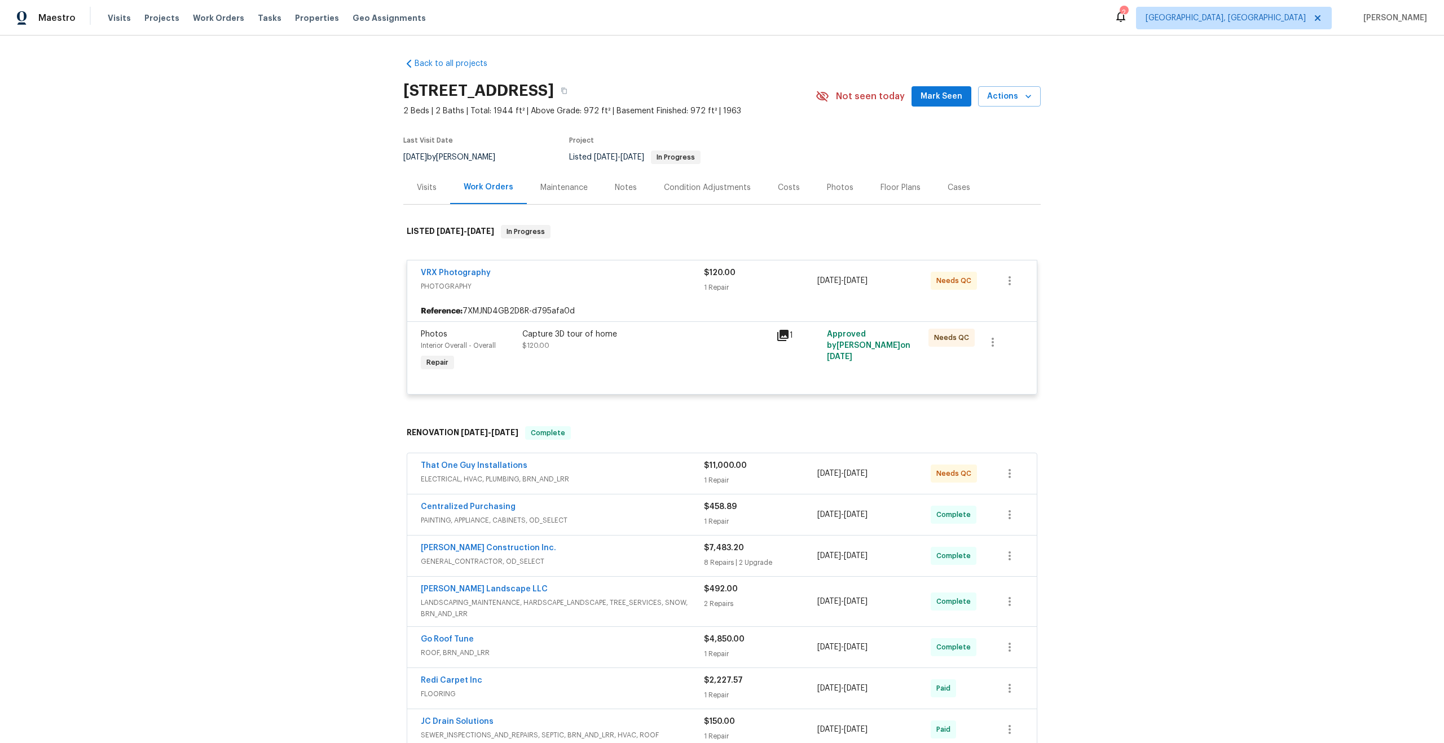
click at [691, 368] on div "Capture 3D tour of home $120.00" at bounding box center [646, 351] width 254 height 52
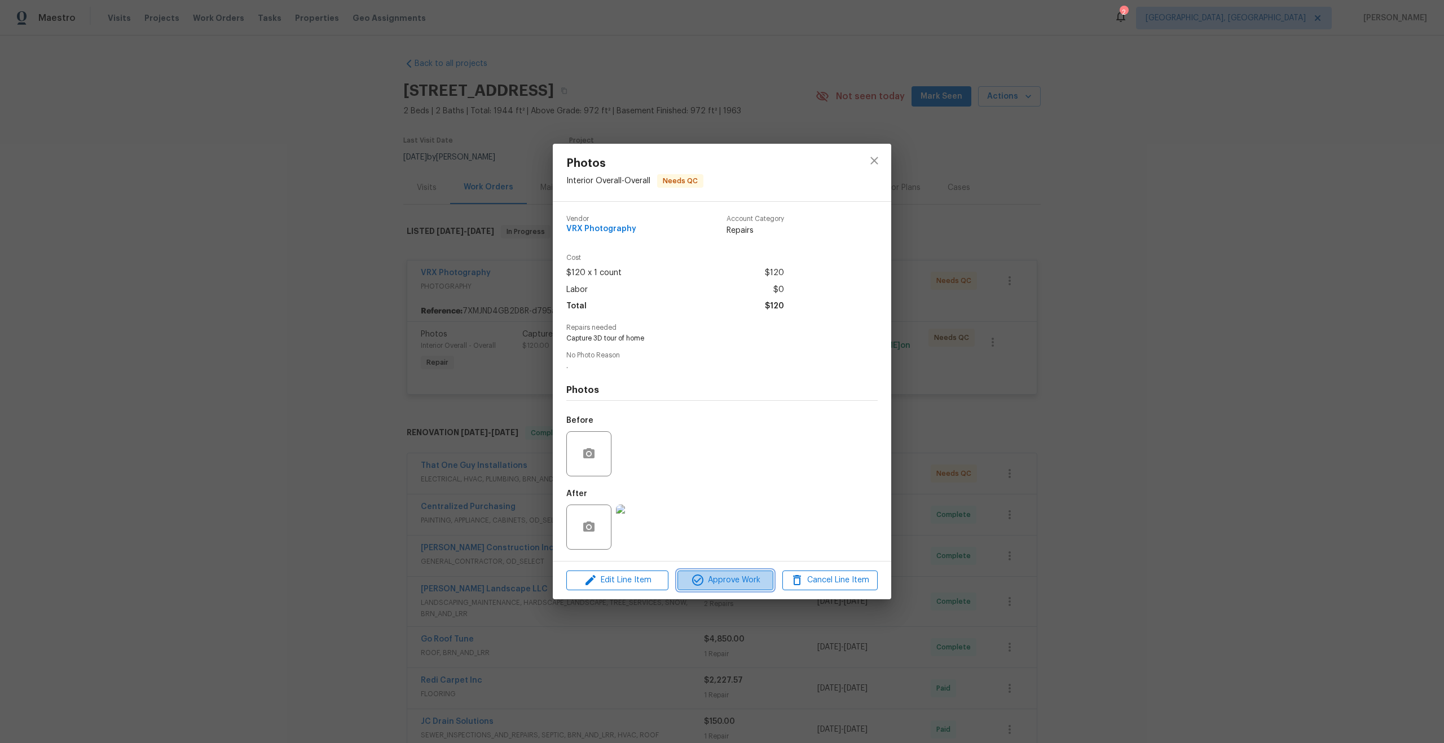
click at [726, 573] on span "Approve Work" at bounding box center [725, 580] width 89 height 14
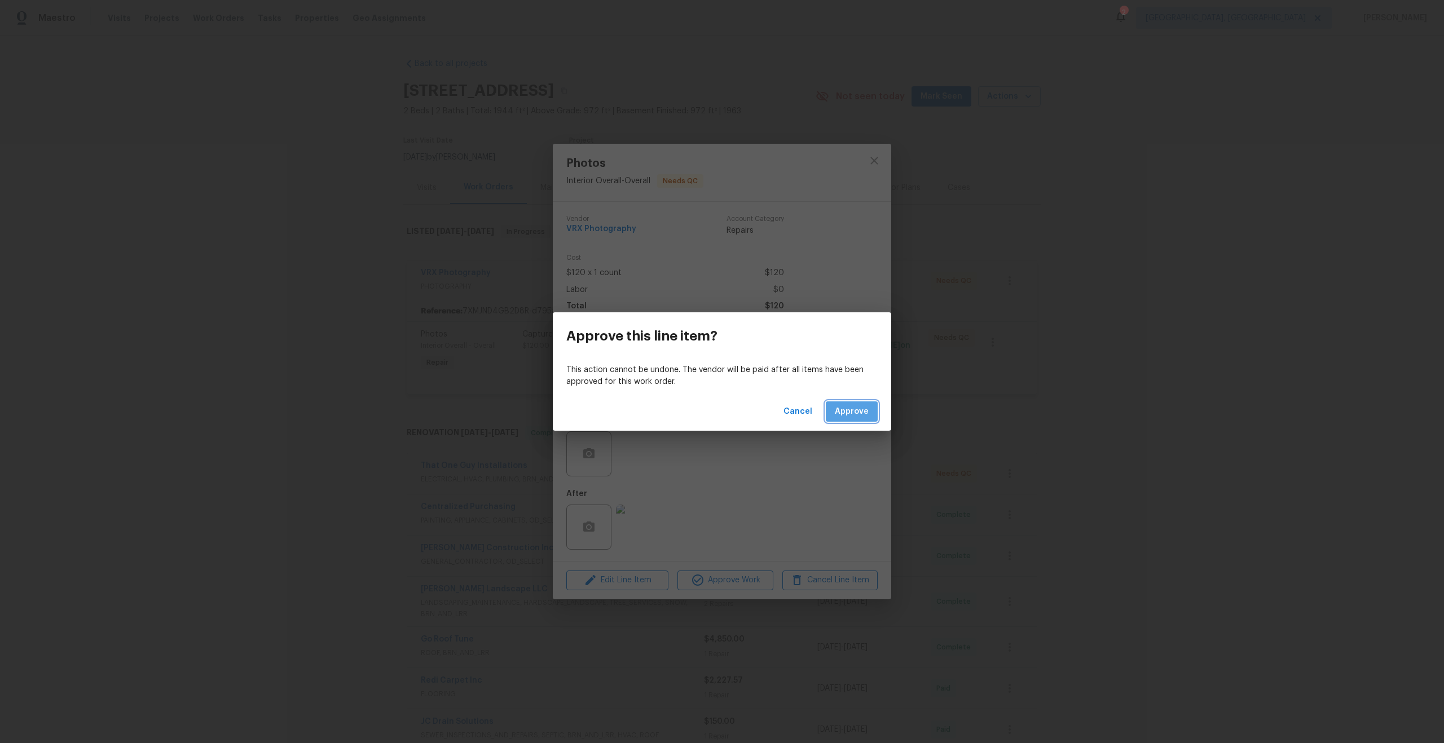
click at [851, 415] on span "Approve" at bounding box center [852, 412] width 34 height 14
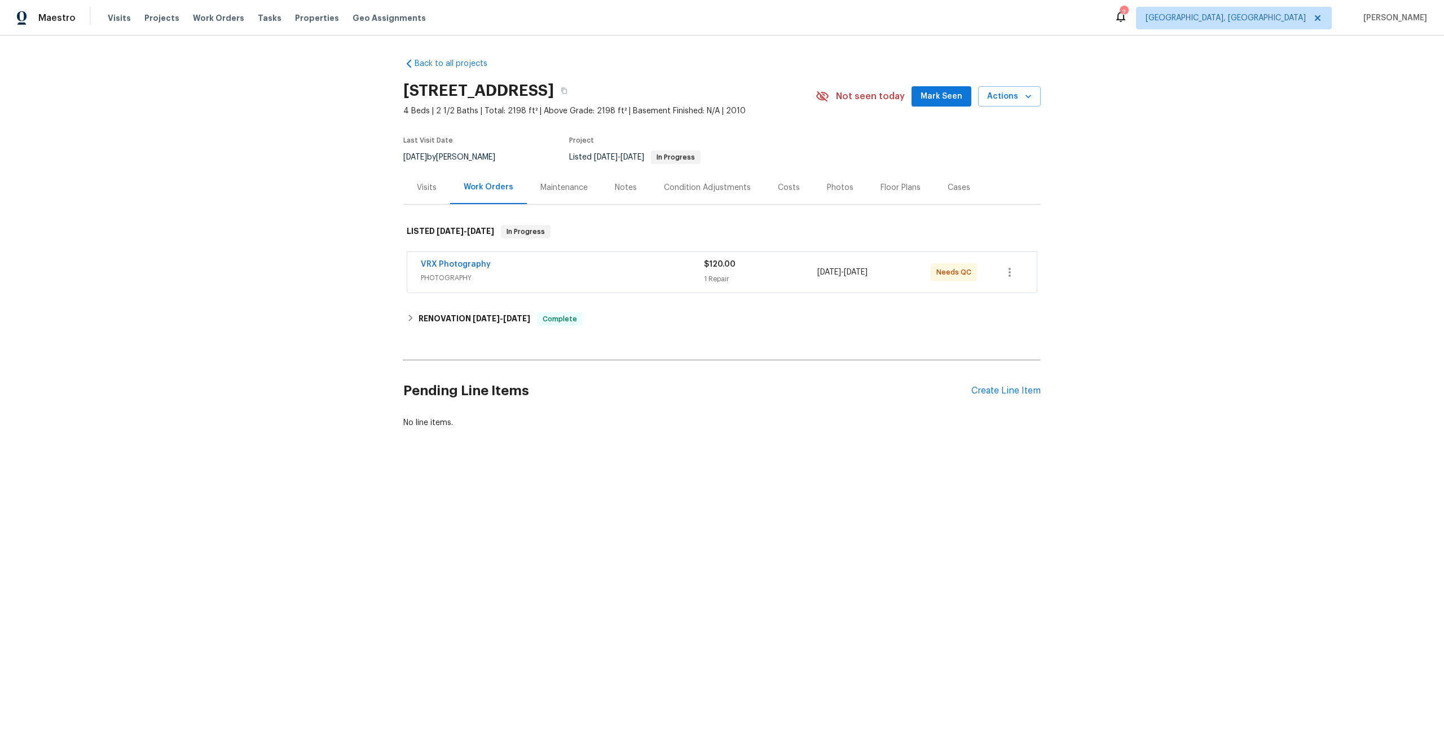
click at [608, 270] on div "VRX Photography" at bounding box center [562, 266] width 283 height 14
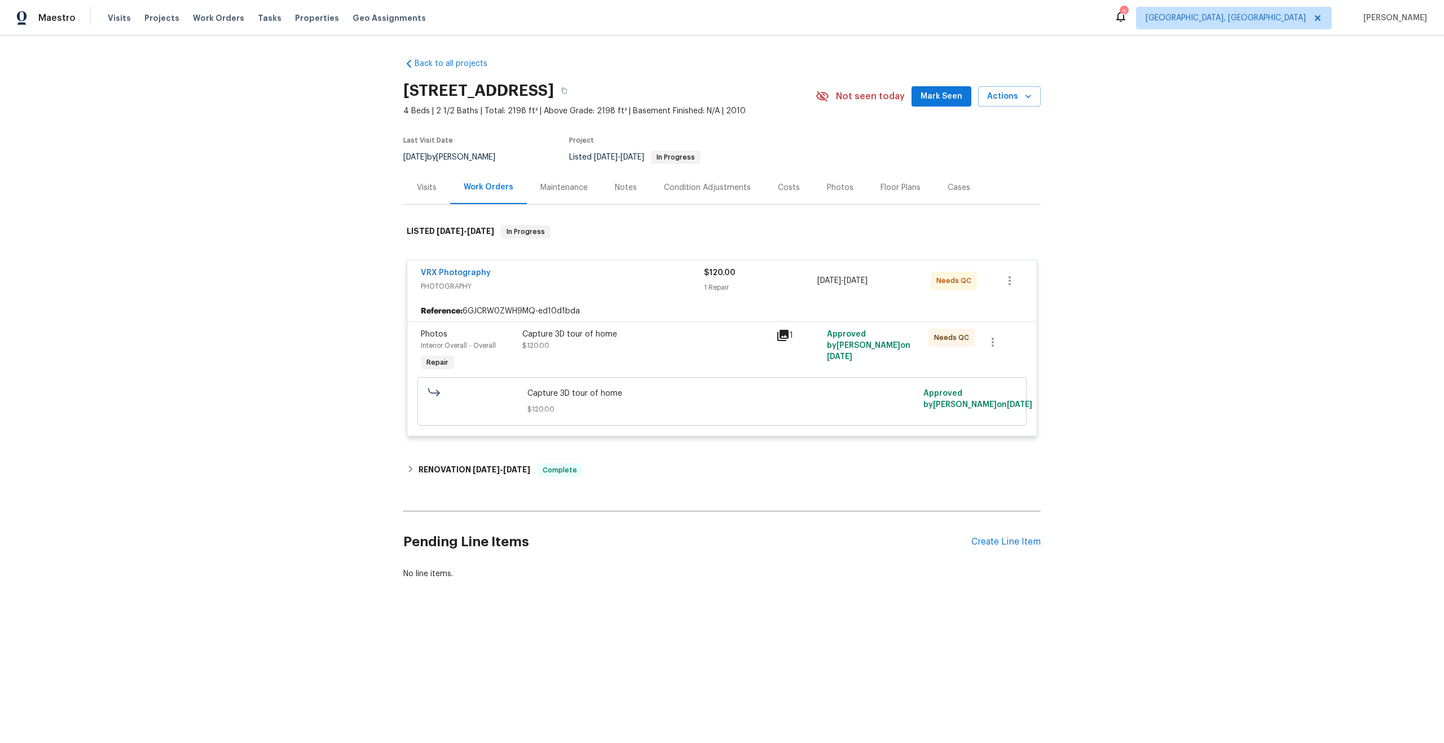
click at [674, 336] on div "Capture 3D tour of home" at bounding box center [645, 334] width 247 height 11
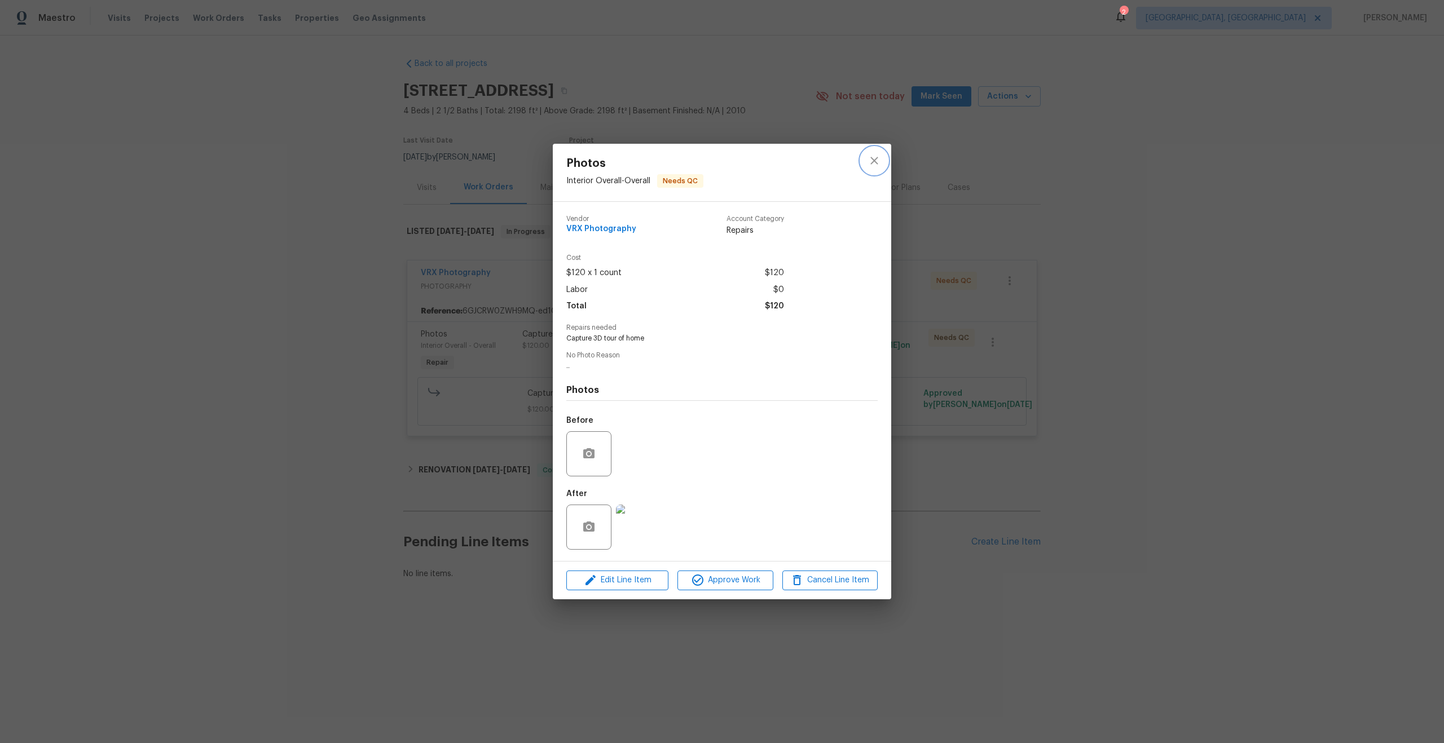
click at [872, 161] on icon "close" at bounding box center [874, 161] width 14 height 14
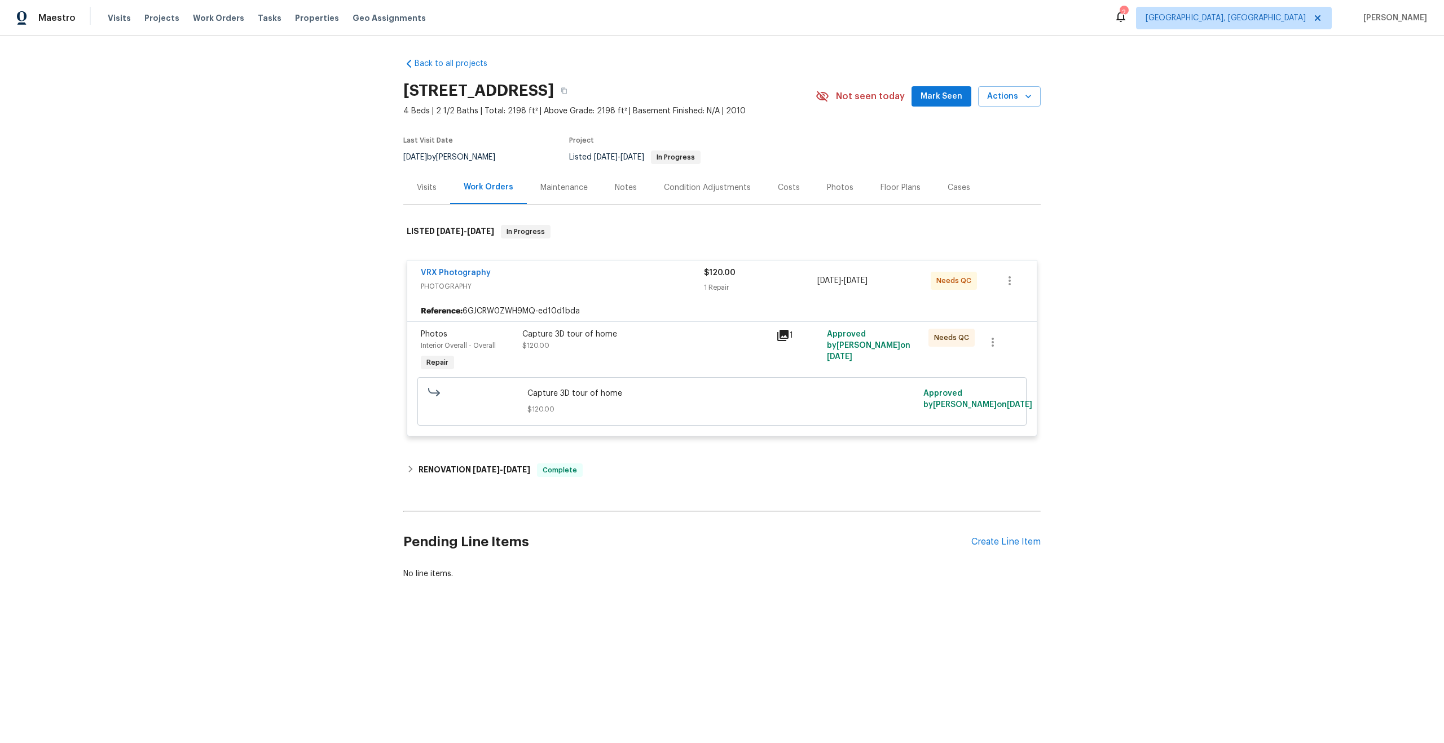
click at [658, 343] on div "Capture 3D tour of home $120.00" at bounding box center [645, 340] width 247 height 23
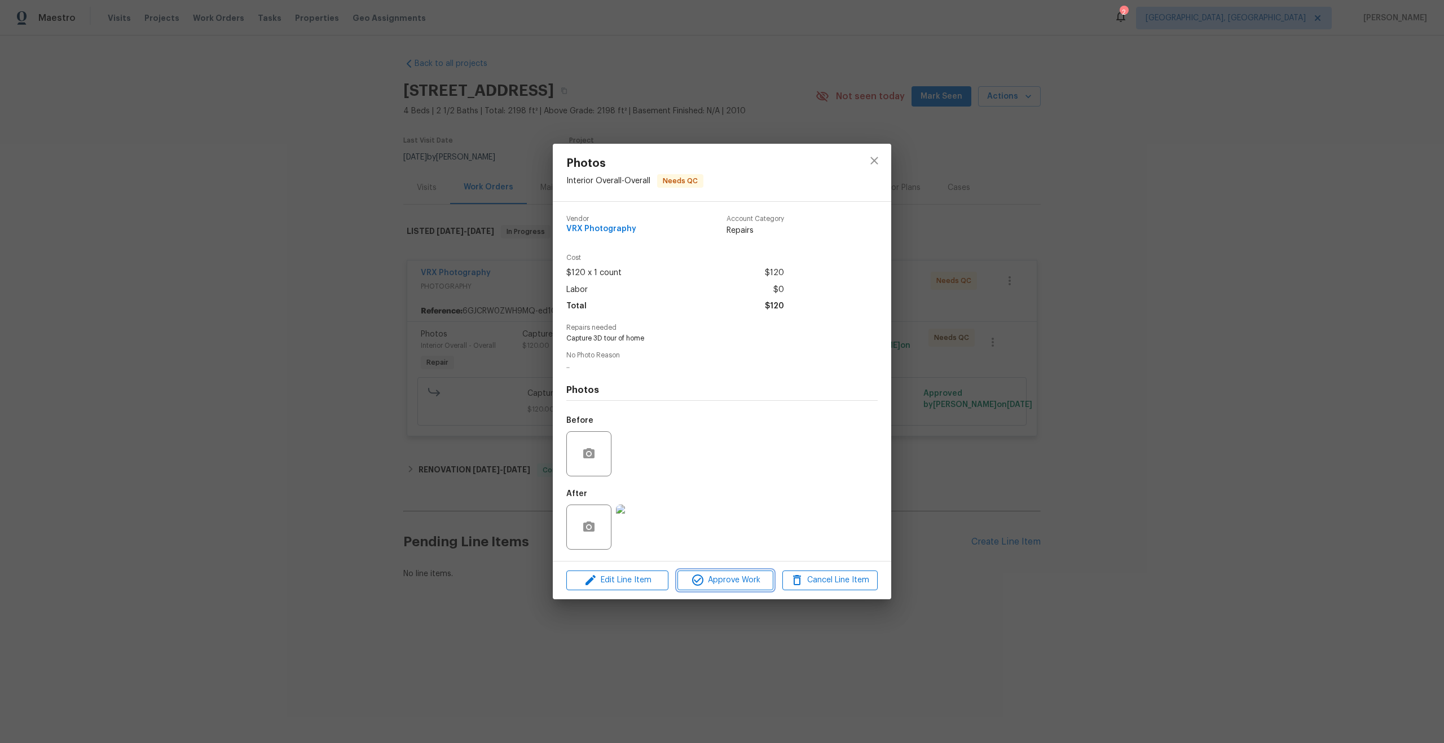
click at [752, 578] on span "Approve Work" at bounding box center [725, 580] width 89 height 14
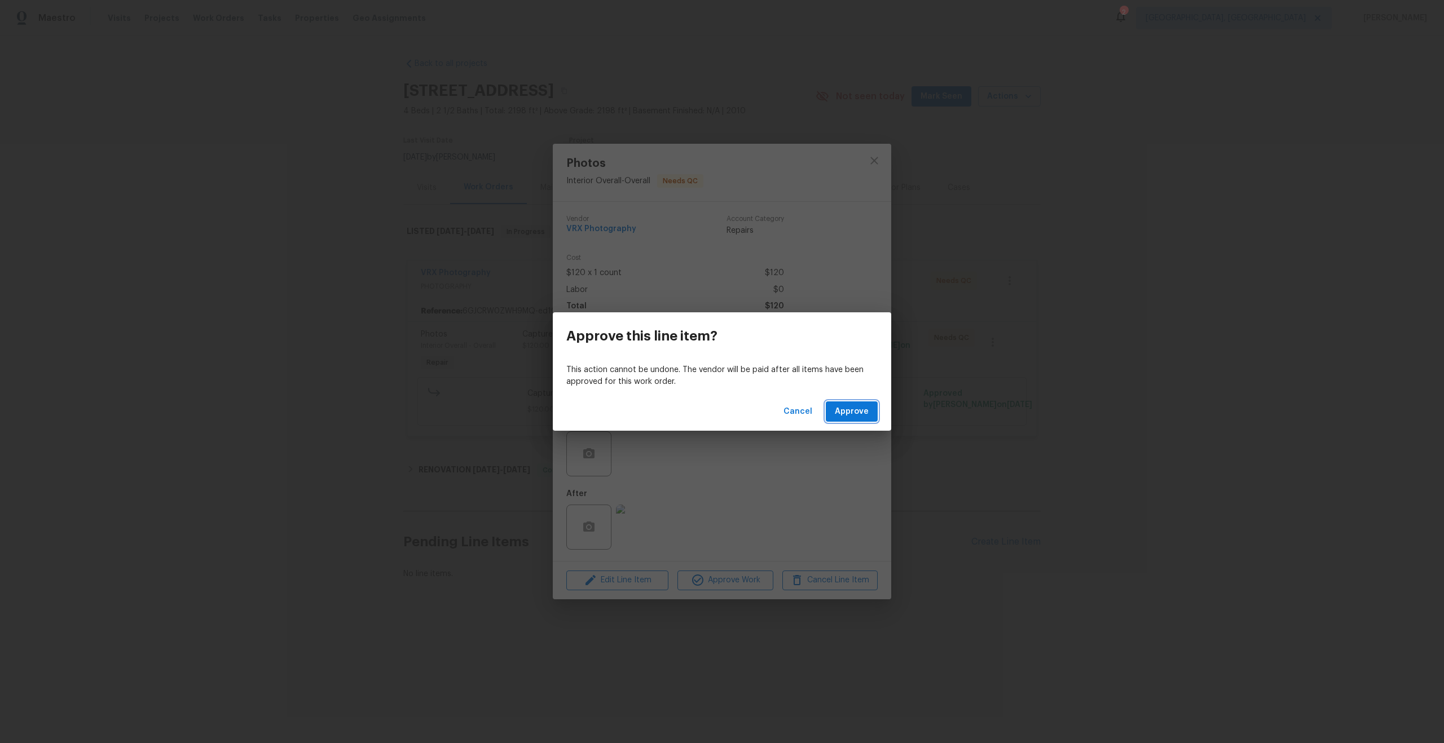
click at [857, 413] on span "Approve" at bounding box center [852, 412] width 34 height 14
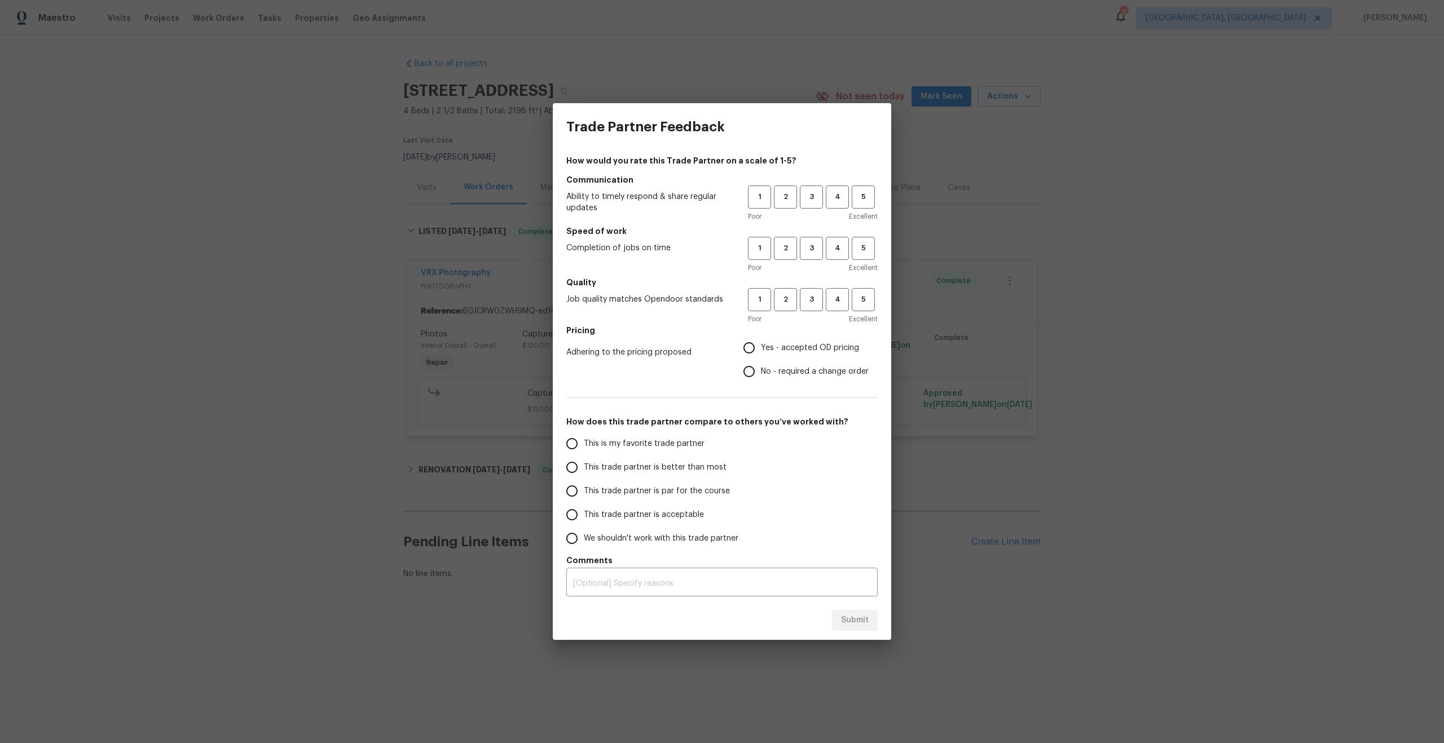
click at [798, 36] on div "Trade Partner Feedback How would you rate this Trade Partner on a scale of 1-5?…" at bounding box center [722, 371] width 1444 height 743
click at [893, 26] on div "Trade Partner Feedback How would you rate this Trade Partner on a scale of 1-5?…" at bounding box center [722, 371] width 1444 height 743
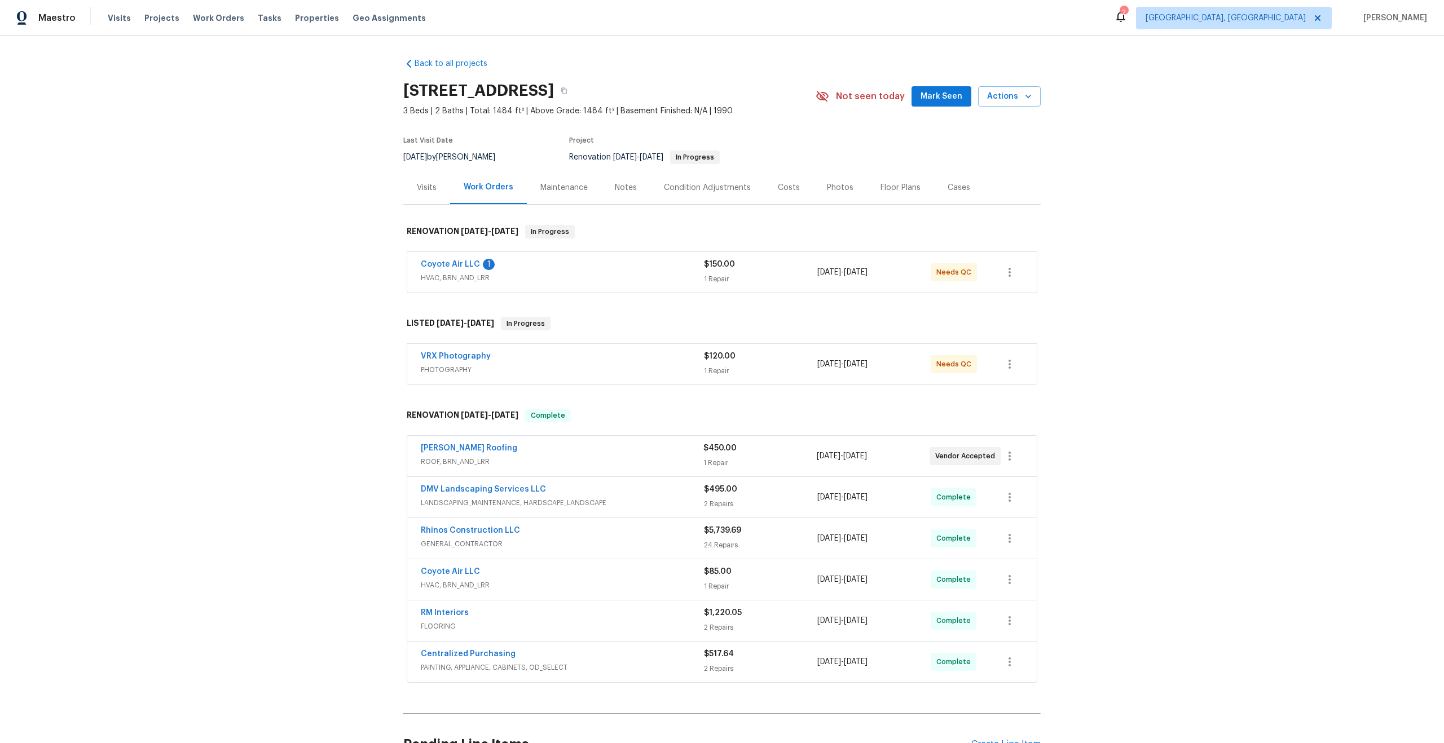
click at [571, 350] on div "VRX Photography PHOTOGRAPHY $120.00 1 Repair [DATE] - [DATE] Needs QC" at bounding box center [721, 364] width 629 height 41
drag, startPoint x: 565, startPoint y: 87, endPoint x: 387, endPoint y: 87, distance: 178.2
click at [387, 87] on div "Back to all projects 5054 W Mercury Way, Chandler, AZ 85226 3 Beds | 2 Baths | …" at bounding box center [722, 390] width 1444 height 708
copy h2 "5054 W Mercury Way"
click at [633, 351] on div "VRX Photography" at bounding box center [562, 358] width 283 height 14
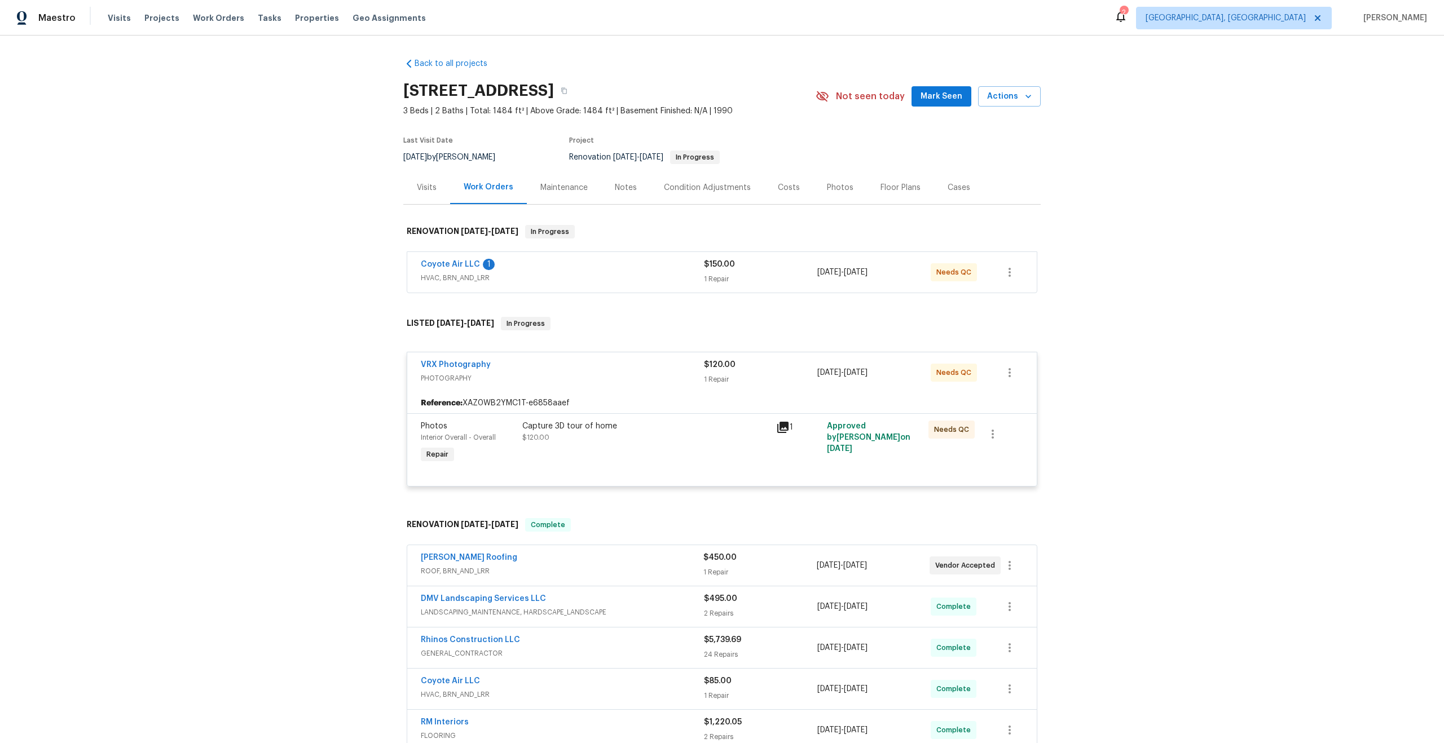
click at [676, 415] on div "Photos Interior Overall - Overall Repair Capture 3D tour of home $120.00 1 Appr…" at bounding box center [721, 449] width 629 height 73
click at [691, 431] on div "Capture 3D tour of home $120.00" at bounding box center [645, 432] width 247 height 23
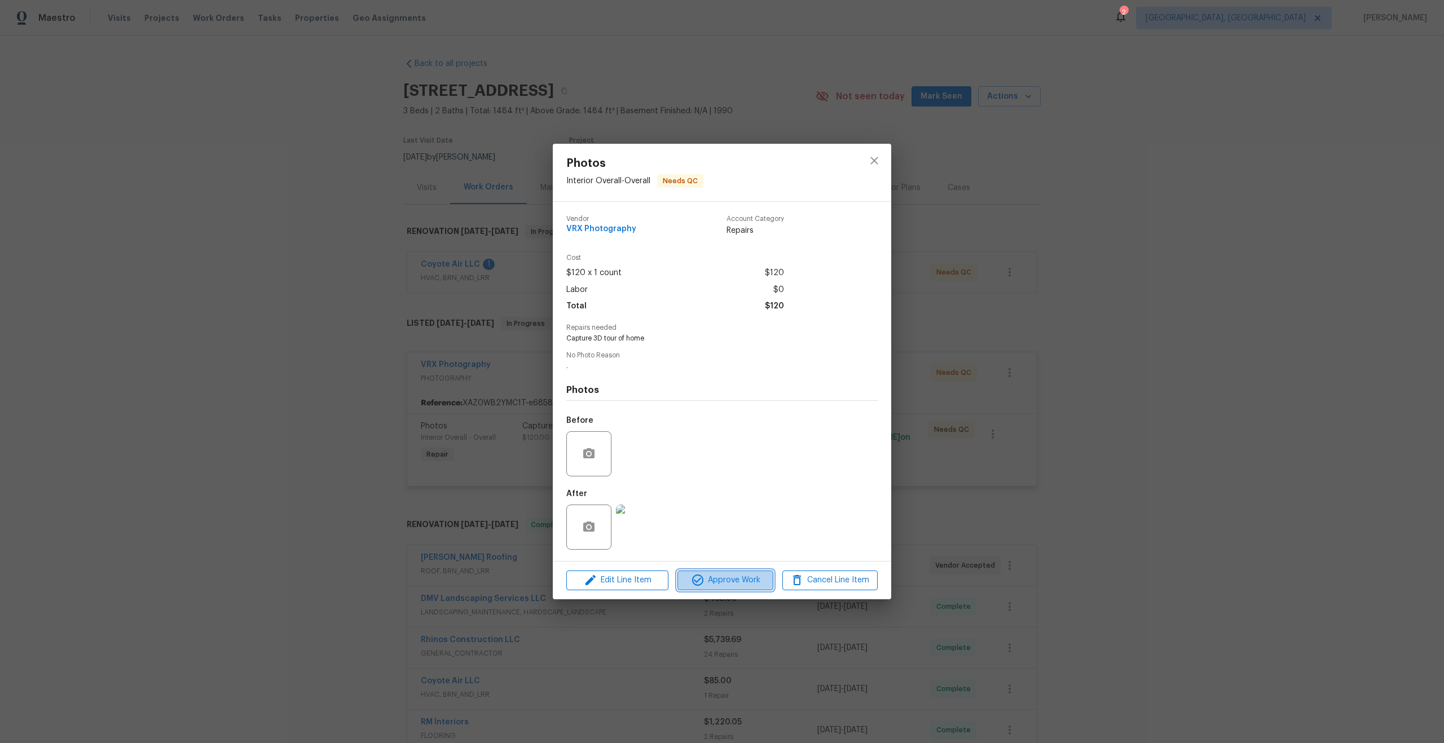
click at [743, 589] on button "Approve Work" at bounding box center [724, 581] width 95 height 20
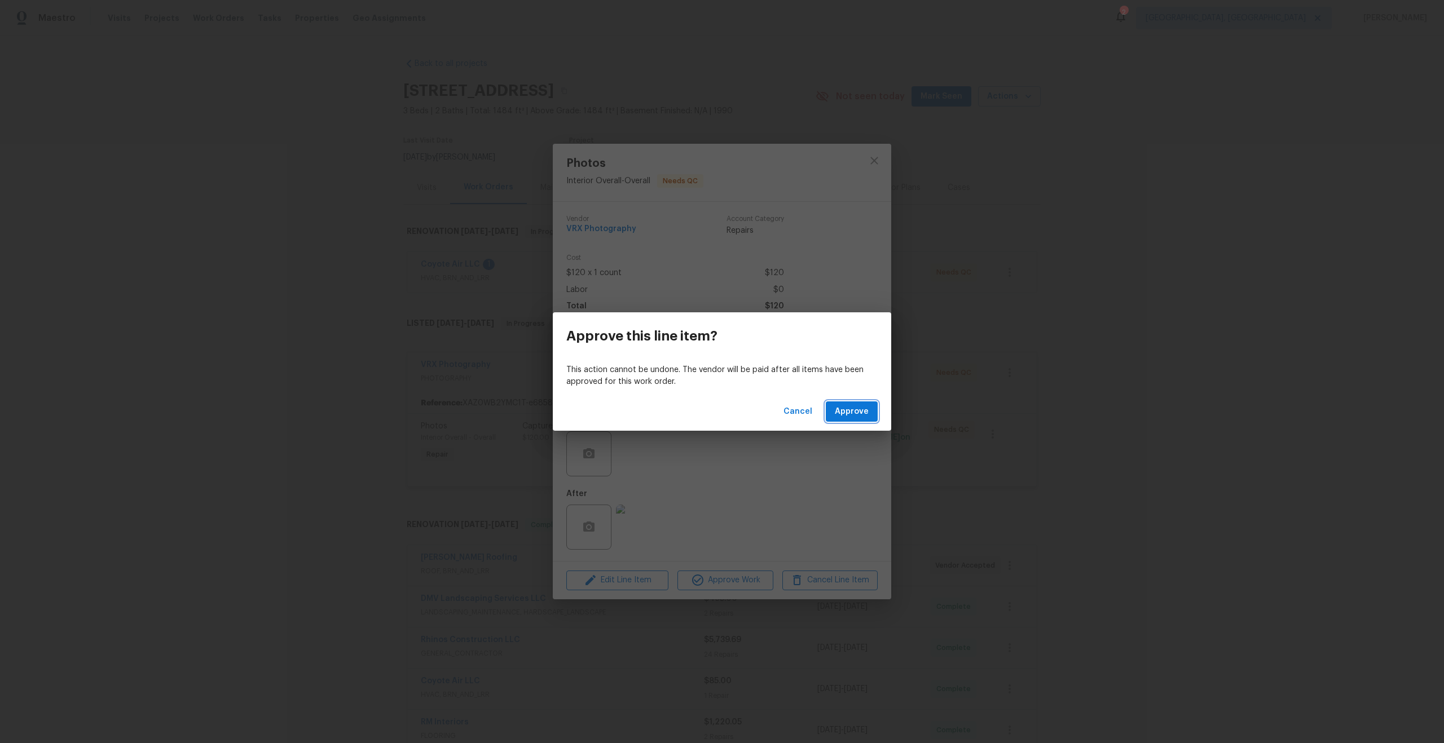
click at [860, 412] on span "Approve" at bounding box center [852, 412] width 34 height 14
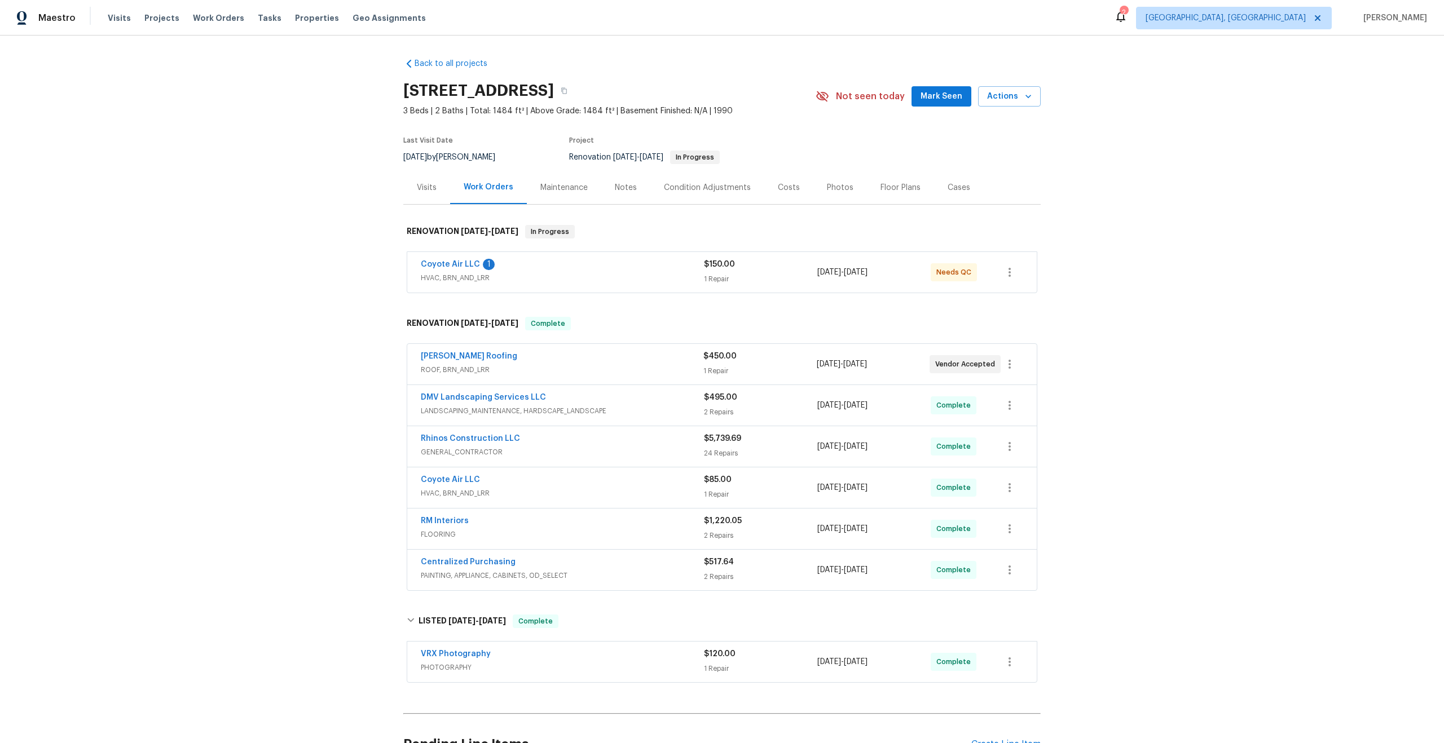
drag, startPoint x: 564, startPoint y: 90, endPoint x: 356, endPoint y: 86, distance: 208.1
click at [356, 86] on div "Back to all projects 5054 W Mercury Way, Chandler, AZ 85226 3 Beds | 2 Baths | …" at bounding box center [722, 390] width 1444 height 708
copy h2 "5054 W Mercury Way"
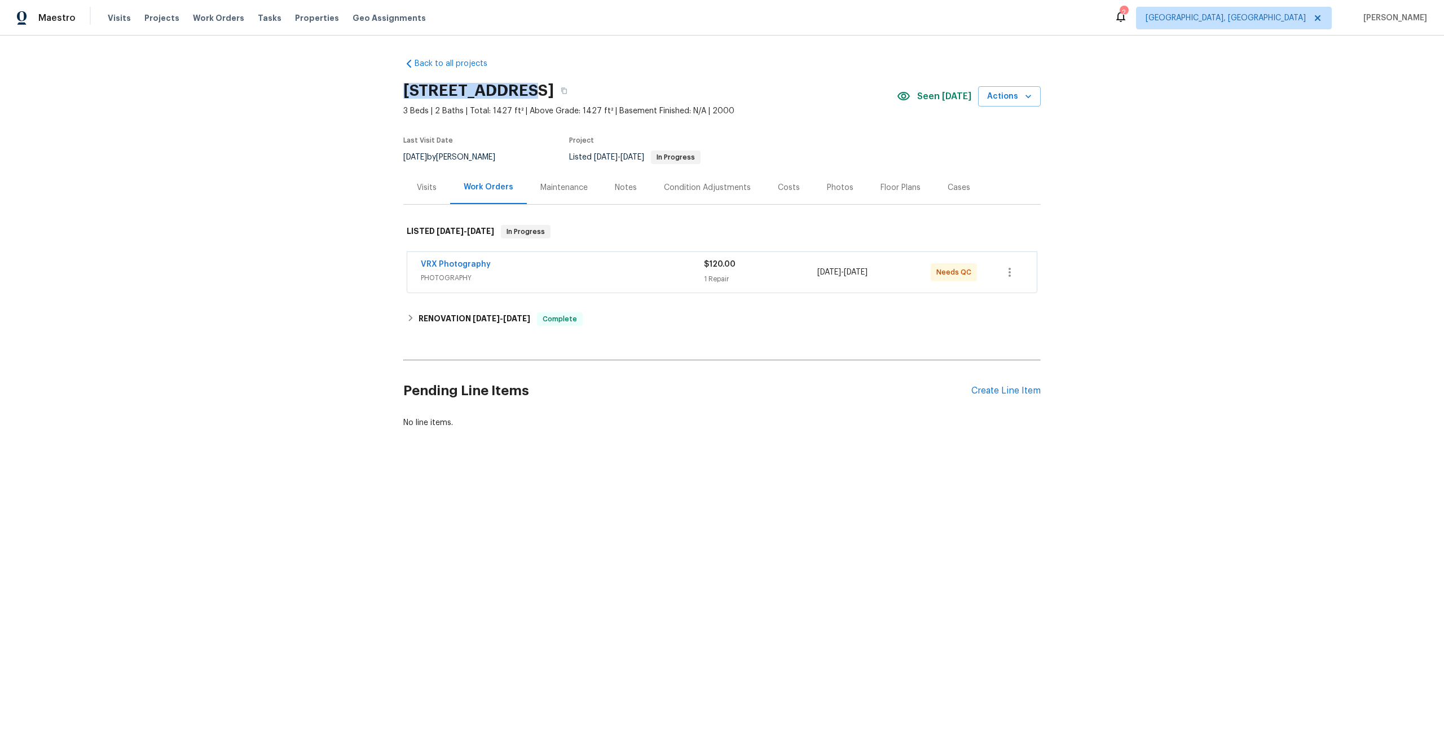
drag, startPoint x: 517, startPoint y: 89, endPoint x: 398, endPoint y: 88, distance: 119.0
click at [398, 88] on div "Back to all projects [STREET_ADDRESS] 3 Beds | 2 Baths | Total: 1427 ft² | Abov…" at bounding box center [722, 271] width 1444 height 470
copy h2 "[STREET_ADDRESS]"
click at [647, 254] on div "VRX Photography PHOTOGRAPHY $120.00 1 Repair [DATE] - [DATE] Needs QC" at bounding box center [721, 272] width 629 height 41
click at [674, 267] on div "VRX Photography" at bounding box center [562, 266] width 283 height 14
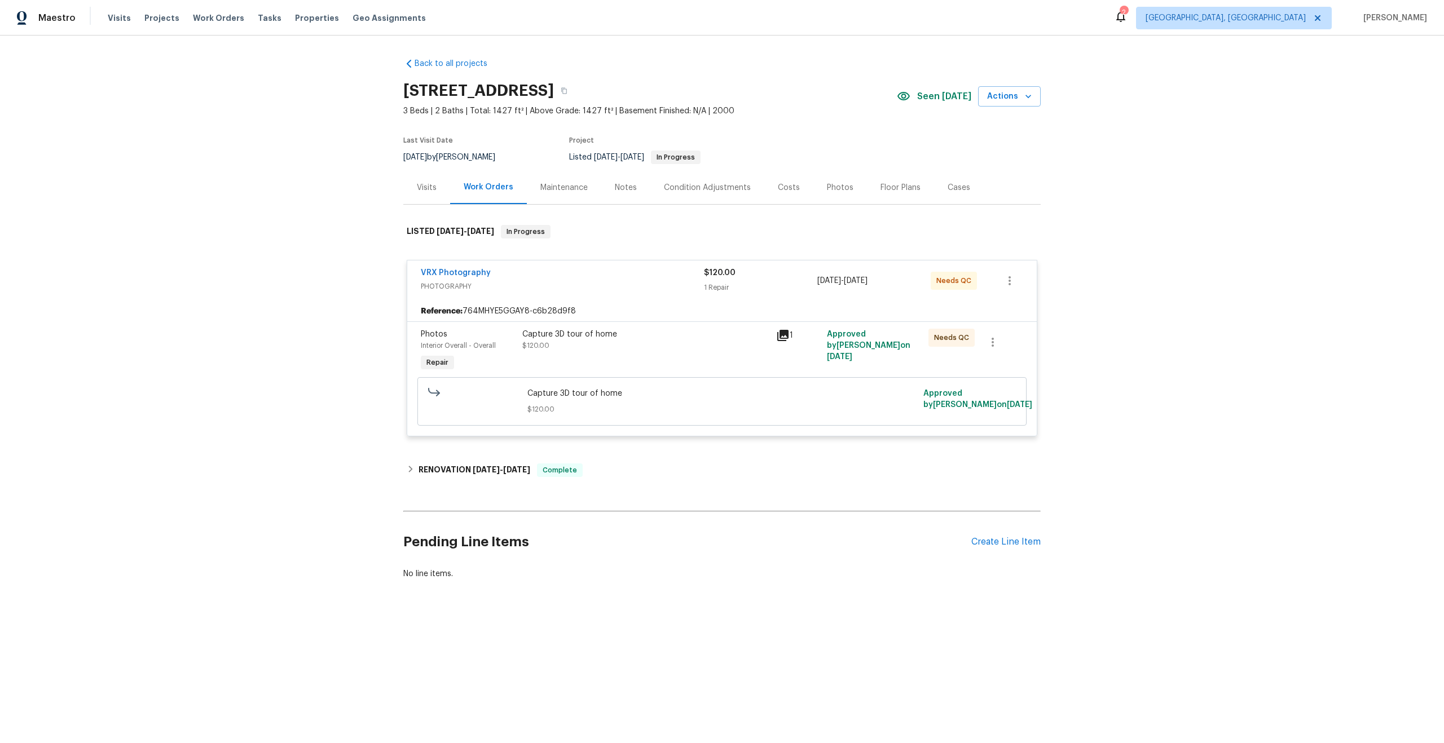
click at [691, 341] on div "Capture 3D tour of home $120.00" at bounding box center [645, 340] width 247 height 23
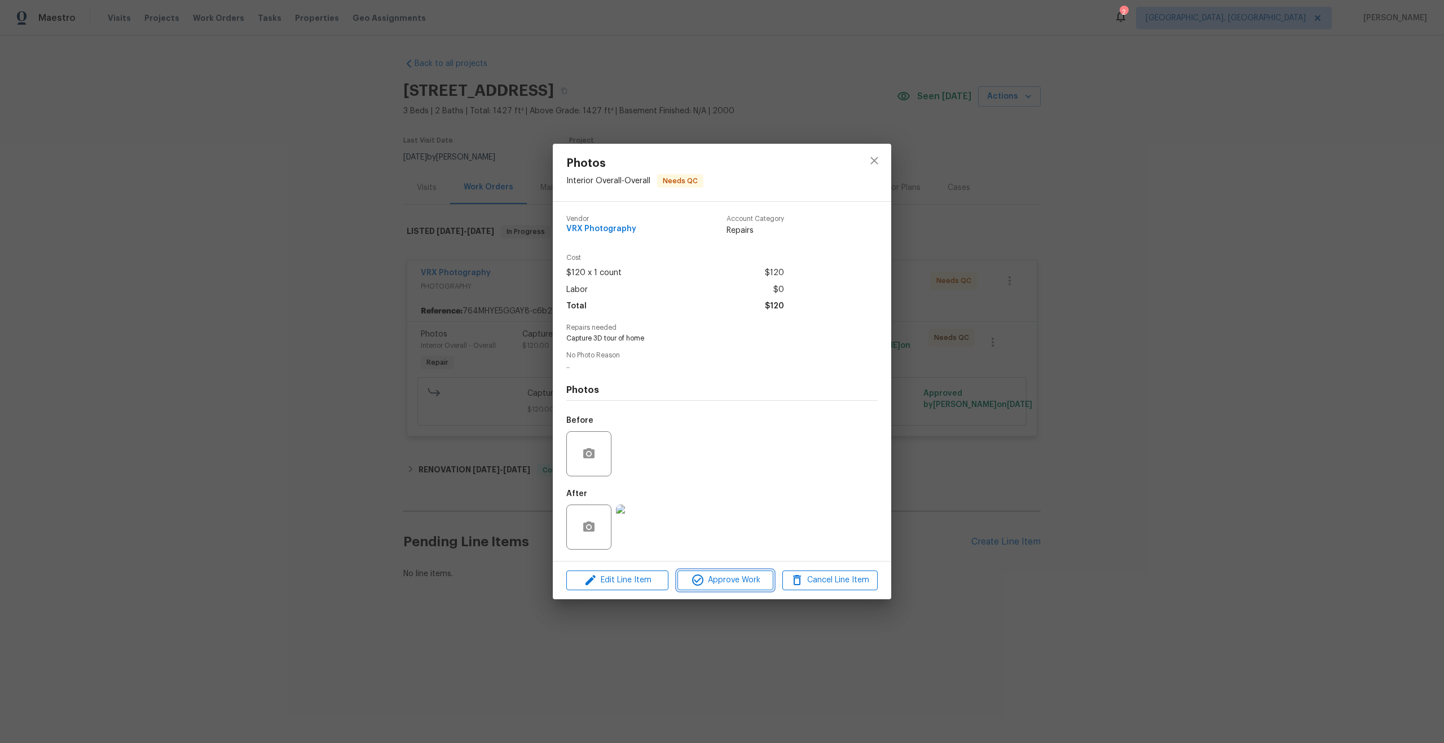
click at [748, 584] on span "Approve Work" at bounding box center [725, 580] width 89 height 14
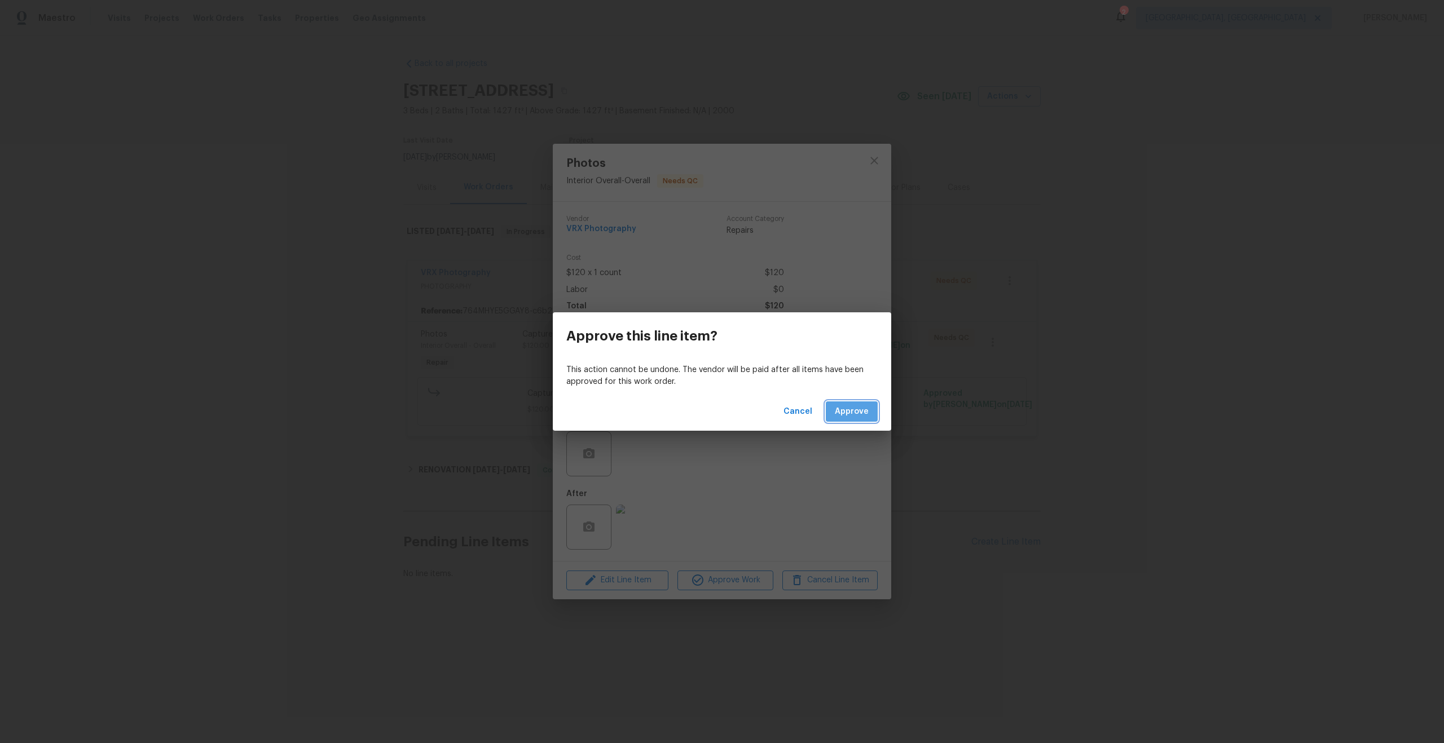
click at [858, 414] on span "Approve" at bounding box center [852, 412] width 34 height 14
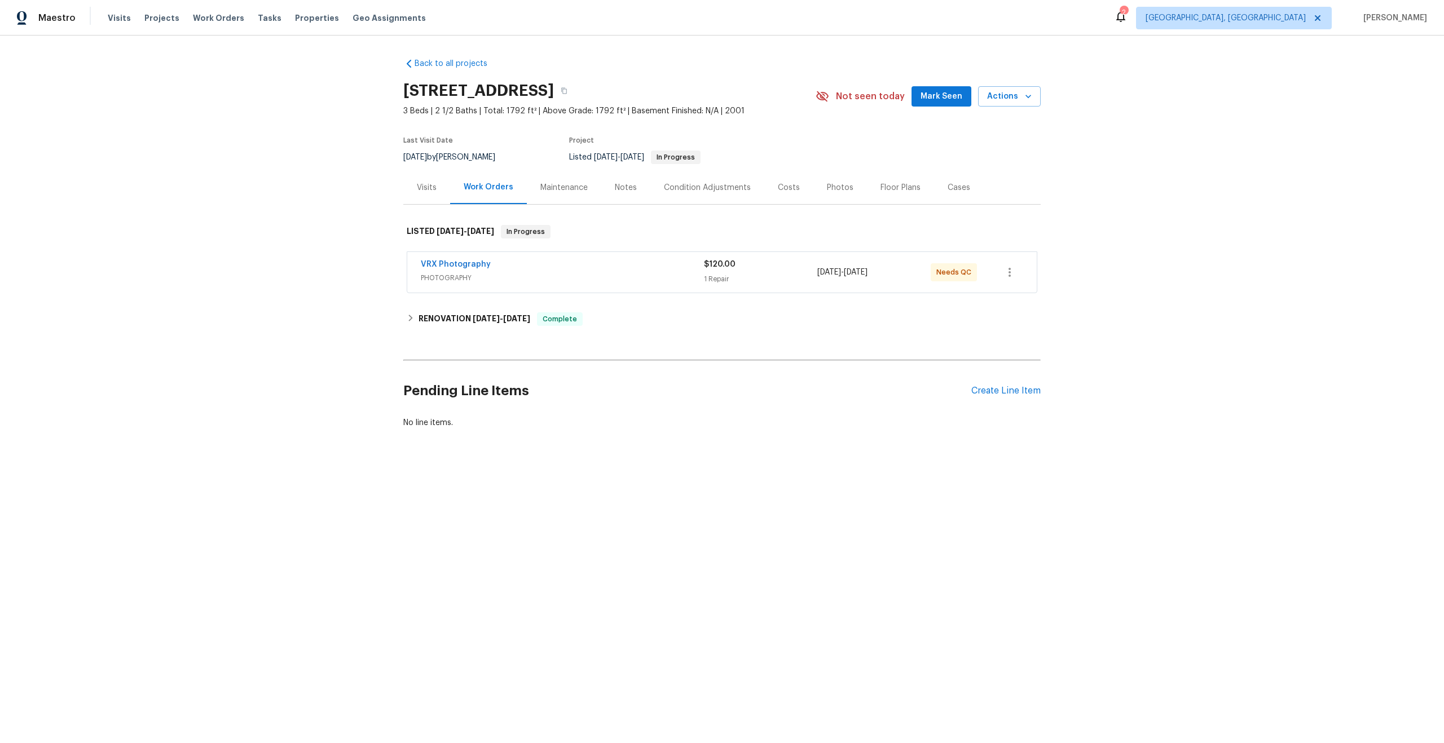
click at [638, 272] on span "PHOTOGRAPHY" at bounding box center [562, 277] width 283 height 11
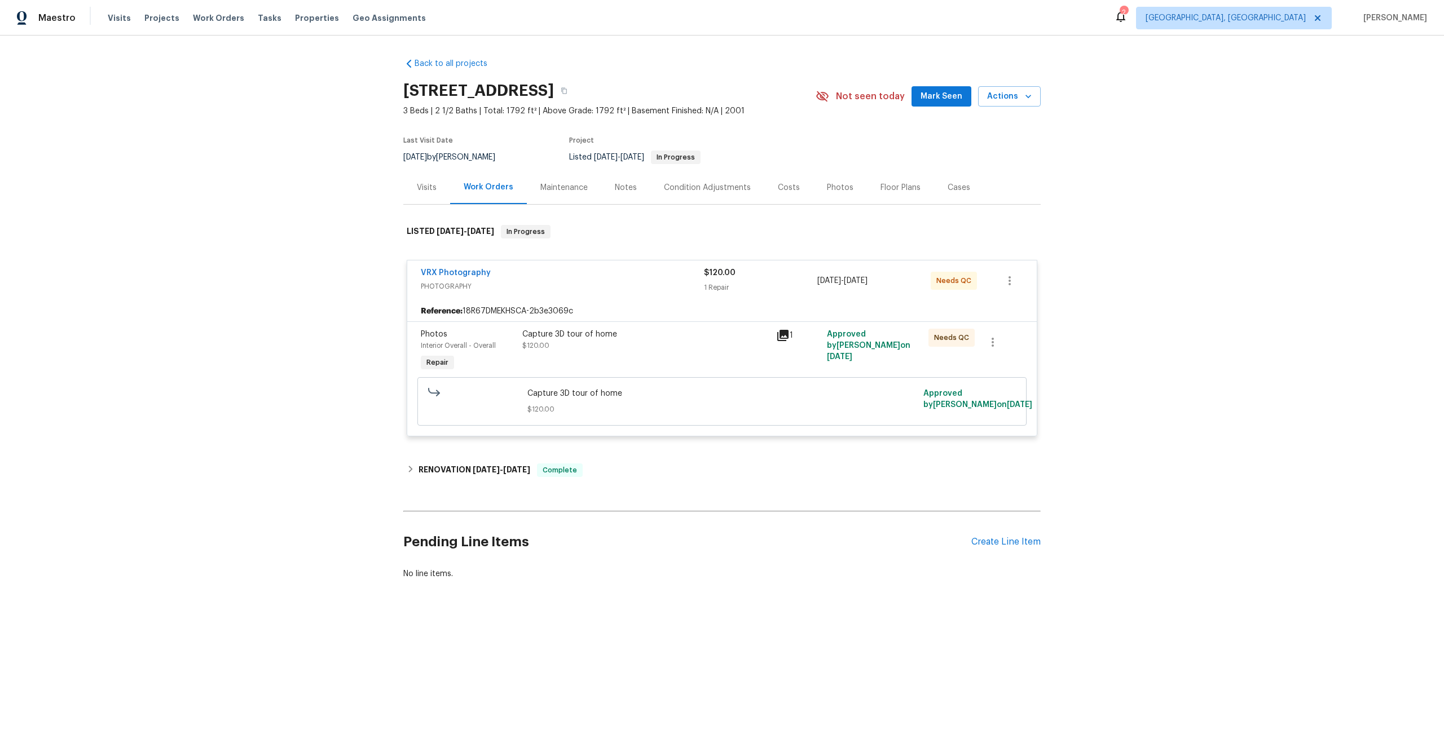
click at [662, 343] on div "Capture 3D tour of home $120.00" at bounding box center [645, 340] width 247 height 23
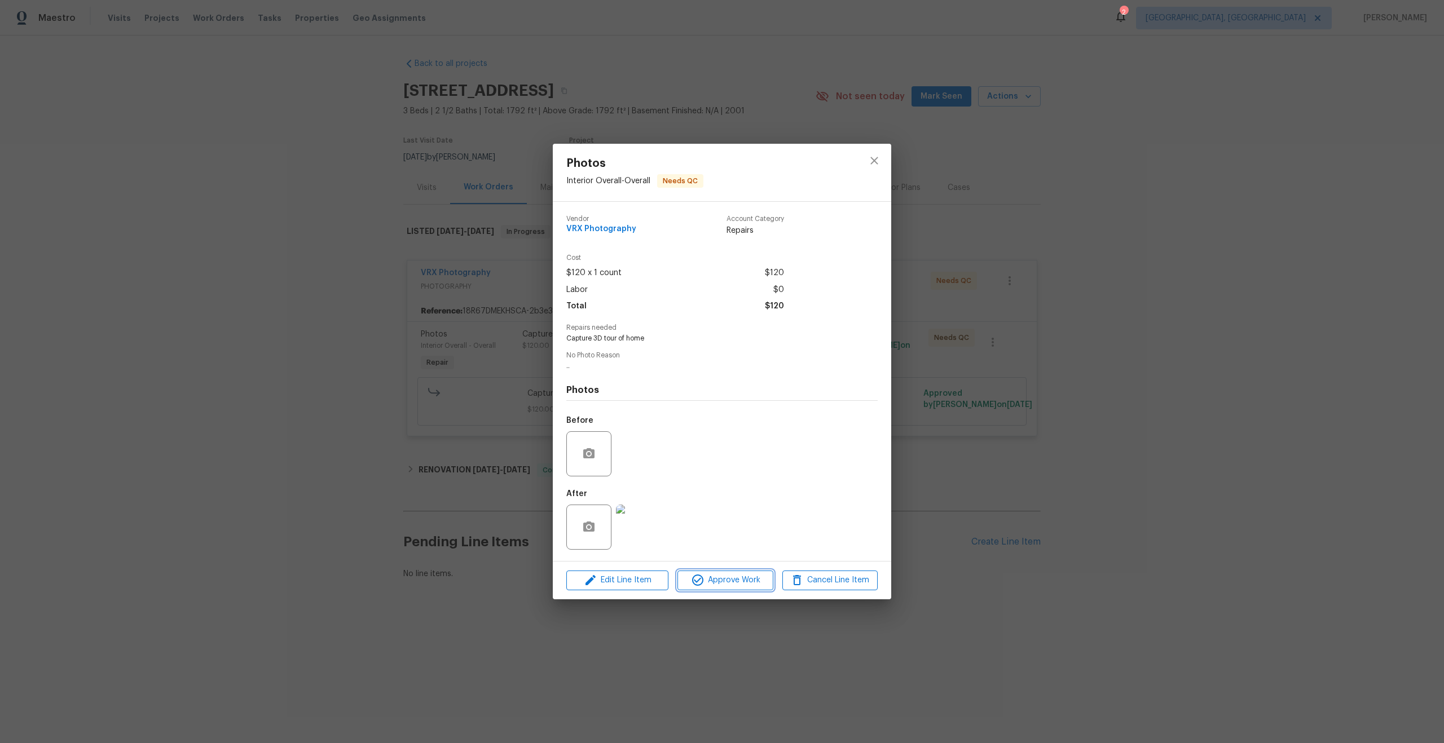
click at [728, 573] on span "Approve Work" at bounding box center [725, 580] width 89 height 14
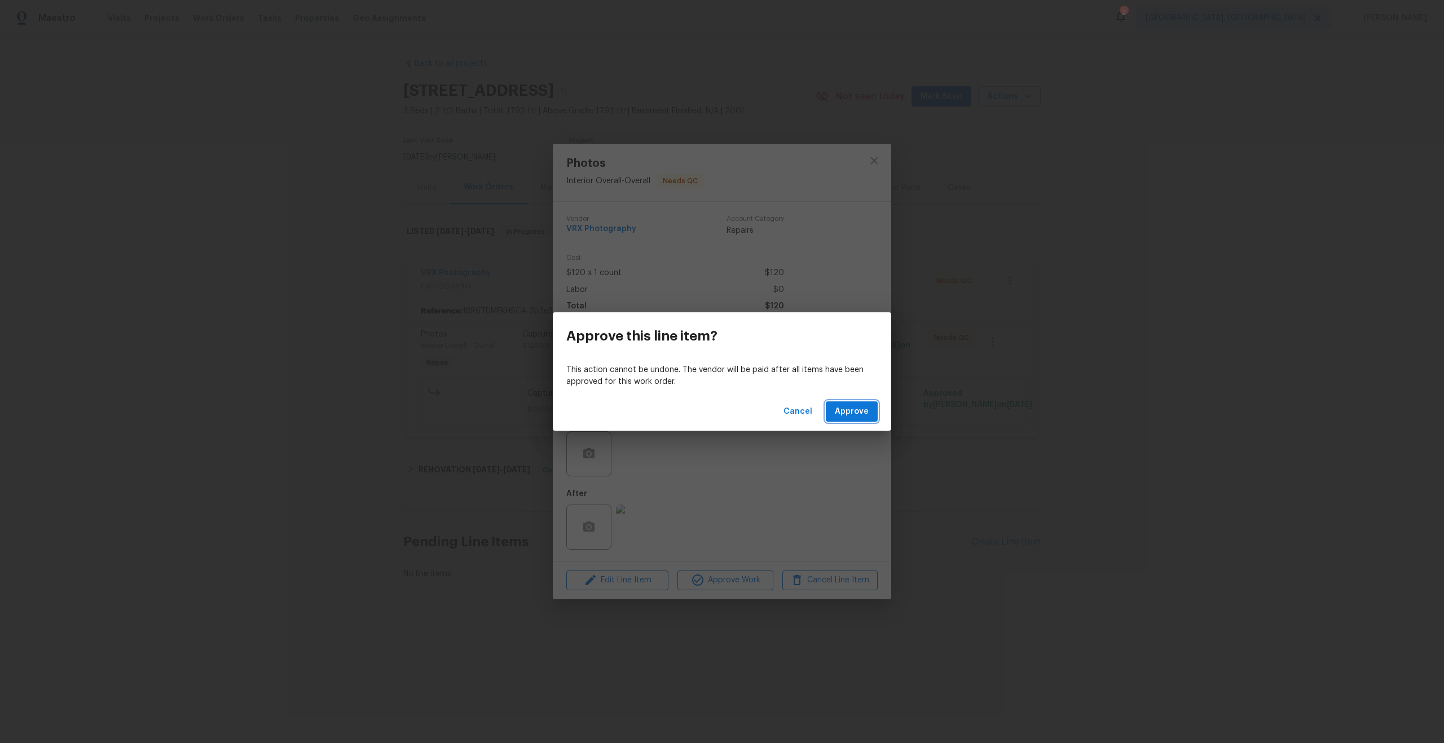
click at [850, 417] on span "Approve" at bounding box center [852, 412] width 34 height 14
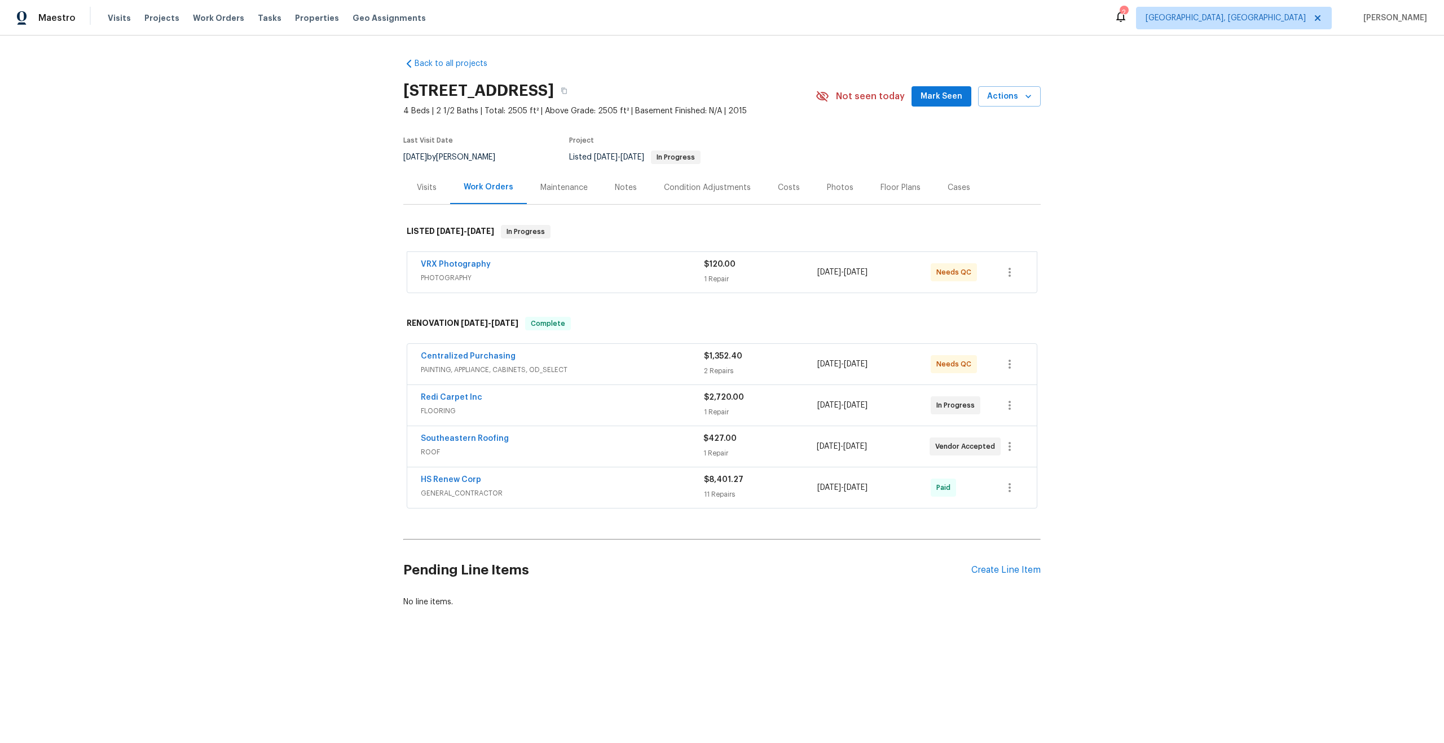
click at [552, 276] on span "PHOTOGRAPHY" at bounding box center [562, 277] width 283 height 11
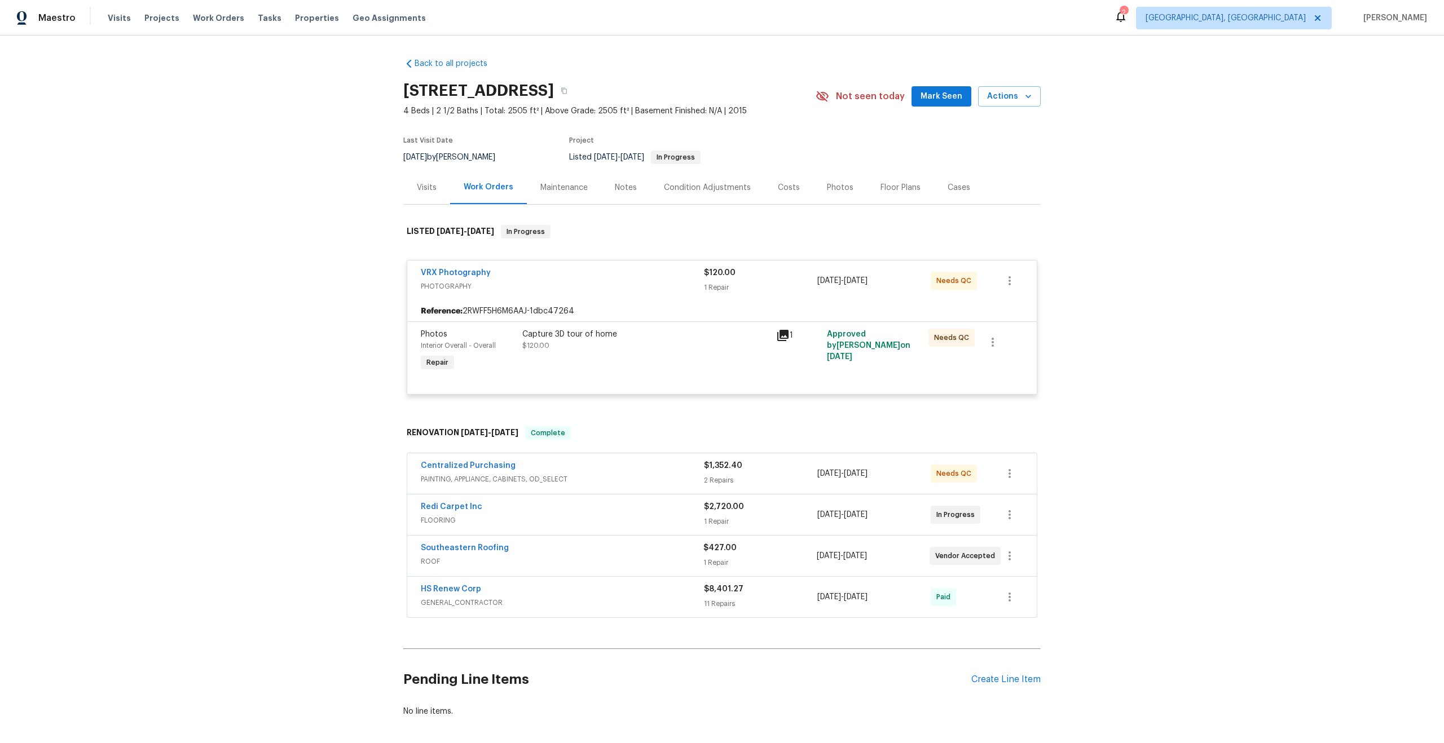
drag, startPoint x: 578, startPoint y: 88, endPoint x: 382, endPoint y: 95, distance: 195.8
click at [382, 95] on div "Back to all projects [STREET_ADDRESS] 4 Beds | 2 1/2 Baths | Total: 2505 ft² | …" at bounding box center [722, 390] width 1444 height 708
click at [554, 85] on h2 "[STREET_ADDRESS]" at bounding box center [478, 90] width 151 height 11
drag, startPoint x: 580, startPoint y: 89, endPoint x: 391, endPoint y: 80, distance: 189.1
click at [391, 80] on div "Back to all projects [STREET_ADDRESS] 4 Beds | 2 1/2 Baths | Total: 2505 ft² | …" at bounding box center [722, 390] width 1444 height 708
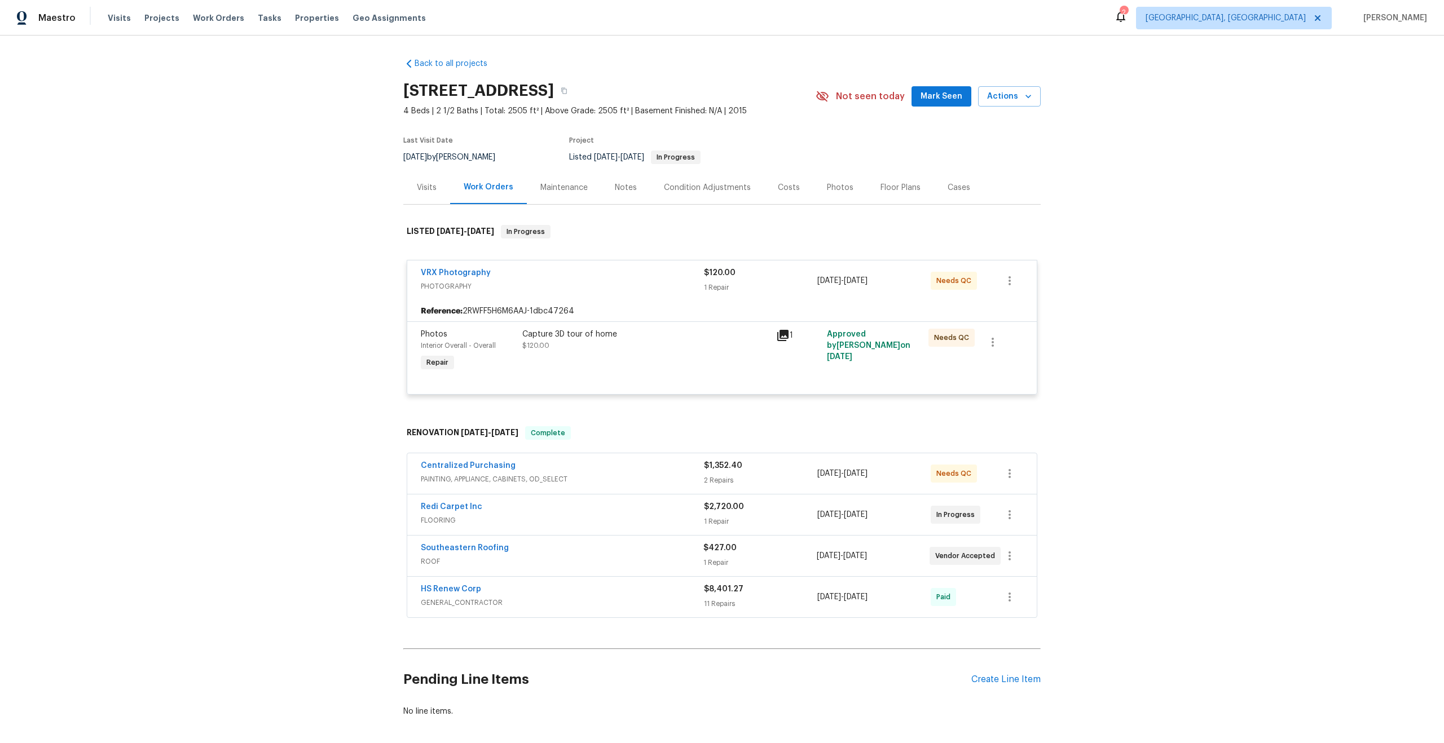
copy h2 "[STREET_ADDRESS]"
click at [661, 334] on div "Capture 3D tour of home" at bounding box center [645, 334] width 247 height 11
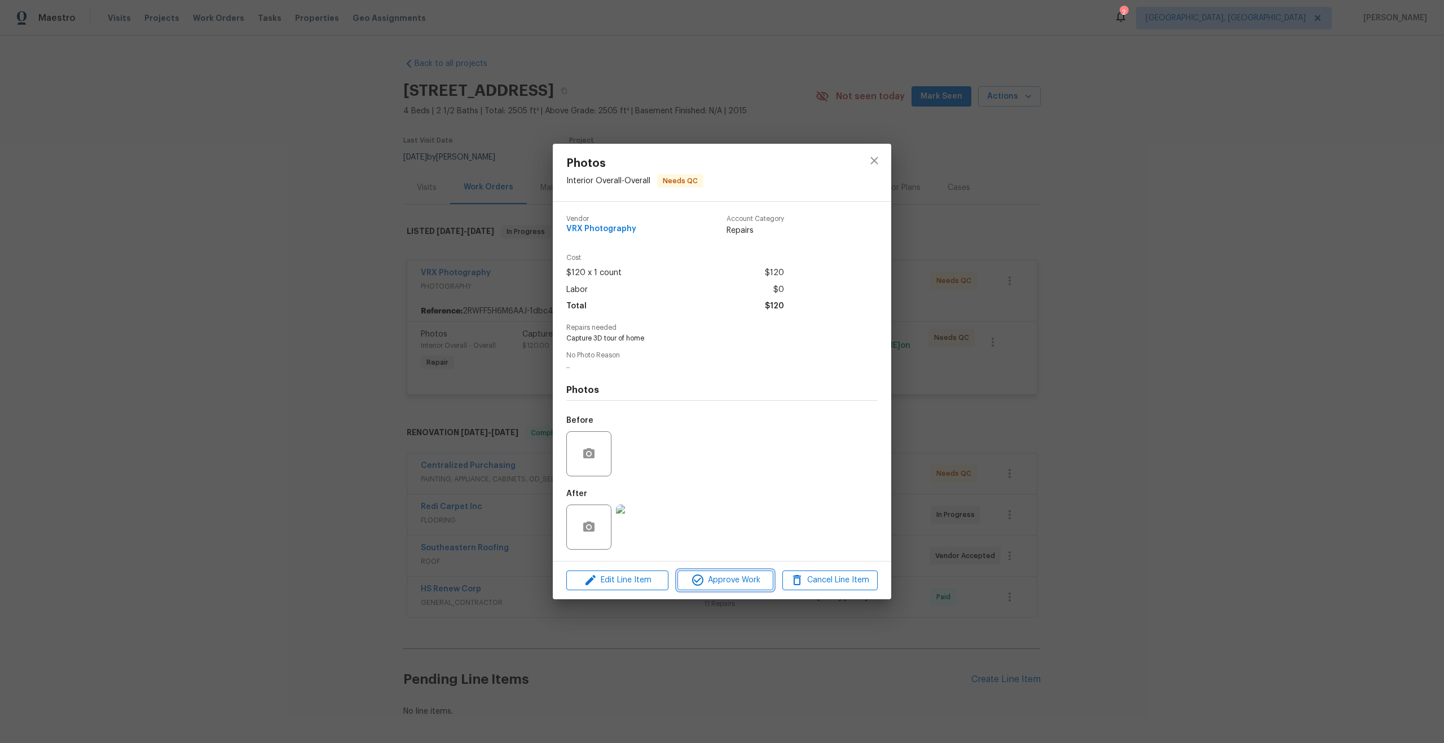
click at [733, 571] on button "Approve Work" at bounding box center [724, 581] width 95 height 20
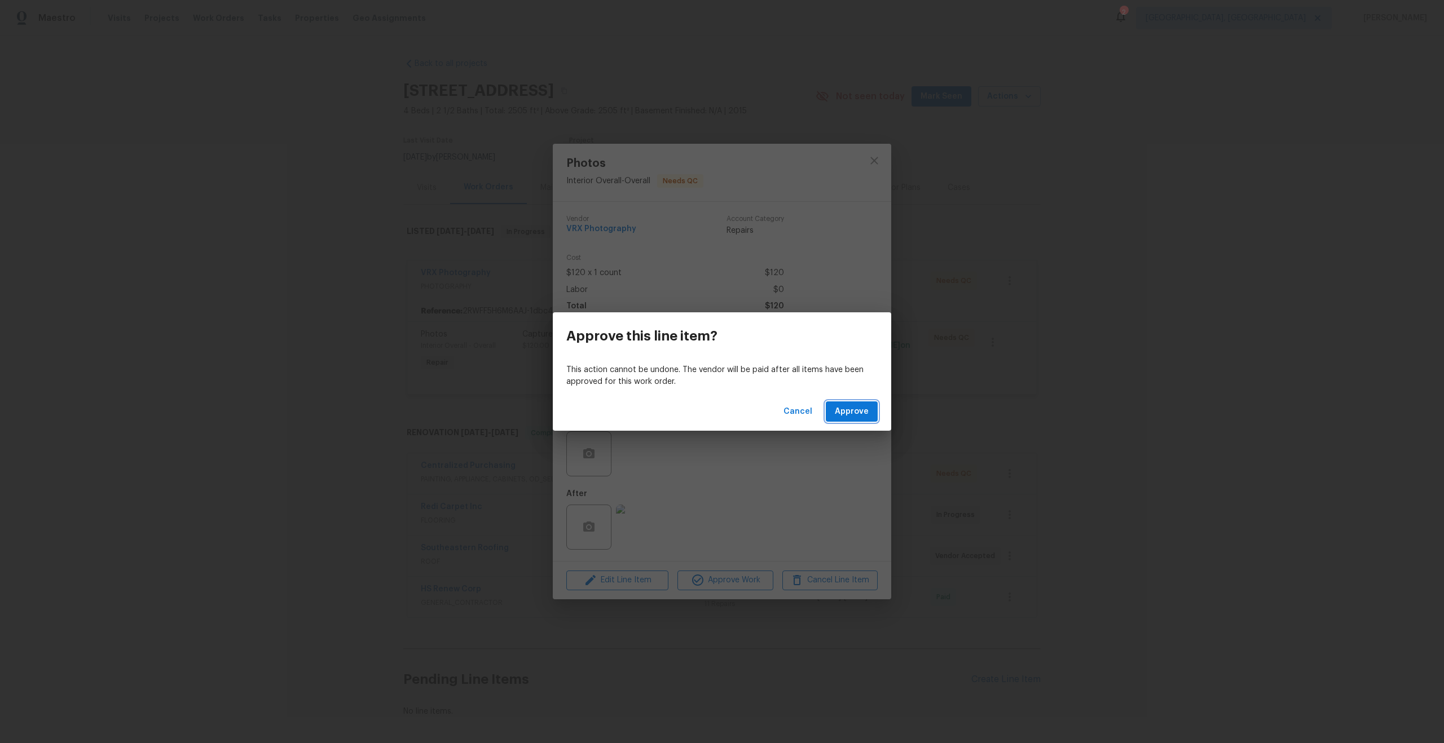
click at [855, 414] on span "Approve" at bounding box center [852, 412] width 34 height 14
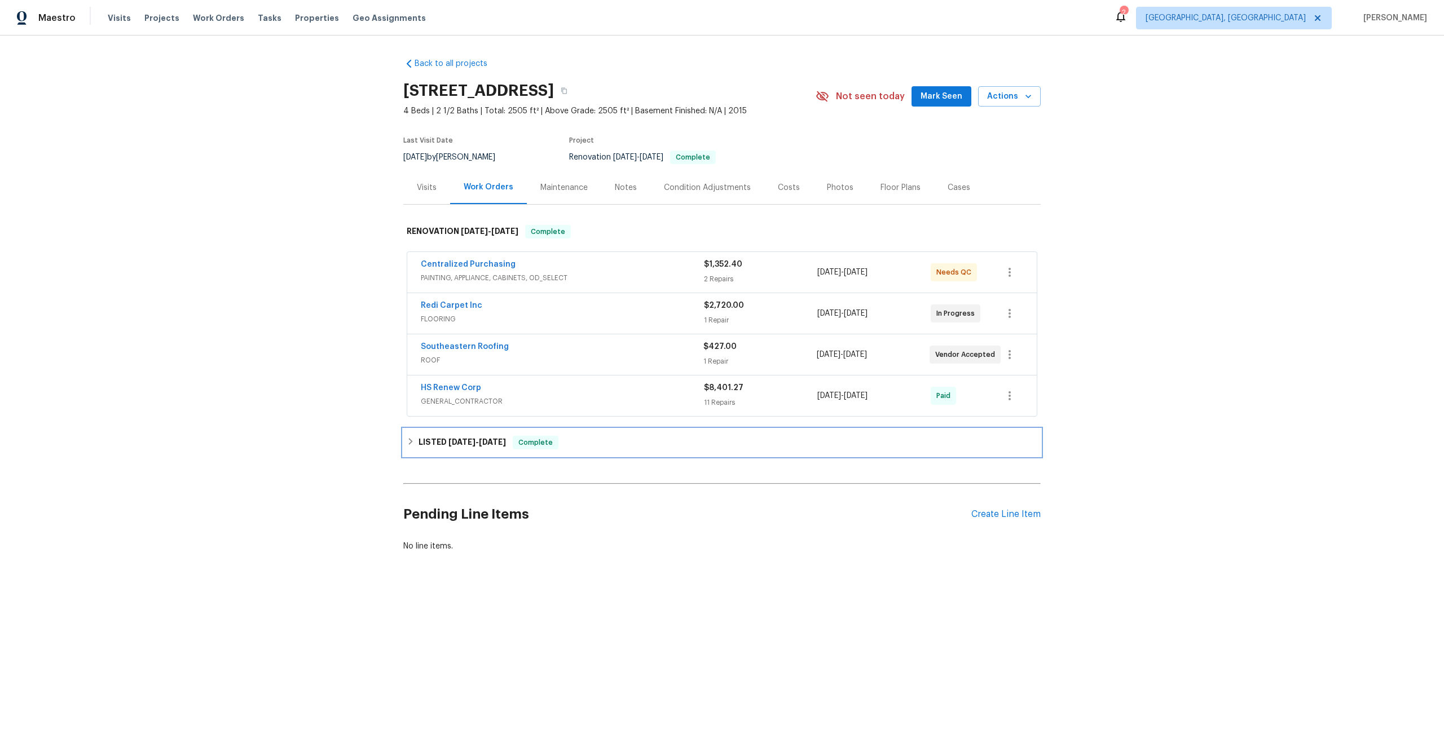
click at [411, 443] on icon at bounding box center [411, 442] width 8 height 8
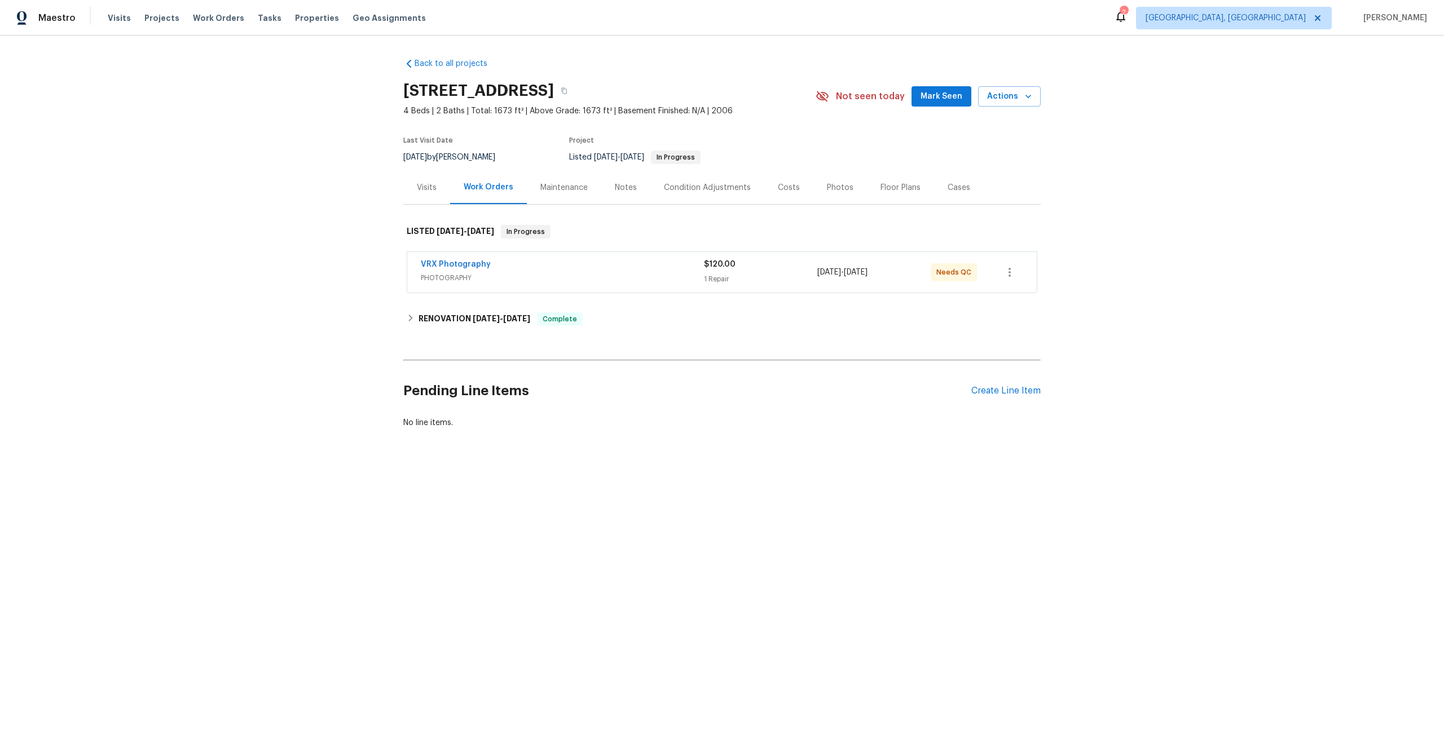
click at [562, 268] on div "VRX Photography" at bounding box center [562, 266] width 283 height 14
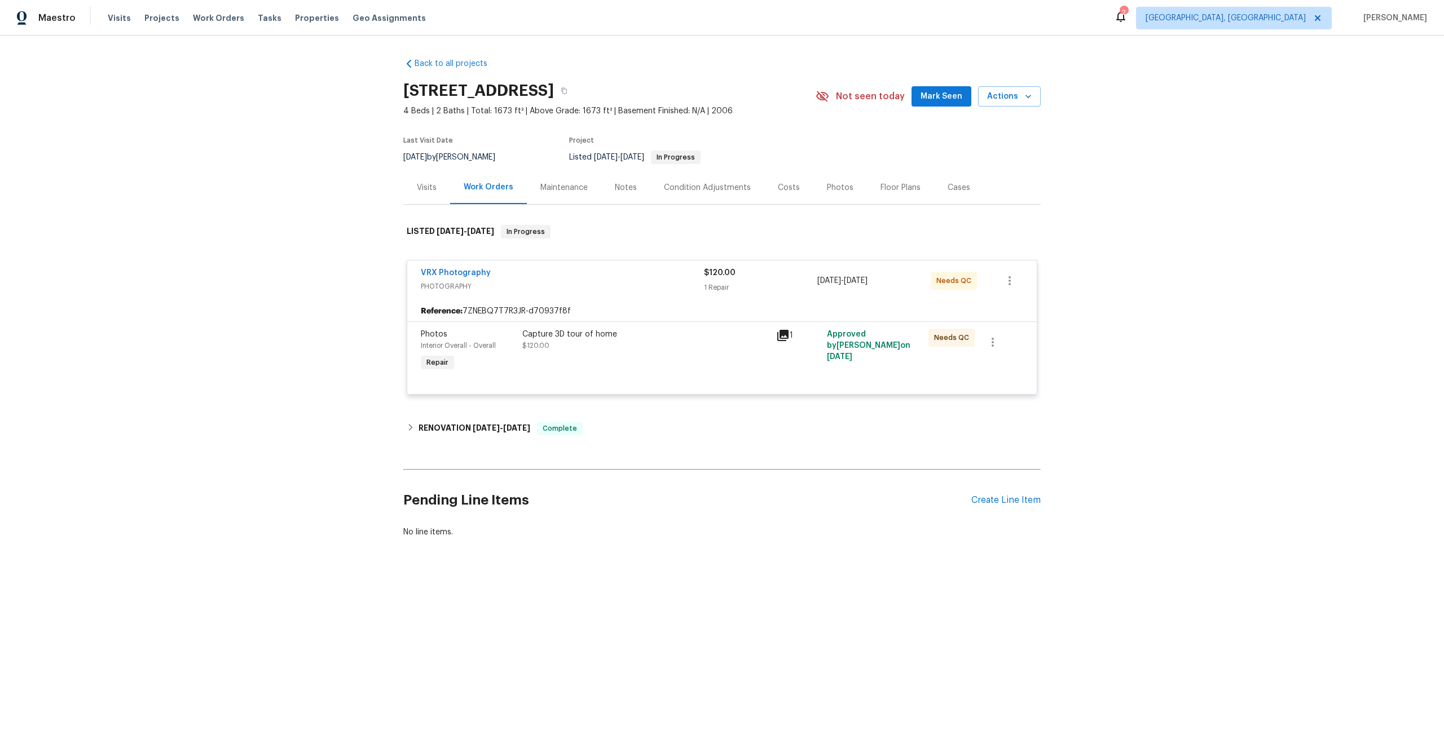
drag, startPoint x: 571, startPoint y: 89, endPoint x: 404, endPoint y: 89, distance: 166.3
click at [404, 89] on h2 "11563 Oak Meadow Ln, Jacksonville, FL 32218" at bounding box center [478, 90] width 151 height 11
copy h2 "11563 Oak Meadow Ln"
click at [685, 340] on div "Capture 3D tour of home $120.00" at bounding box center [645, 340] width 247 height 23
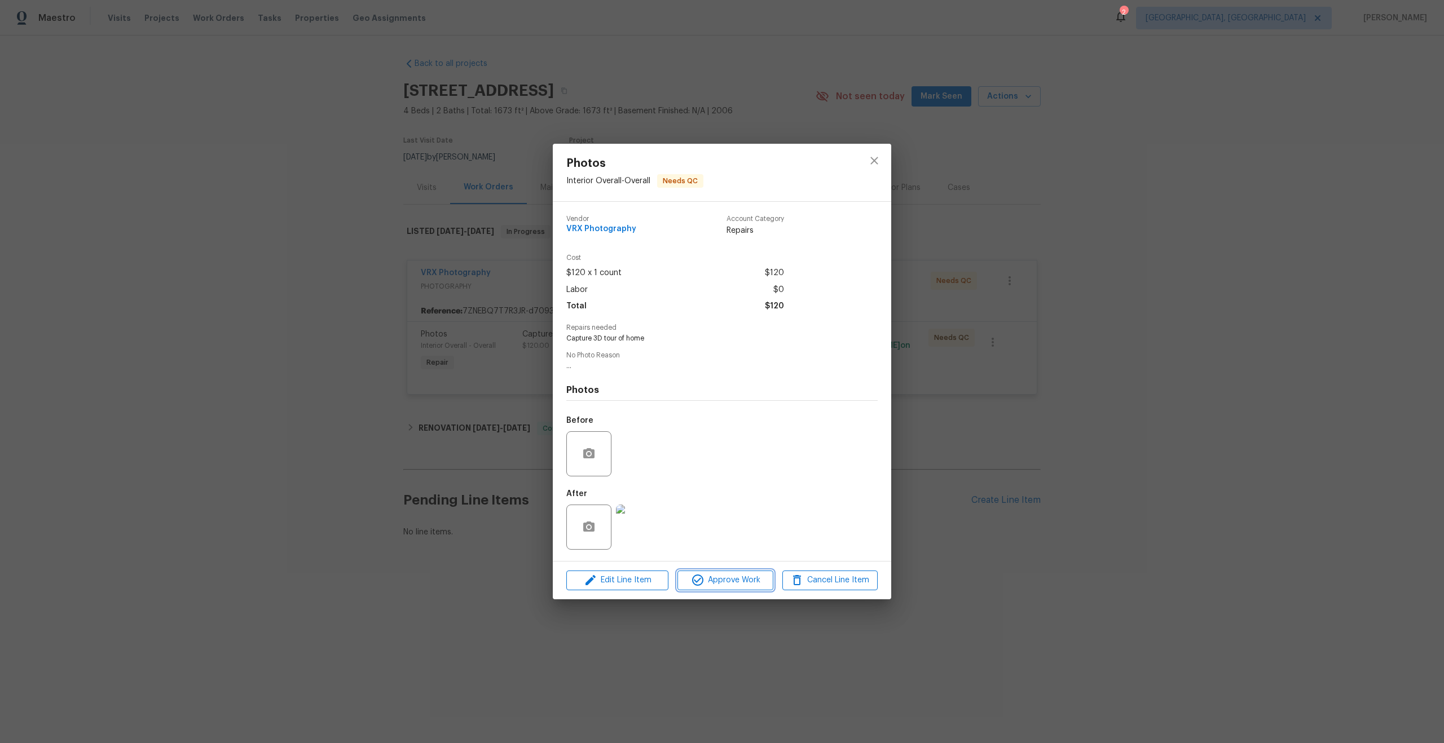
click at [734, 580] on span "Approve Work" at bounding box center [725, 580] width 89 height 14
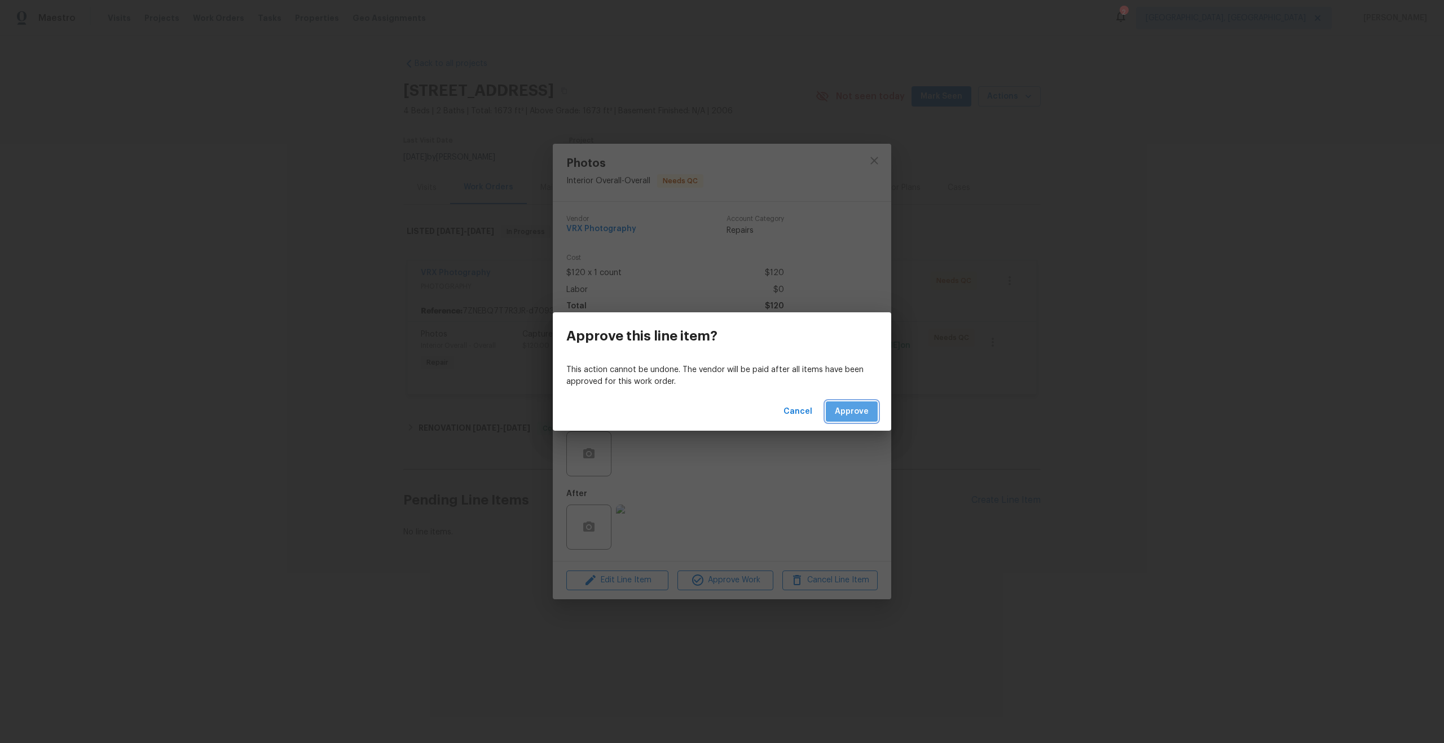
click at [854, 408] on span "Approve" at bounding box center [852, 412] width 34 height 14
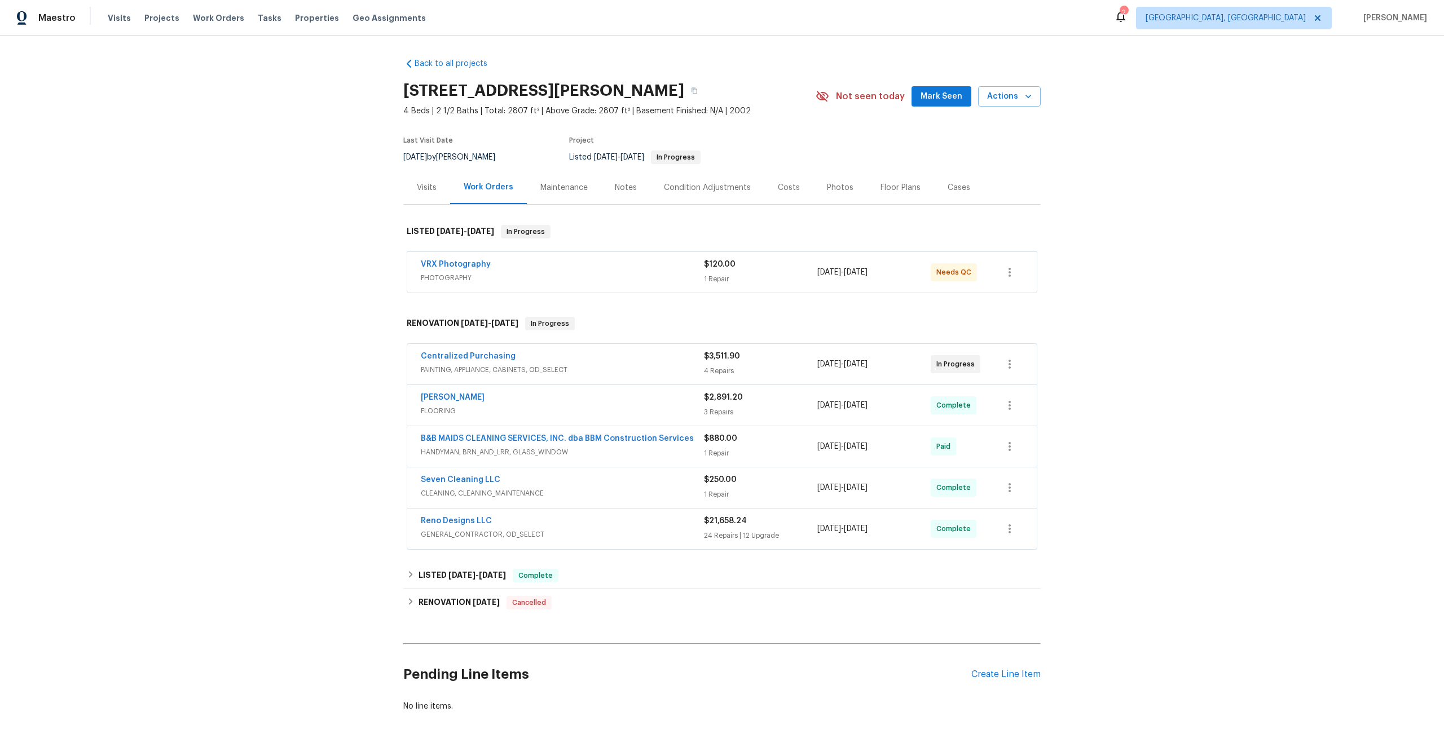
click at [617, 270] on div "VRX Photography" at bounding box center [562, 266] width 283 height 14
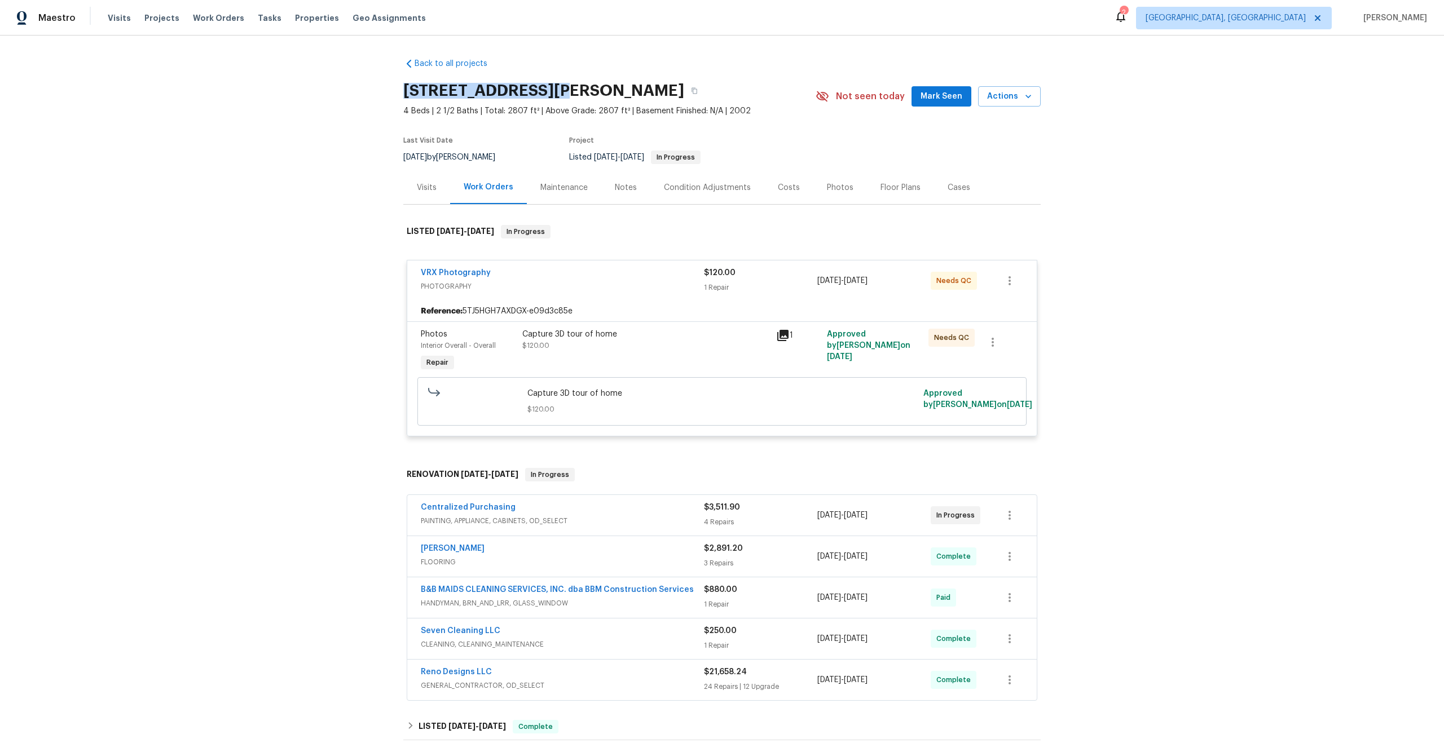
drag, startPoint x: 554, startPoint y: 90, endPoint x: 398, endPoint y: 91, distance: 156.2
click at [398, 91] on div "Back to all projects 309 Cherrywood Trl, Forney, TX 75126 4 Beds | 2 1/2 Baths …" at bounding box center [722, 390] width 1444 height 708
copy h2 "309 Cherrywood Trl"
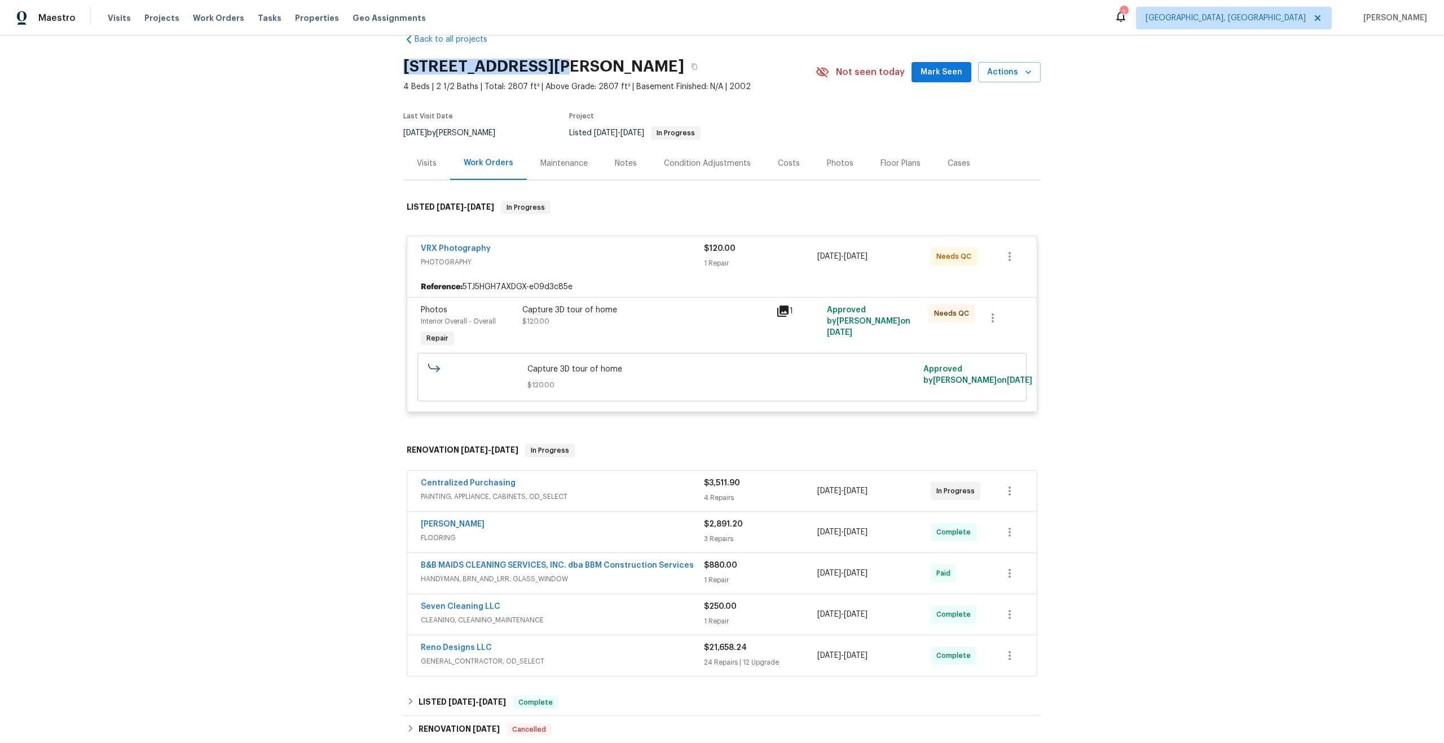
scroll to position [52, 0]
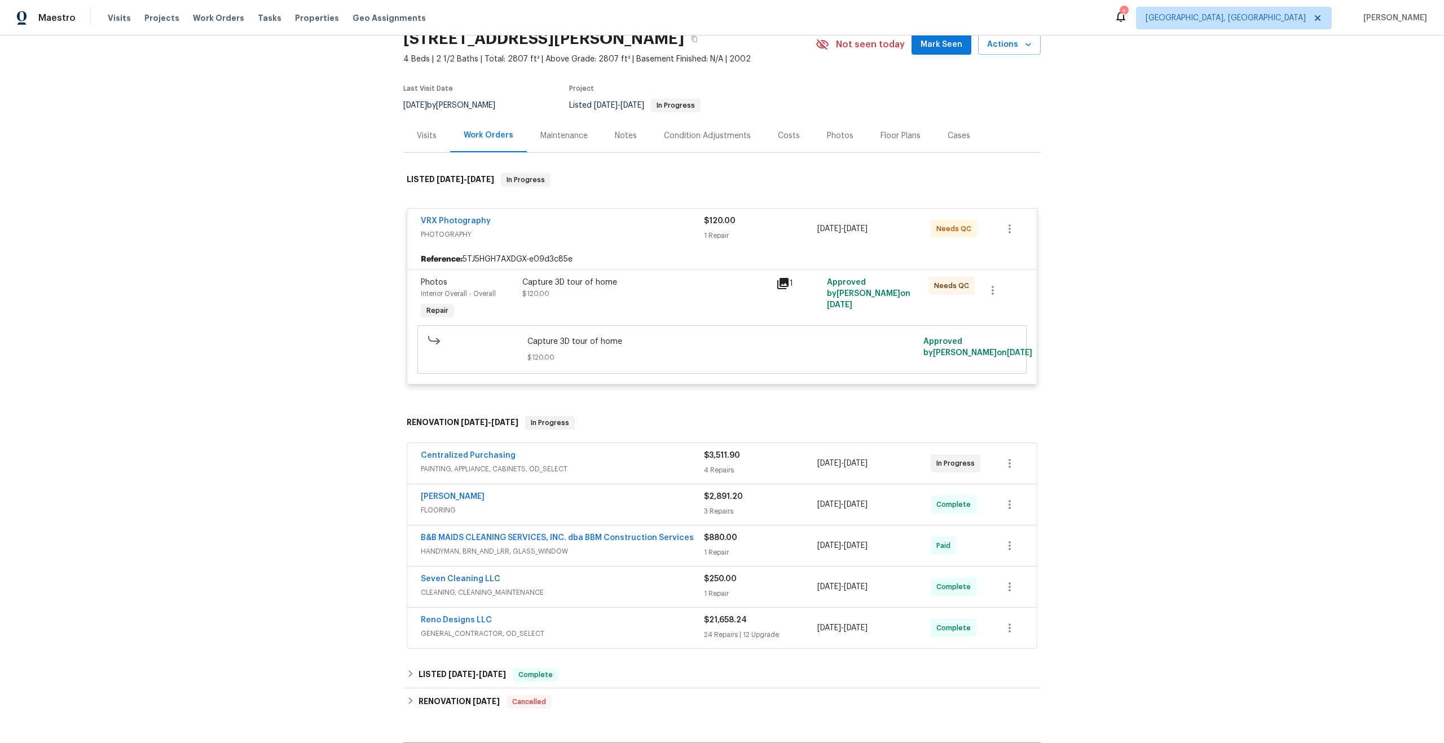
click at [695, 340] on span "Capture 3D tour of home" at bounding box center [722, 341] width 390 height 11
click at [695, 289] on div "Capture 3D tour of home $120.00" at bounding box center [645, 288] width 247 height 23
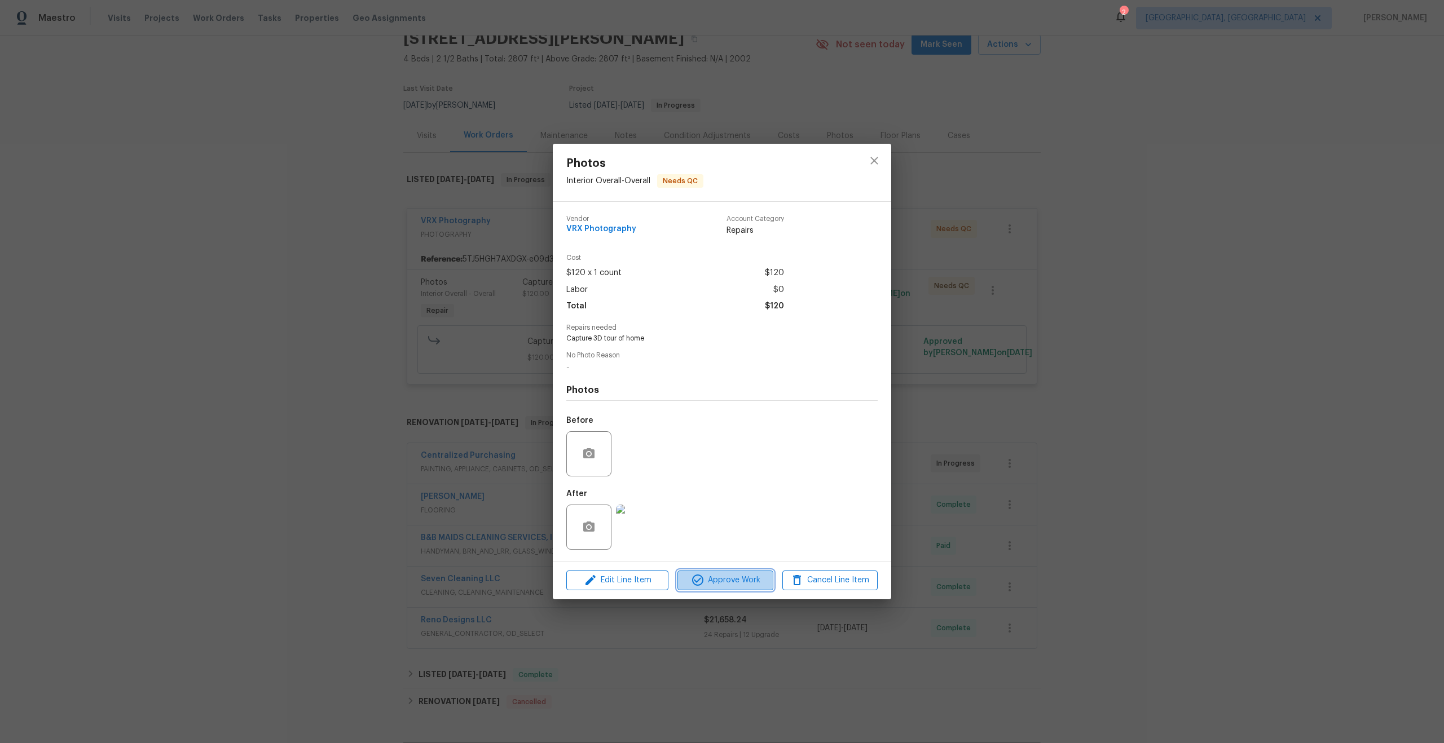
click at [736, 585] on span "Approve Work" at bounding box center [725, 580] width 89 height 14
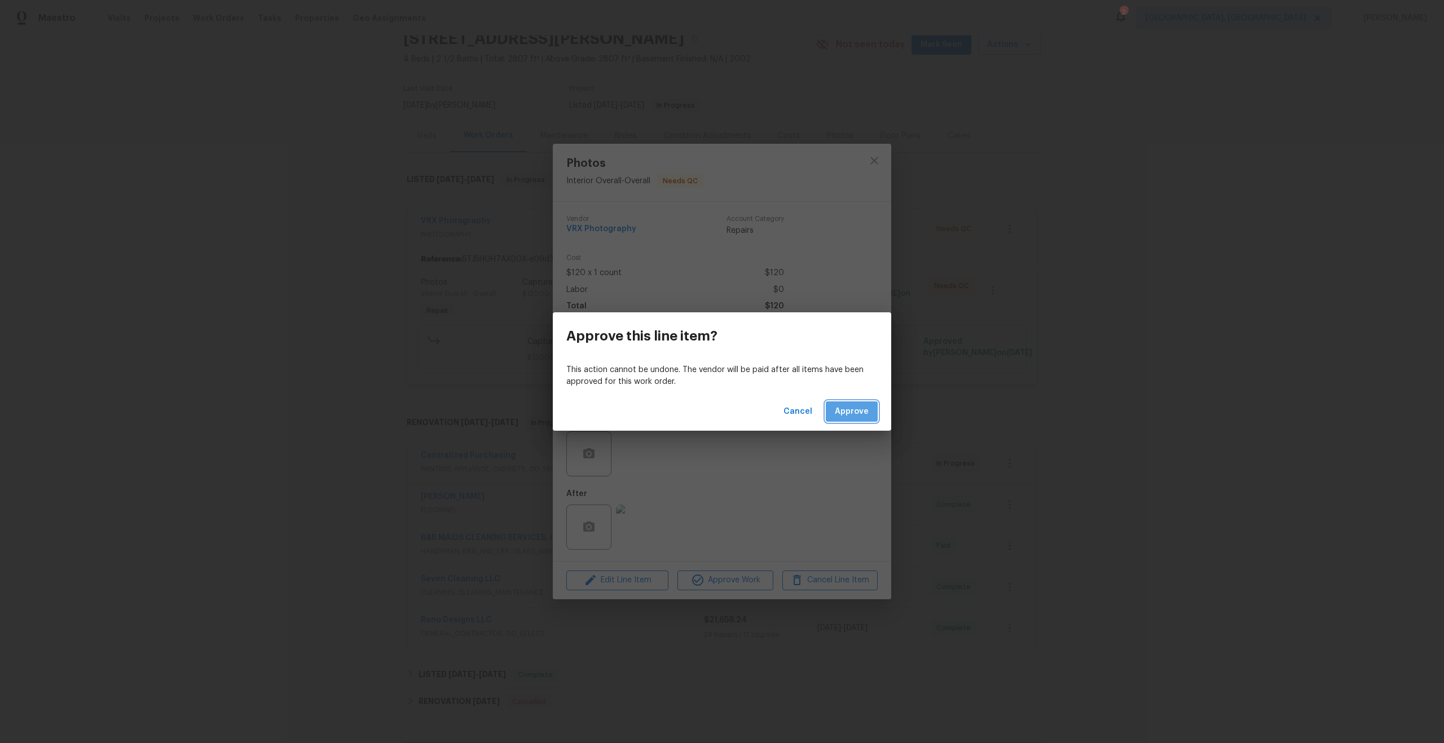
click at [847, 405] on span "Approve" at bounding box center [852, 412] width 34 height 14
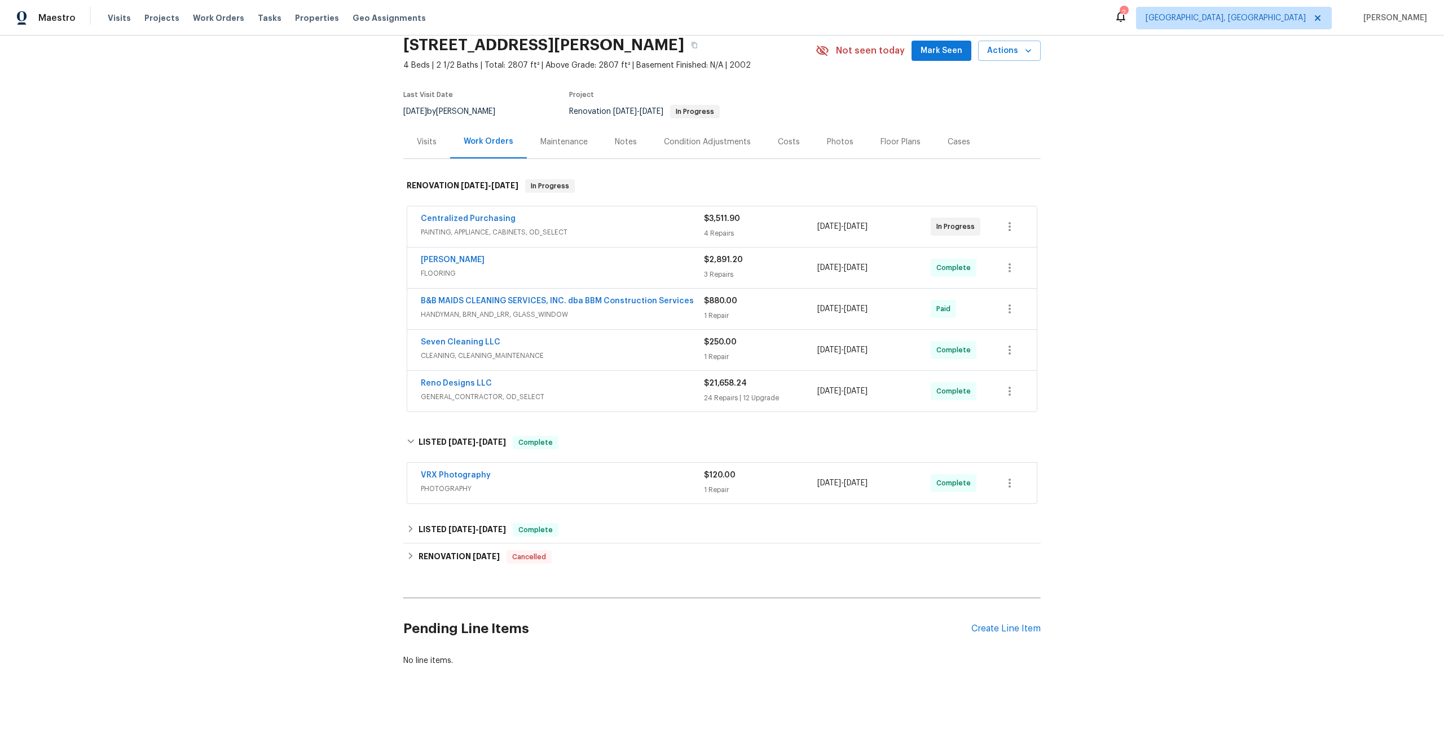
scroll to position [46, 0]
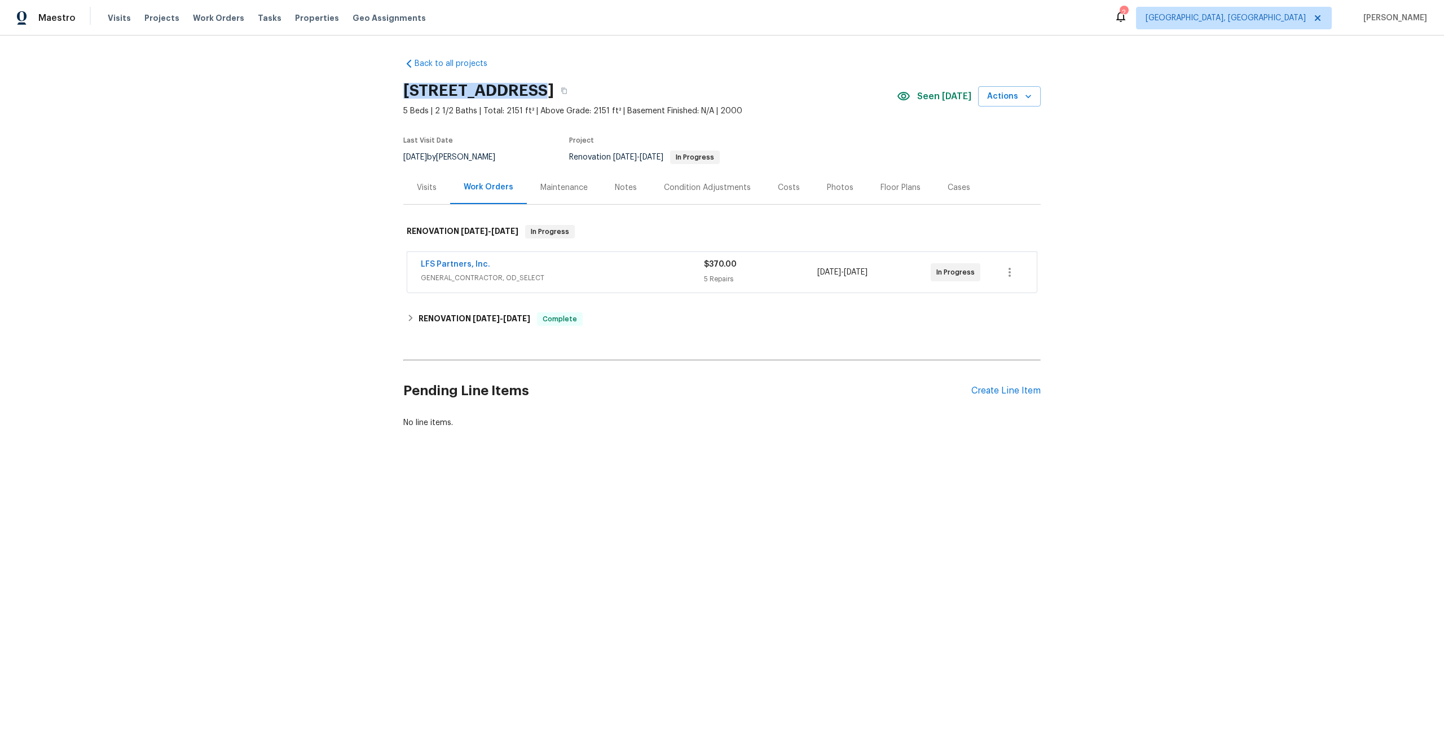
drag, startPoint x: 523, startPoint y: 89, endPoint x: 395, endPoint y: 89, distance: 128.6
click at [395, 89] on div "Back to all projects 505 Old Vine Ct, Charlotte, NC 28214 5 Beds | 2 1/2 Baths …" at bounding box center [722, 271] width 1444 height 470
copy h2 "505 Old Vine Ct"
click at [436, 316] on h6 "RENOVATION 8/4/25 - 8/27/25" at bounding box center [474, 319] width 112 height 14
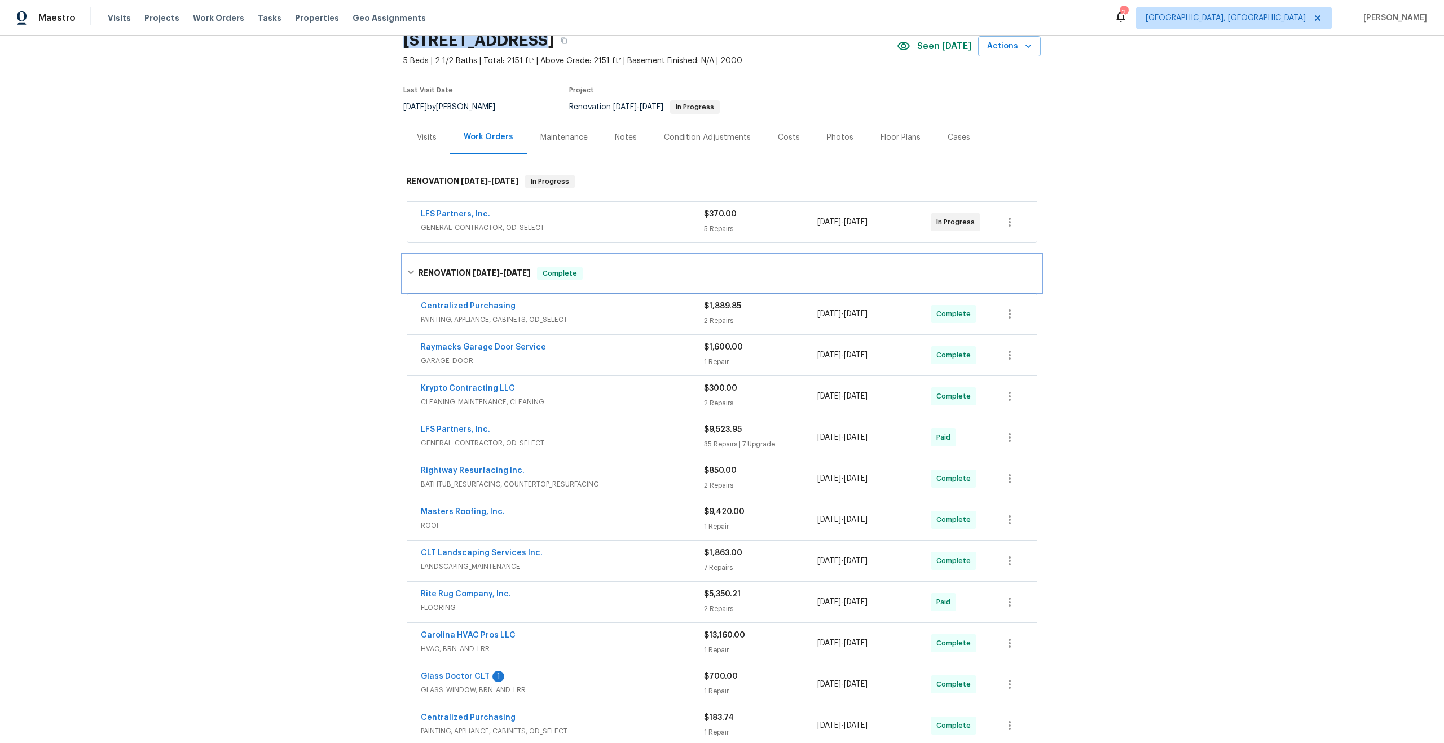
scroll to position [31, 0]
